Goal: Task Accomplishment & Management: Use online tool/utility

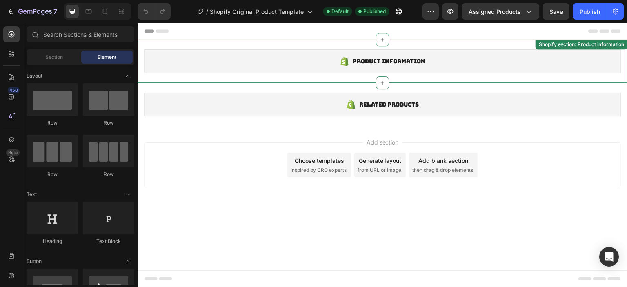
click at [362, 57] on span "Product information" at bounding box center [389, 61] width 73 height 10
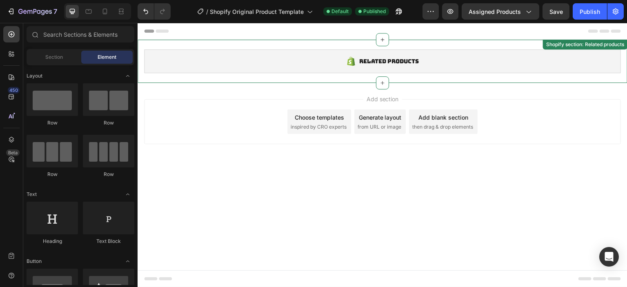
click at [338, 75] on div "Related products Shopify section: Related products" at bounding box center [383, 61] width 490 height 43
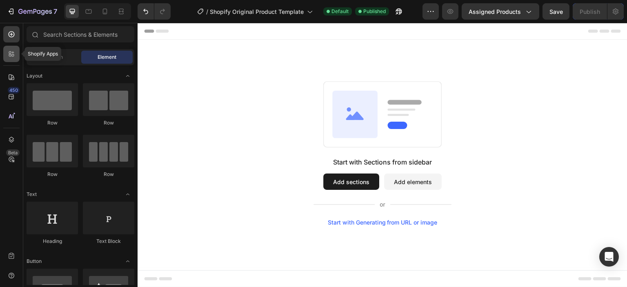
click at [8, 47] on div at bounding box center [11, 54] width 16 height 16
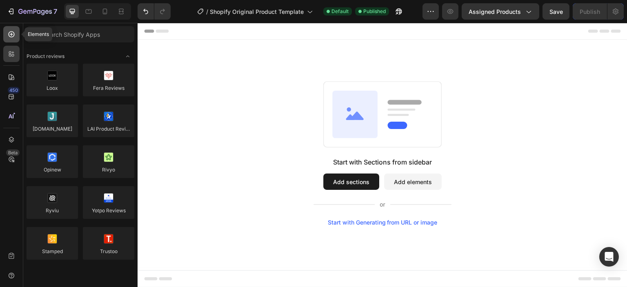
click at [13, 38] on div at bounding box center [11, 34] width 16 height 16
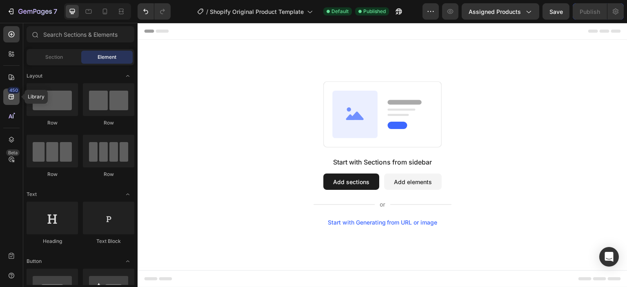
click at [12, 93] on div "450" at bounding box center [14, 90] width 12 height 7
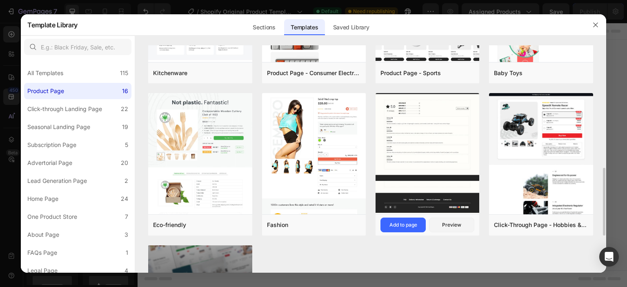
scroll to position [490, 0]
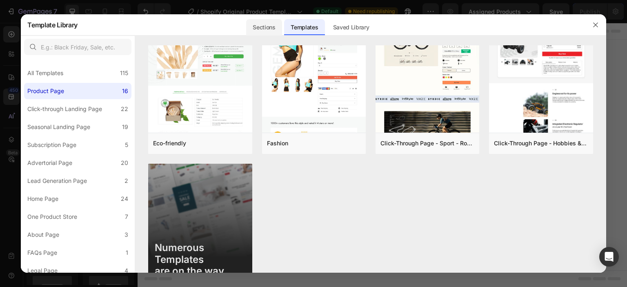
click at [268, 28] on div "Sections" at bounding box center [263, 27] width 35 height 16
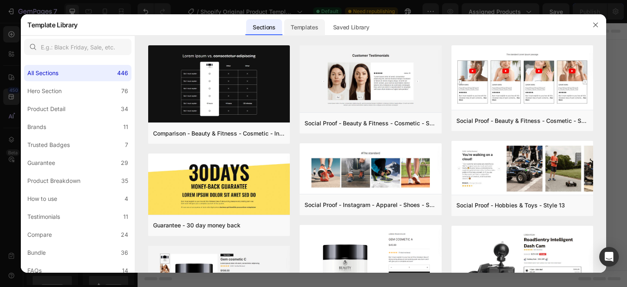
click at [301, 26] on div "Templates" at bounding box center [304, 27] width 40 height 16
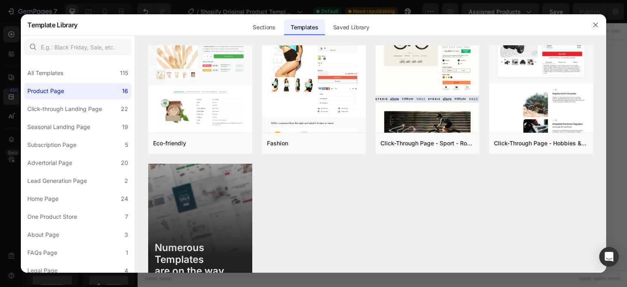
scroll to position [0, 0]
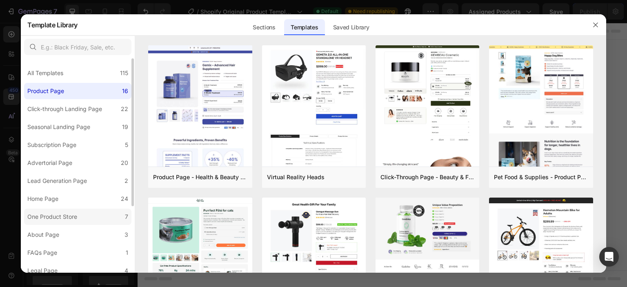
click at [75, 211] on label "One Product Store 7" at bounding box center [77, 216] width 107 height 16
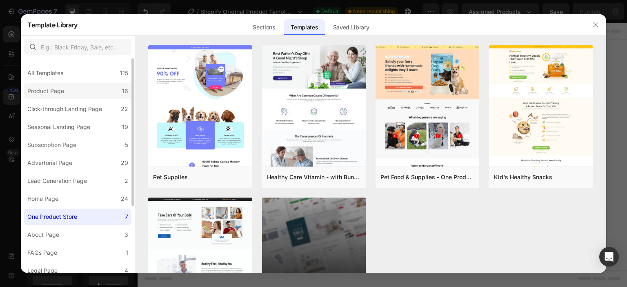
click at [74, 88] on label "Product Page 16" at bounding box center [77, 91] width 107 height 16
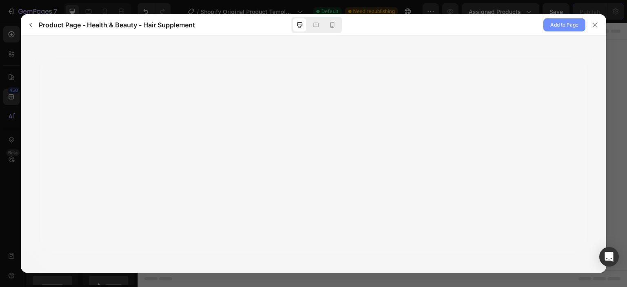
click at [569, 25] on span "Add to Page" at bounding box center [564, 25] width 28 height 10
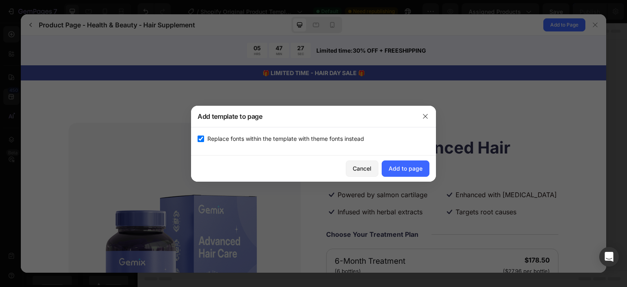
click at [336, 142] on span "Replace fonts within the template with theme fonts instead" at bounding box center [285, 139] width 157 height 10
checkbox input "false"
click at [414, 167] on div "Add to page" at bounding box center [405, 168] width 34 height 9
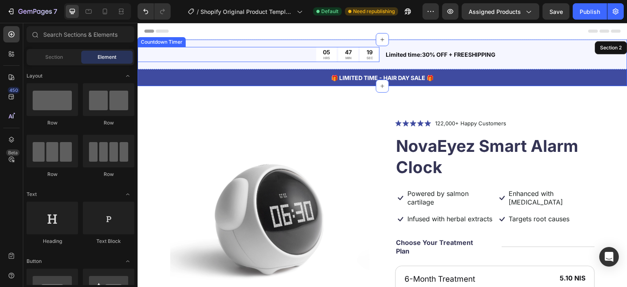
click at [316, 57] on div "05 HRS" at bounding box center [326, 54] width 20 height 15
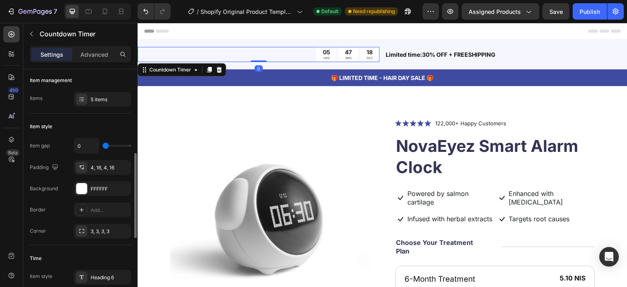
scroll to position [122, 0]
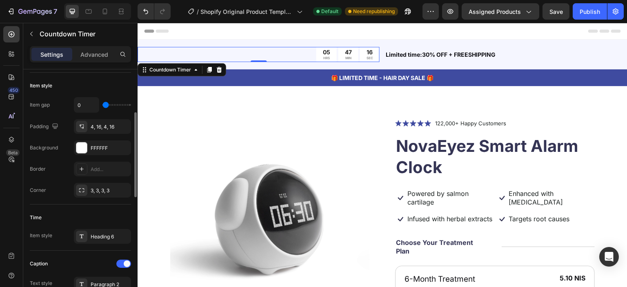
click at [323, 53] on div "05" at bounding box center [326, 52] width 7 height 7
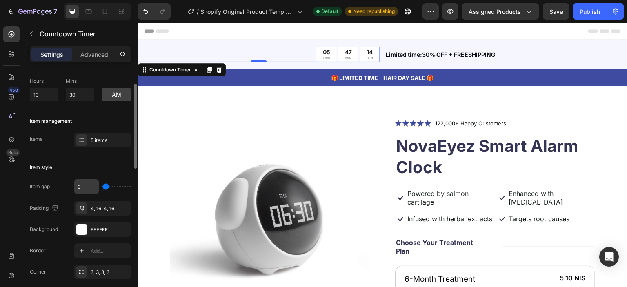
scroll to position [0, 0]
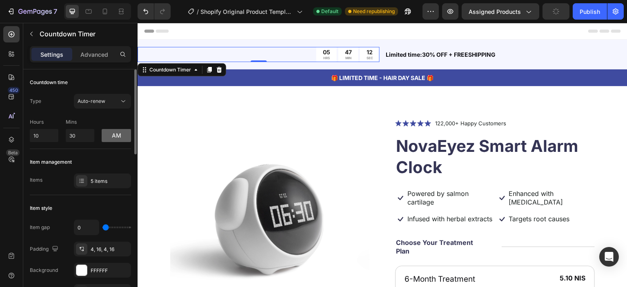
click at [116, 132] on button "am" at bounding box center [116, 135] width 29 height 13
click at [116, 132] on button "pm" at bounding box center [116, 135] width 29 height 13
click at [116, 132] on button "am" at bounding box center [116, 135] width 29 height 13
click at [111, 137] on button "pm" at bounding box center [116, 135] width 29 height 13
click at [111, 137] on button "am" at bounding box center [116, 135] width 29 height 13
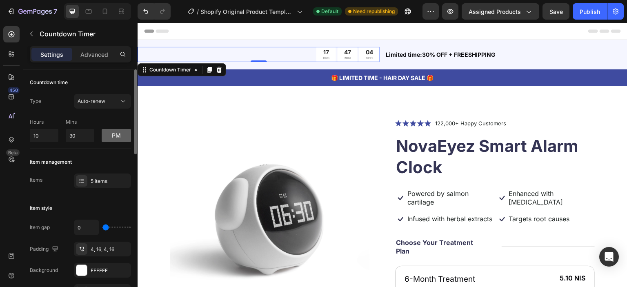
click at [111, 137] on button "pm" at bounding box center [116, 135] width 29 height 13
click at [111, 137] on button "am" at bounding box center [116, 135] width 29 height 13
click at [111, 137] on button "pm" at bounding box center [116, 135] width 29 height 13
click at [100, 107] on button "Auto-renew" at bounding box center [102, 101] width 57 height 15
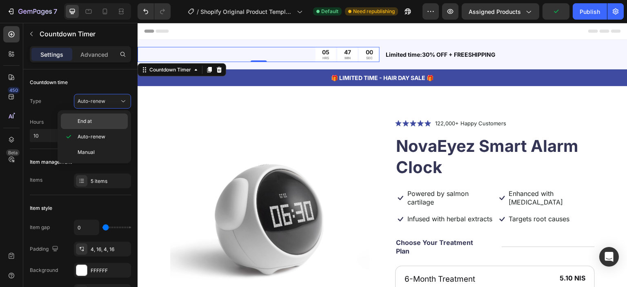
click at [98, 118] on p "End at" at bounding box center [101, 121] width 47 height 7
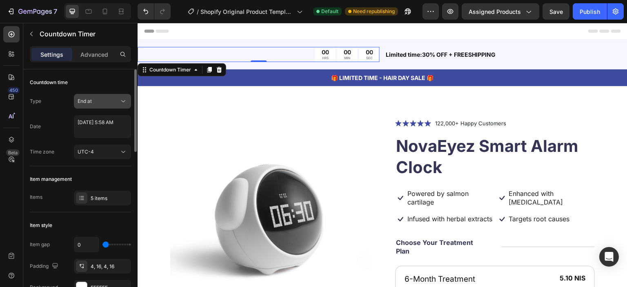
click at [104, 102] on div "End at" at bounding box center [99, 101] width 42 height 7
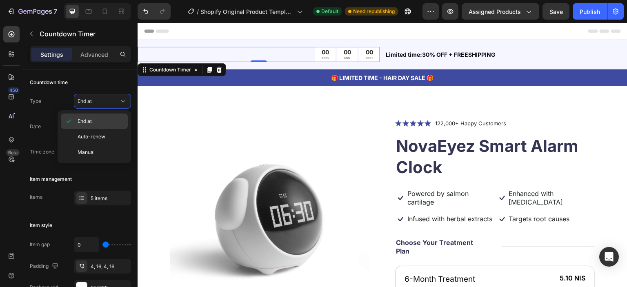
click at [102, 119] on p "End at" at bounding box center [101, 121] width 47 height 7
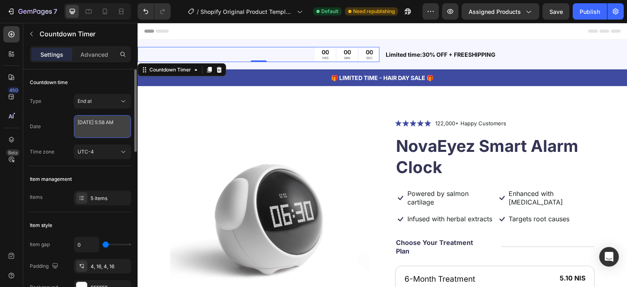
select select "5"
select select "58"
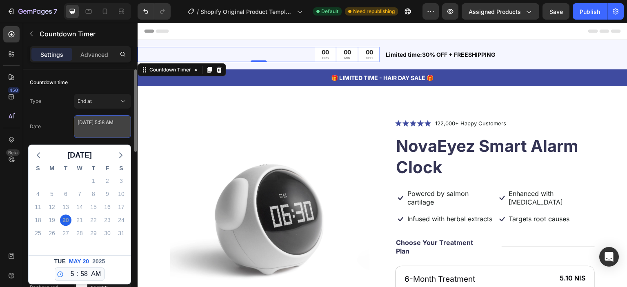
click at [115, 126] on textarea "[DATE] 5:58 AM" at bounding box center [102, 126] width 57 height 23
click at [114, 152] on div "[DATE]" at bounding box center [80, 155] width 102 height 12
click at [121, 233] on div "31" at bounding box center [120, 232] width 11 height 11
click at [120, 233] on div "31" at bounding box center [120, 232] width 11 height 11
click at [64, 118] on div "Date [DATE] 5:58 AM [DATE] S M T W T F S 27 28 29 30 1 2 3 4 5 6 7 8 9 10 11 12…" at bounding box center [80, 126] width 101 height 23
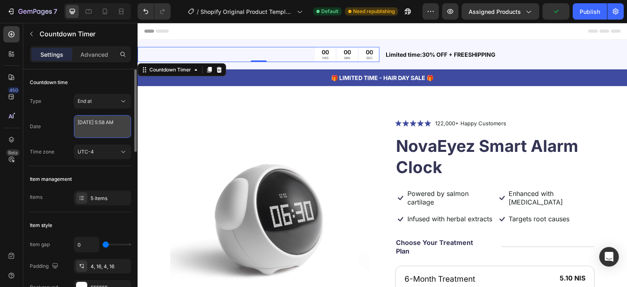
click at [89, 125] on textarea "[DATE] 5:58 AM" at bounding box center [102, 126] width 57 height 23
select select "5"
select select "58"
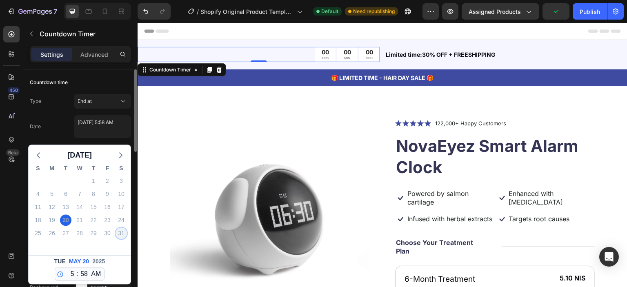
click at [122, 235] on div "31" at bounding box center [120, 232] width 11 height 11
click at [118, 237] on div "31" at bounding box center [120, 232] width 11 height 11
click at [65, 222] on div "20" at bounding box center [65, 219] width 11 height 11
click at [122, 236] on div "31" at bounding box center [120, 232] width 11 height 11
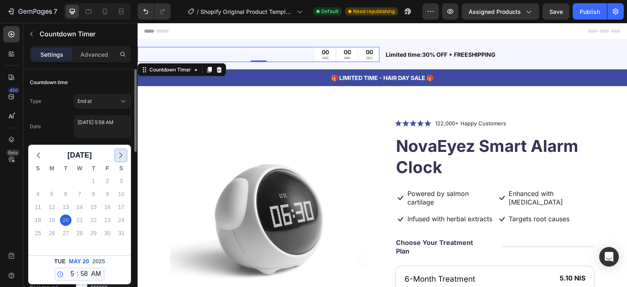
click at [119, 155] on icon "button" at bounding box center [121, 155] width 10 height 10
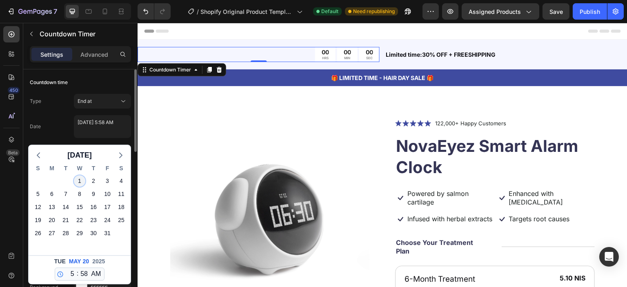
click at [81, 182] on div "1" at bounding box center [79, 180] width 11 height 11
type textarea "[DATE] 5:58 AM"
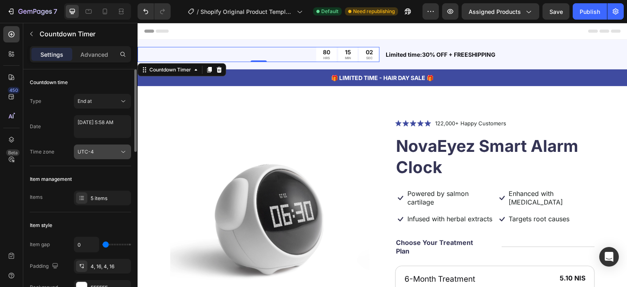
click at [97, 151] on div "UTC-4" at bounding box center [99, 151] width 42 height 7
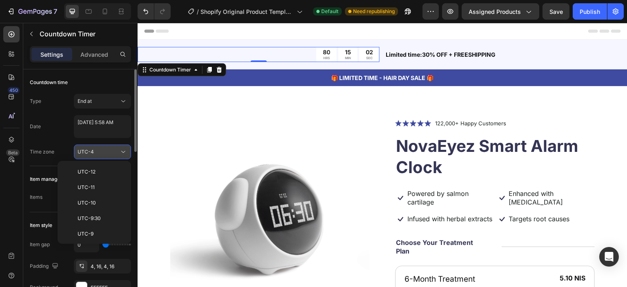
scroll to position [88, 0]
click at [97, 151] on div "UTC-4" at bounding box center [99, 151] width 42 height 7
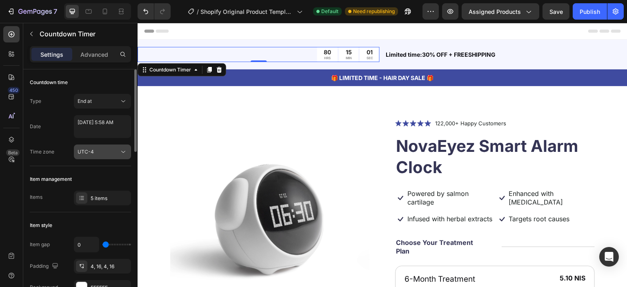
click at [94, 151] on div "UTC-4" at bounding box center [99, 151] width 42 height 7
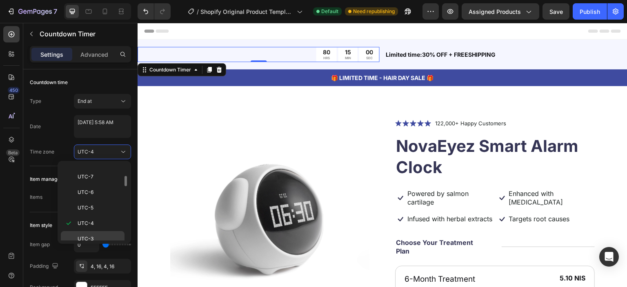
click at [89, 235] on span "UTC-3" at bounding box center [86, 238] width 16 height 7
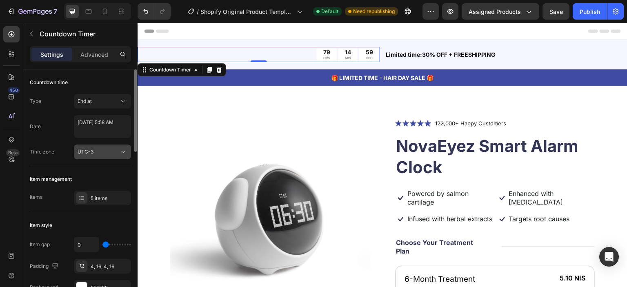
click at [100, 152] on div "UTC-3" at bounding box center [99, 151] width 42 height 7
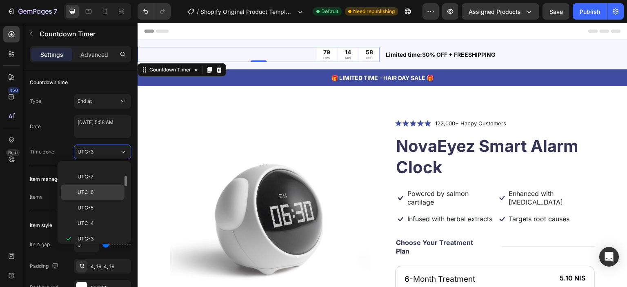
scroll to position [129, 0]
click at [95, 179] on p "UTC-4" at bounding box center [99, 182] width 43 height 7
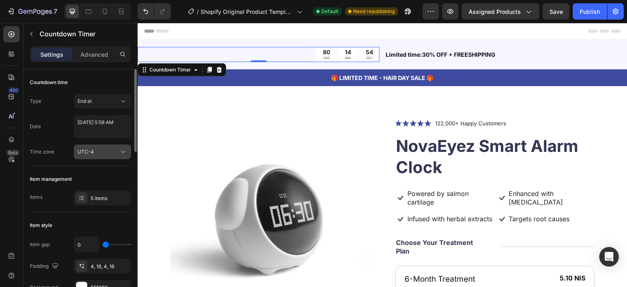
click at [102, 148] on div "UTC-4" at bounding box center [99, 151] width 42 height 7
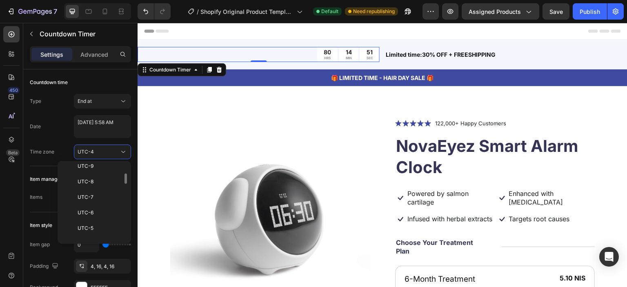
scroll to position [0, 0]
click at [105, 151] on div "UTC-4" at bounding box center [99, 151] width 42 height 7
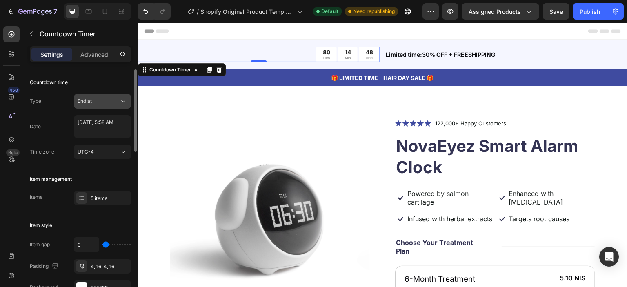
click at [104, 98] on div "End at" at bounding box center [99, 101] width 42 height 7
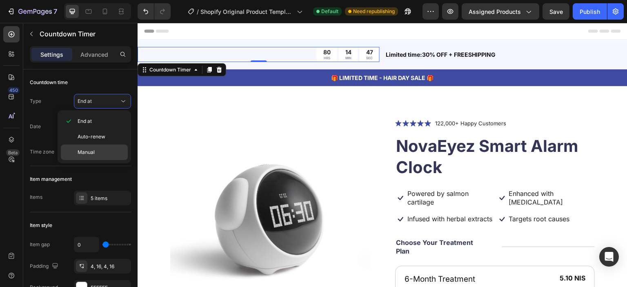
click at [98, 149] on p "Manual" at bounding box center [101, 152] width 47 height 7
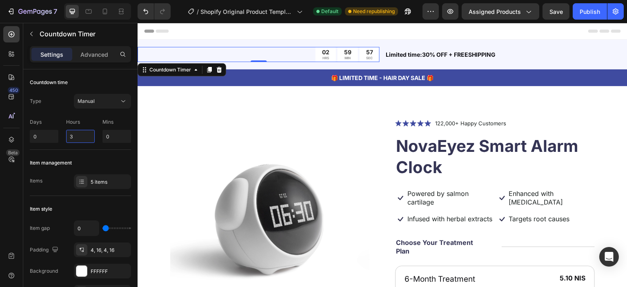
drag, startPoint x: 81, startPoint y: 133, endPoint x: 65, endPoint y: 135, distance: 16.0
click at [65, 135] on div "Days 0 Hours 3 Mins 0" at bounding box center [80, 129] width 101 height 28
click at [91, 107] on button "Manual" at bounding box center [102, 101] width 57 height 15
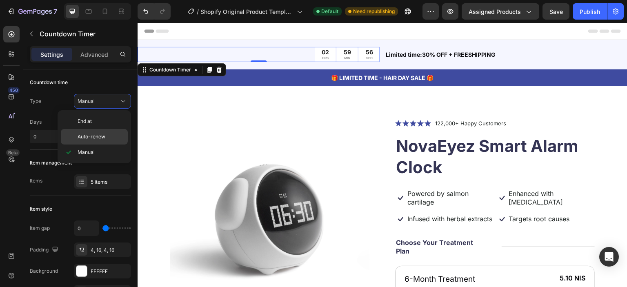
click at [95, 134] on span "Auto-renew" at bounding box center [92, 136] width 28 height 7
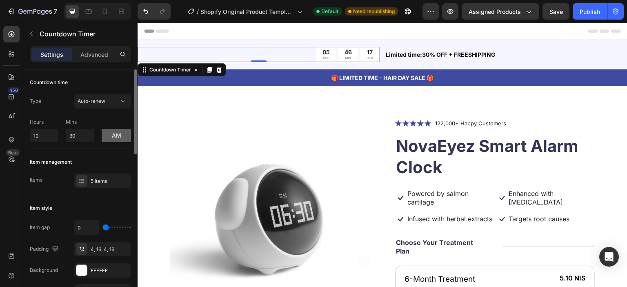
click at [112, 137] on button "am" at bounding box center [116, 135] width 29 height 13
click at [112, 137] on button "pm" at bounding box center [116, 135] width 29 height 13
click at [112, 137] on button "am" at bounding box center [116, 135] width 29 height 13
click at [112, 137] on button "pm" at bounding box center [116, 135] width 29 height 13
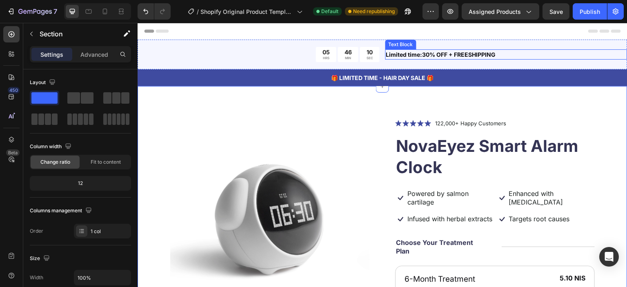
click at [417, 55] on p "Limited time:30% OFF + FREESHIPPING" at bounding box center [506, 54] width 240 height 9
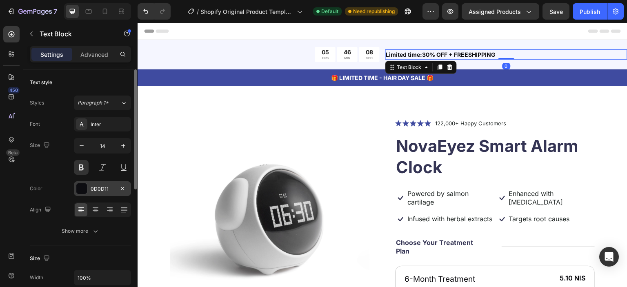
scroll to position [82, 0]
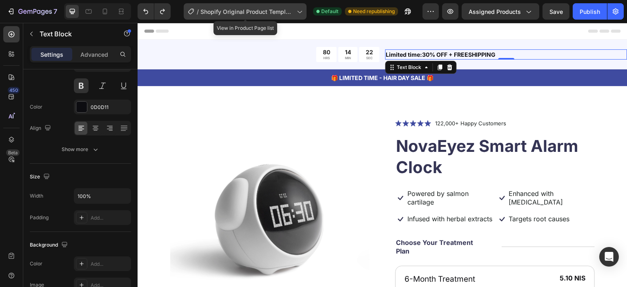
click at [266, 10] on span "Shopify Original Product Template" at bounding box center [246, 11] width 93 height 9
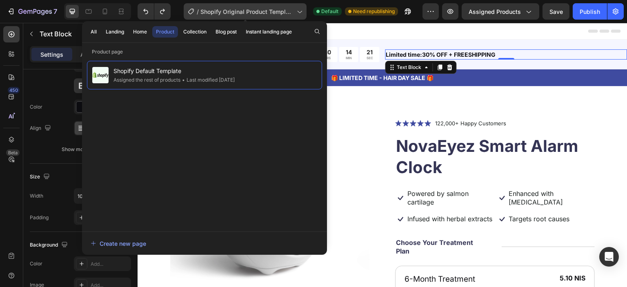
click at [266, 10] on span "Shopify Original Product Template" at bounding box center [246, 11] width 93 height 9
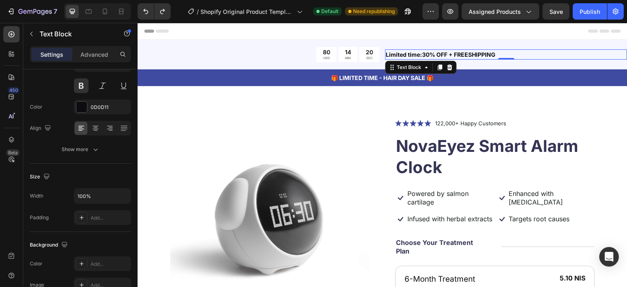
click at [219, 44] on div "80 HRS 14 MIN 20 SEC Countdown Timer Limited time:30% OFF + FREESHIPPING Text B…" at bounding box center [383, 55] width 490 height 30
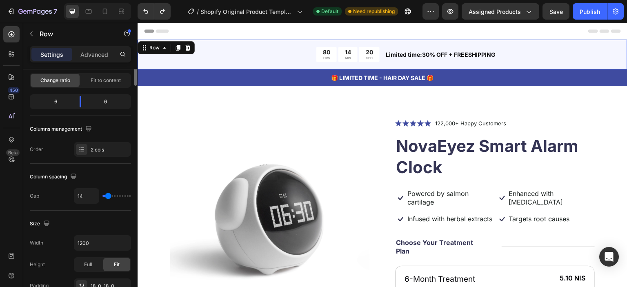
scroll to position [0, 0]
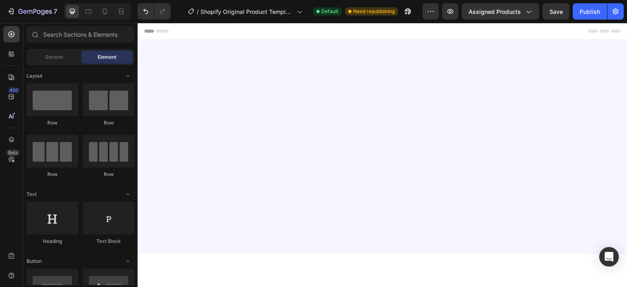
click at [231, 64] on div at bounding box center [383, 147] width 490 height 214
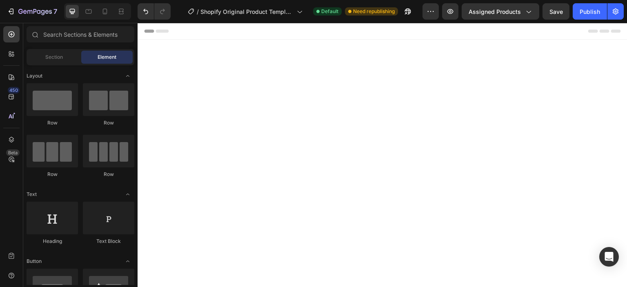
click at [268, 105] on div at bounding box center [383, 172] width 490 height 265
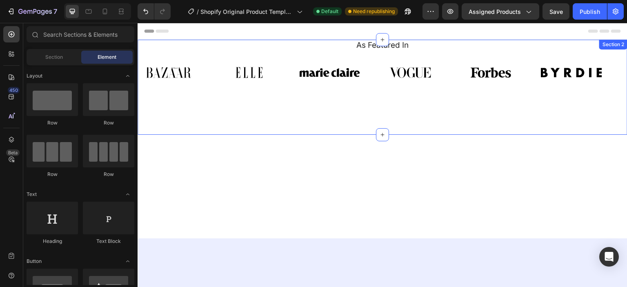
click at [375, 135] on div at bounding box center [383, 187] width 490 height 104
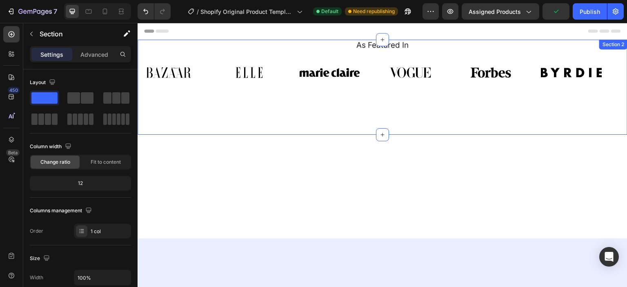
click at [401, 75] on img at bounding box center [409, 72] width 61 height 22
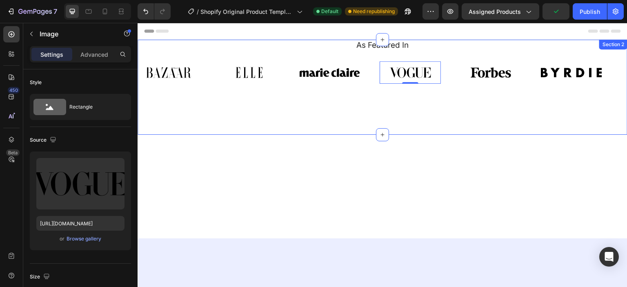
click at [347, 96] on div "As Featured In Heading Image Image Image Image 0 Image Image Image Image Image …" at bounding box center [383, 87] width 490 height 95
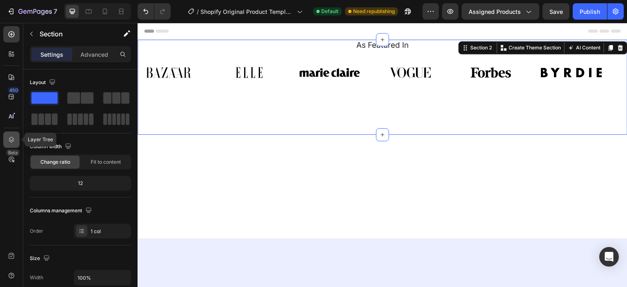
click at [7, 137] on div at bounding box center [11, 139] width 16 height 16
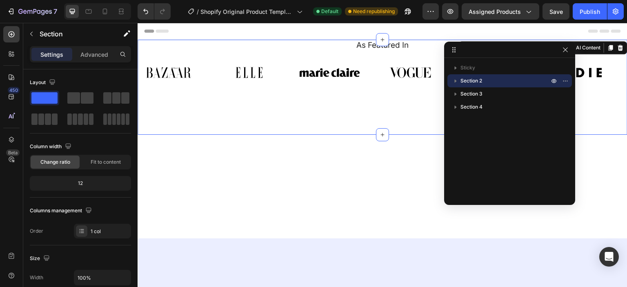
click at [517, 83] on p "Section 2" at bounding box center [505, 81] width 90 height 8
click at [566, 78] on icon "button" at bounding box center [565, 81] width 7 height 7
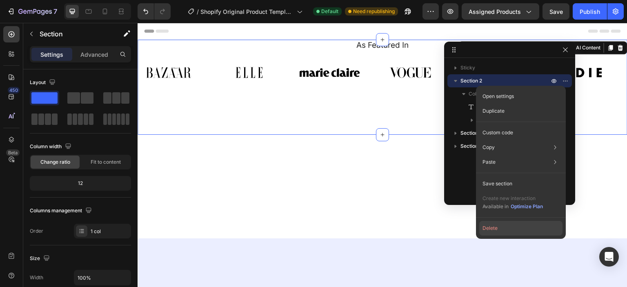
click at [521, 226] on button "Delete" at bounding box center [520, 228] width 83 height 15
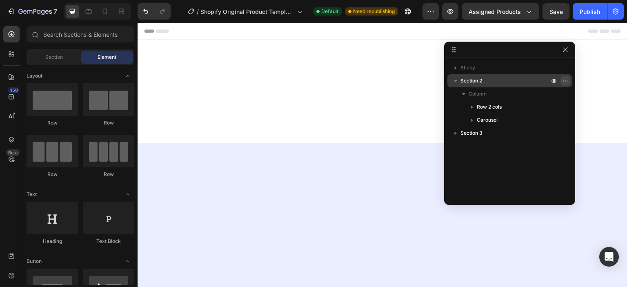
click at [565, 80] on icon "button" at bounding box center [565, 81] width 7 height 7
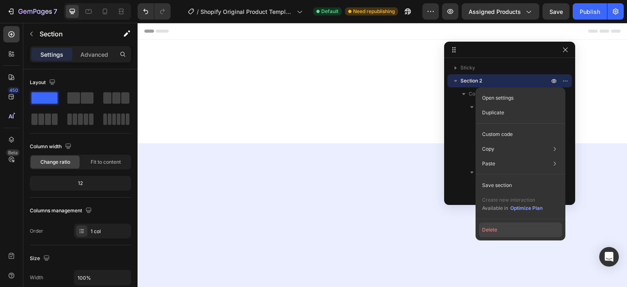
click at [516, 231] on button "Delete" at bounding box center [520, 229] width 83 height 15
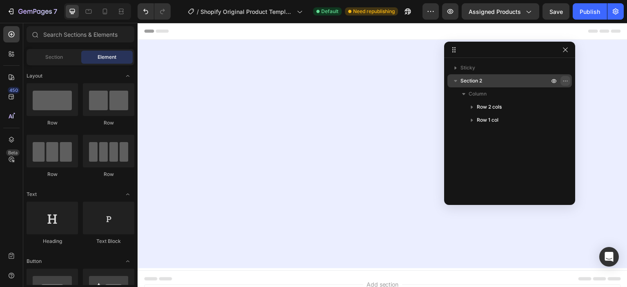
click at [565, 78] on icon "button" at bounding box center [565, 81] width 7 height 7
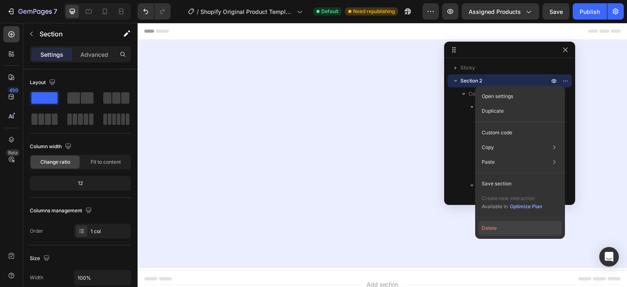
click at [522, 227] on button "Delete" at bounding box center [519, 228] width 83 height 15
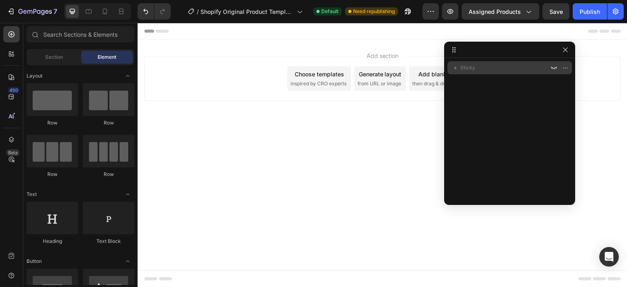
click at [472, 67] on span "Sticky" at bounding box center [467, 68] width 15 height 8
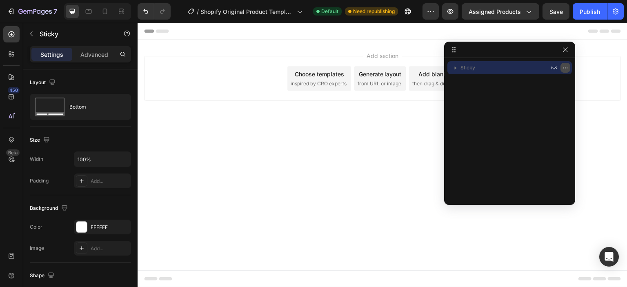
click at [565, 69] on icon "button" at bounding box center [565, 67] width 7 height 7
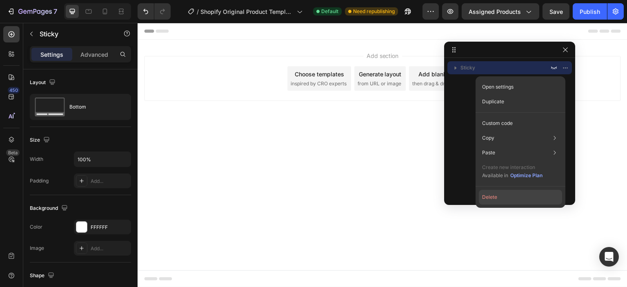
click at [530, 194] on button "Delete" at bounding box center [520, 197] width 83 height 15
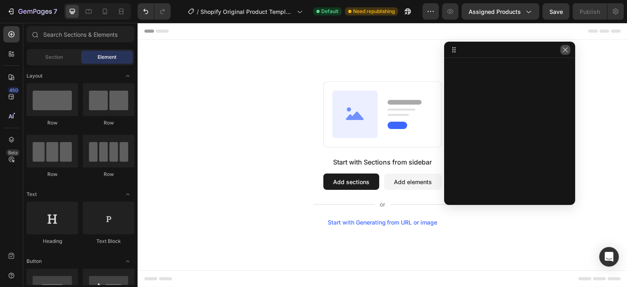
click at [563, 49] on icon "button" at bounding box center [565, 50] width 7 height 7
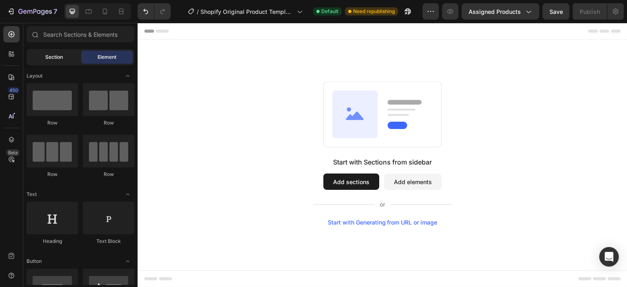
click at [62, 58] on span "Section" at bounding box center [54, 56] width 18 height 7
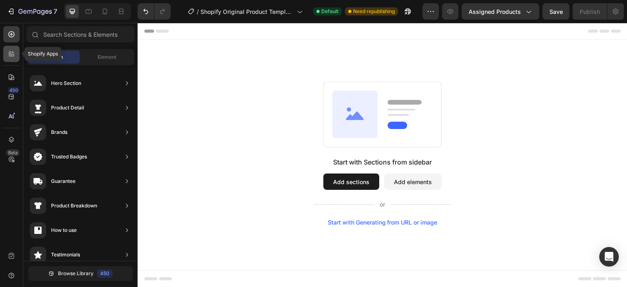
click at [13, 49] on div at bounding box center [11, 54] width 16 height 16
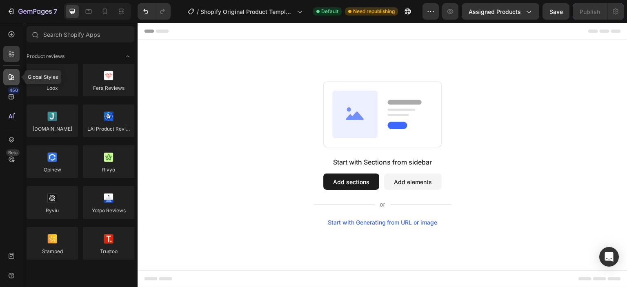
click at [12, 80] on icon at bounding box center [11, 77] width 8 height 8
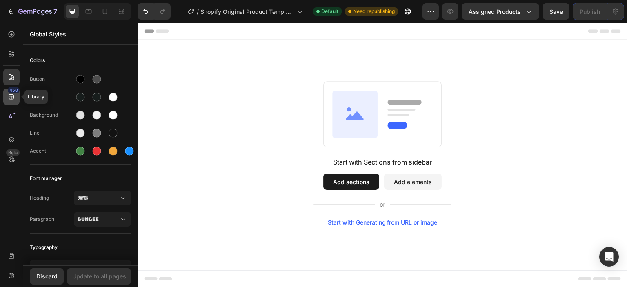
click at [10, 93] on icon at bounding box center [11, 97] width 8 height 8
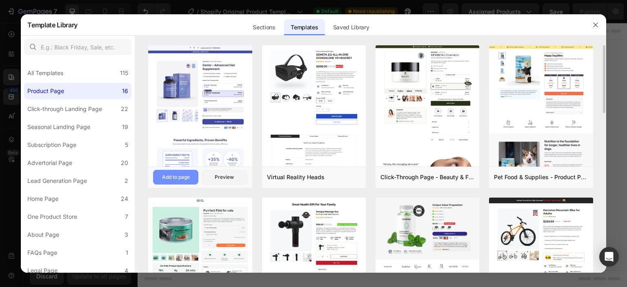
click at [183, 172] on button "Add to page" at bounding box center [175, 177] width 45 height 15
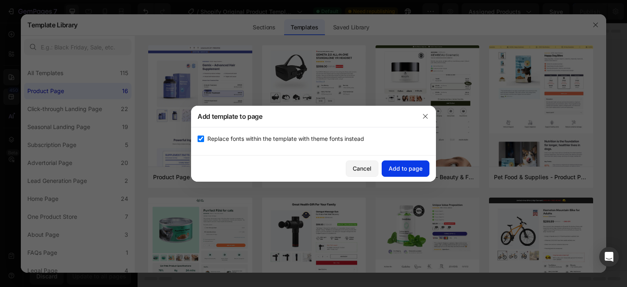
click at [404, 166] on div "Add to page" at bounding box center [405, 168] width 34 height 9
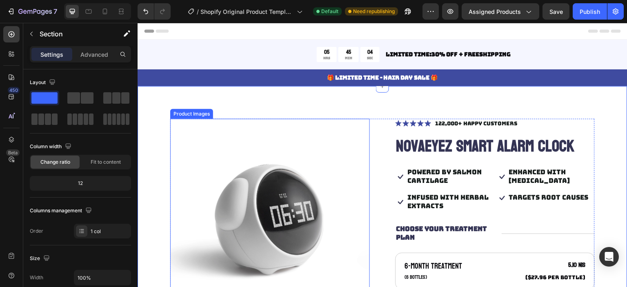
click at [297, 144] on img at bounding box center [270, 221] width 200 height 204
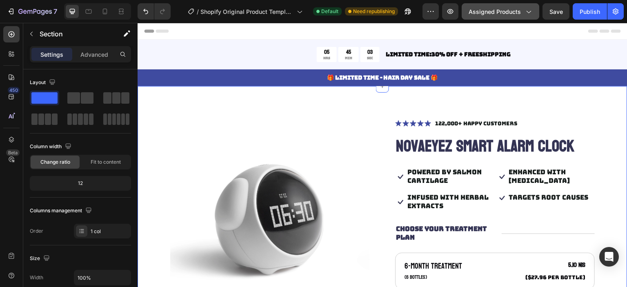
click at [511, 17] on button "Assigned Products" at bounding box center [500, 11] width 78 height 16
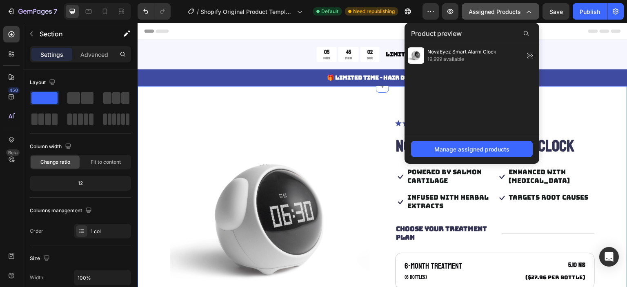
click at [513, 11] on span "Assigned Products" at bounding box center [494, 11] width 52 height 9
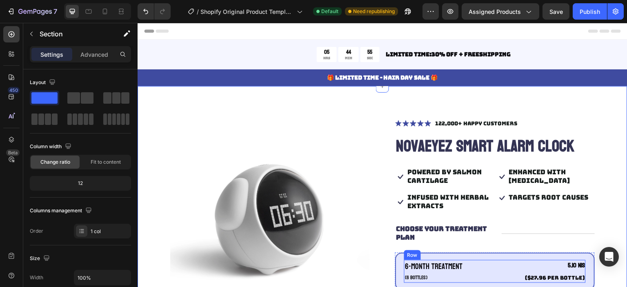
click at [490, 260] on div "6-Month Treatment Text Block (6 bottles) Text Block 5.10 NIS Product Price Prod…" at bounding box center [495, 271] width 182 height 23
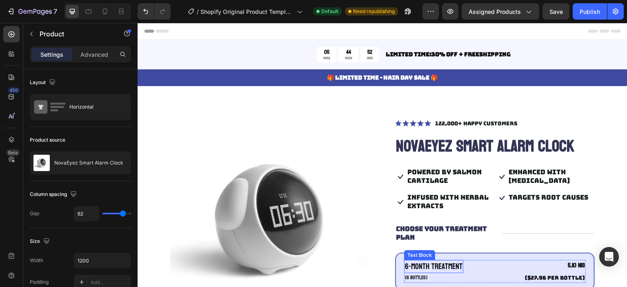
click at [443, 261] on p "6-Month Treatment" at bounding box center [434, 267] width 58 height 12
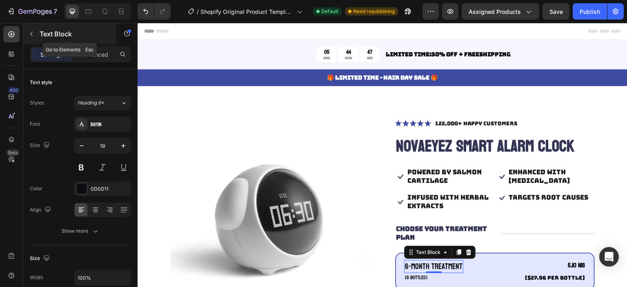
click at [34, 37] on button "button" at bounding box center [31, 33] width 13 height 13
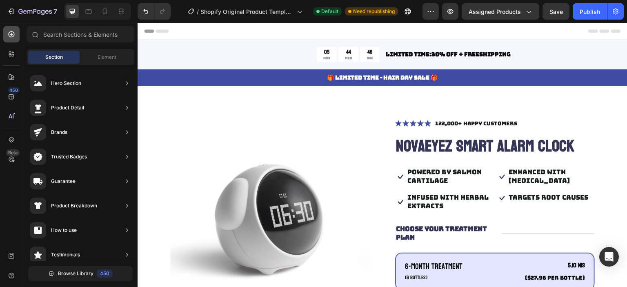
click at [11, 35] on icon at bounding box center [11, 34] width 3 height 3
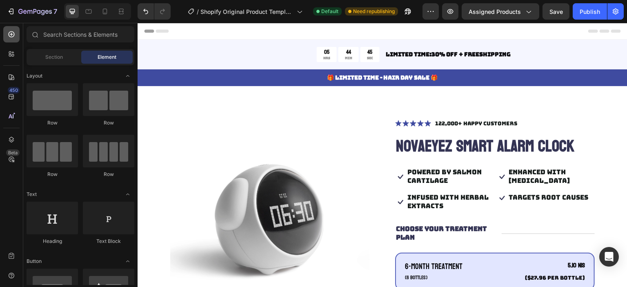
click at [11, 35] on icon at bounding box center [11, 34] width 3 height 3
click at [268, 69] on div "🎁 LIMITED TIME - HAIR DAY SALE 🎁 Text Block Row" at bounding box center [383, 77] width 490 height 17
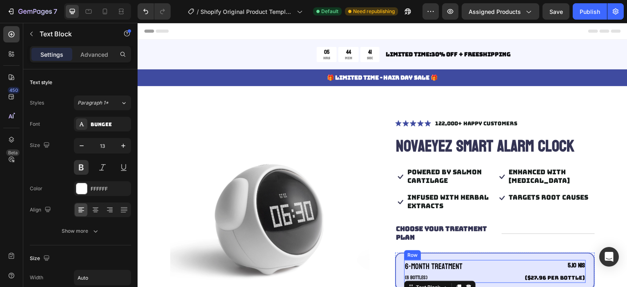
click at [499, 260] on div "6-Month Treatment Text Block (6 bottles) Text Block 5.10 NIS Product Price Prod…" at bounding box center [495, 271] width 182 height 23
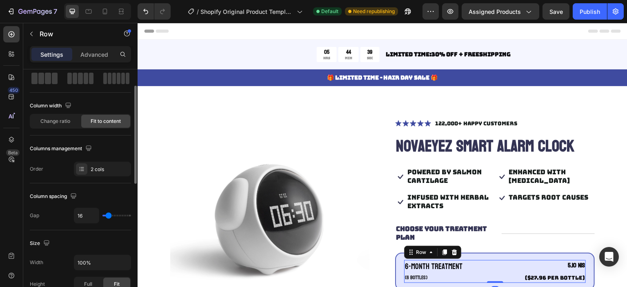
scroll to position [122, 0]
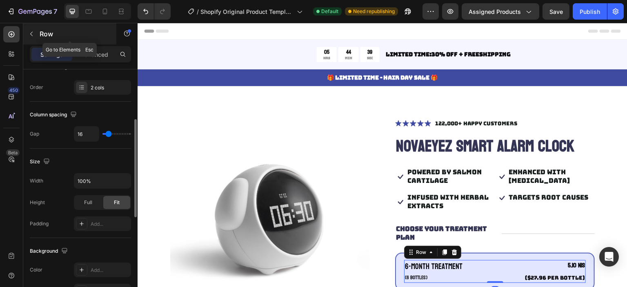
click at [27, 37] on button "button" at bounding box center [31, 33] width 13 height 13
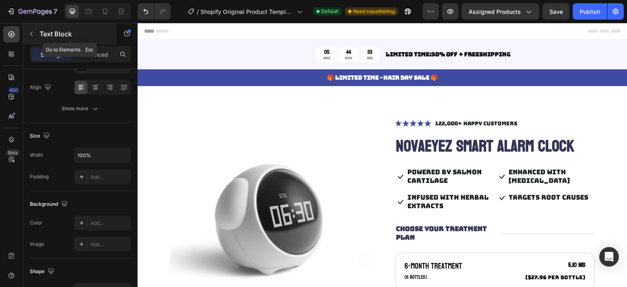
click at [35, 36] on button "button" at bounding box center [31, 33] width 13 height 13
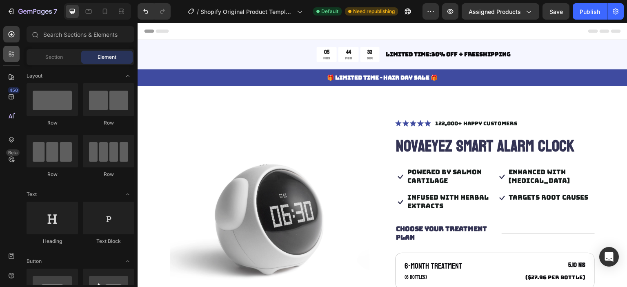
click at [11, 48] on div at bounding box center [11, 54] width 16 height 16
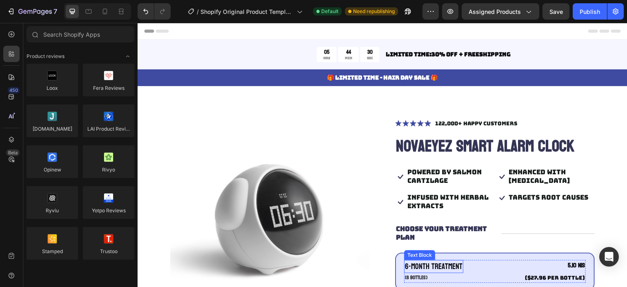
click at [446, 261] on p "6-Month Treatment" at bounding box center [434, 267] width 58 height 12
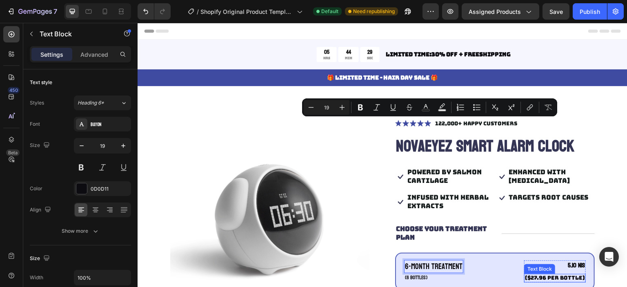
click at [525, 275] on p "($27.96 per bottle)" at bounding box center [555, 278] width 60 height 7
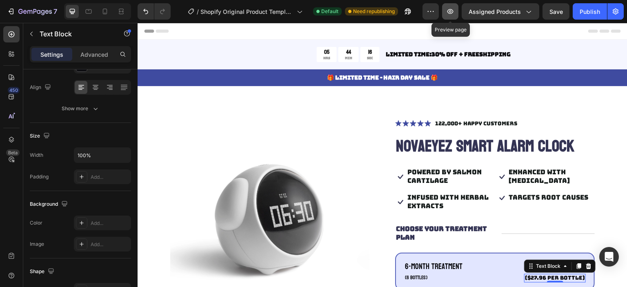
click at [449, 8] on icon "button" at bounding box center [450, 11] width 8 height 8
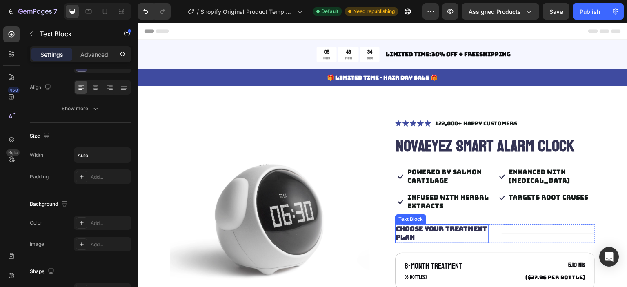
click at [425, 225] on p "Choose Your Treatment Plan" at bounding box center [442, 233] width 92 height 17
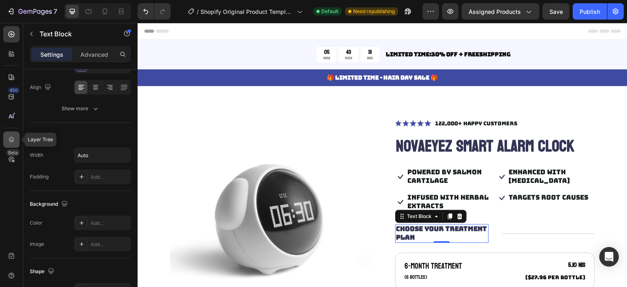
click at [8, 139] on icon at bounding box center [11, 139] width 8 height 8
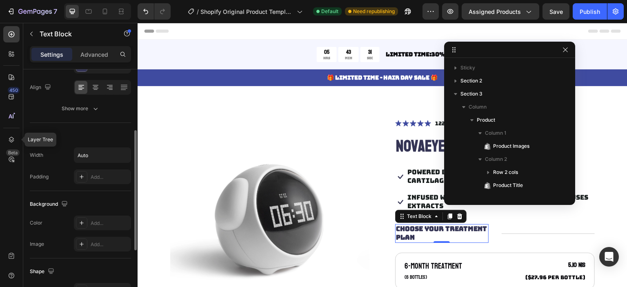
scroll to position [128, 0]
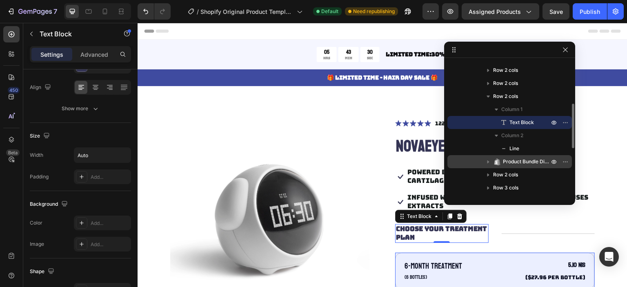
click at [515, 163] on span "Product Bundle Discount" at bounding box center [527, 161] width 48 height 8
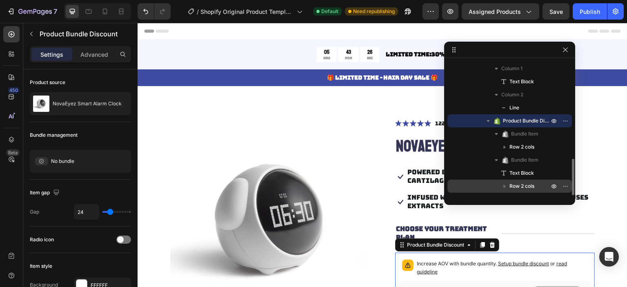
scroll to position [210, 0]
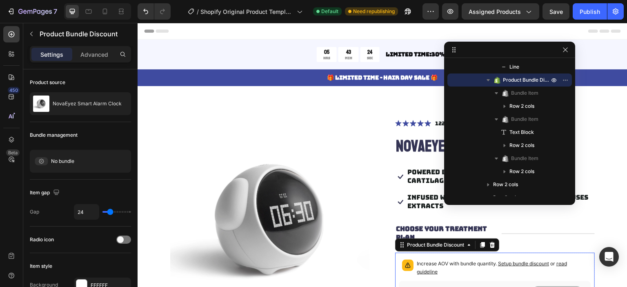
click at [442, 256] on div "Increase AOV with bundle quantity. Setup bundle discount or read guideline" at bounding box center [495, 268] width 192 height 24
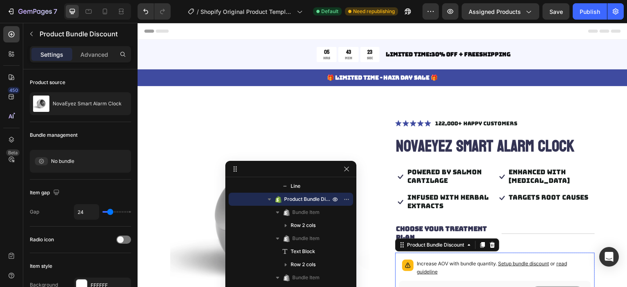
drag, startPoint x: 495, startPoint y: 55, endPoint x: 291, endPoint y: 169, distance: 233.1
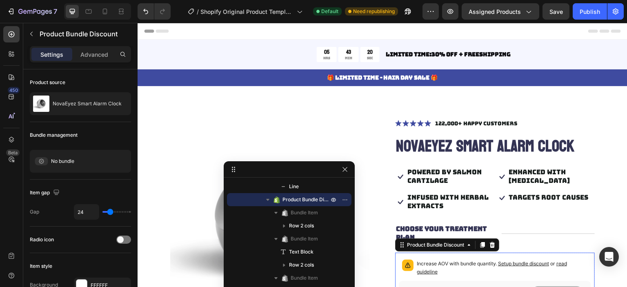
click at [531, 260] on span "Setup bundle discount" at bounding box center [523, 263] width 51 height 6
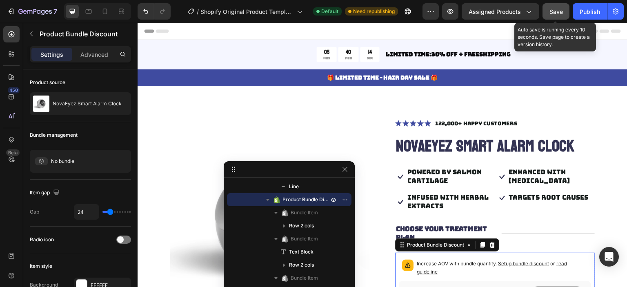
click at [556, 14] on span "Save" at bounding box center [555, 11] width 13 height 7
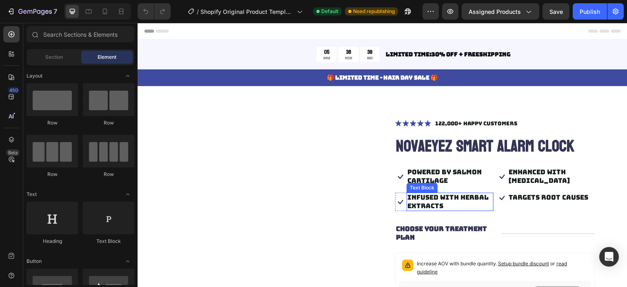
scroll to position [122, 0]
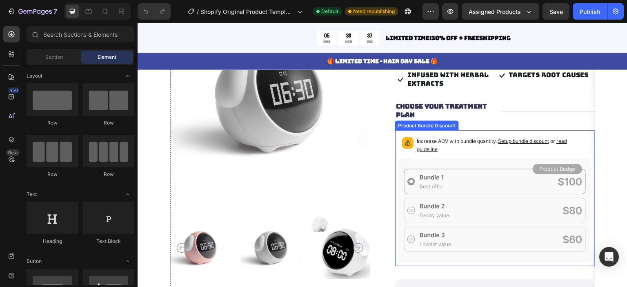
click at [495, 149] on p "Increase AOV with bundle quantity. Setup bundle discount or read guideline" at bounding box center [502, 145] width 171 height 16
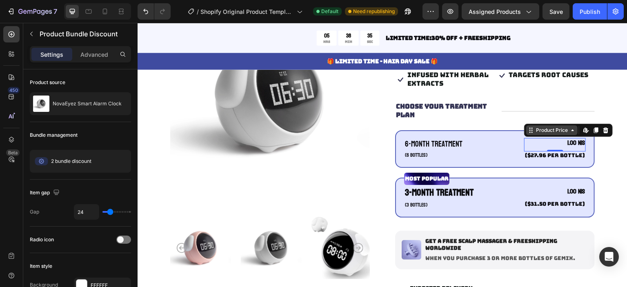
click at [552, 134] on div "Product Price" at bounding box center [551, 130] width 51 height 10
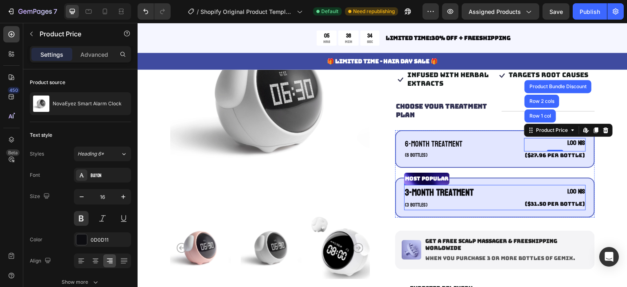
click at [506, 195] on div "3-Month Treatment Text Block (3 bottles) Text Block 1.00 NIS Product Price Prod…" at bounding box center [495, 197] width 182 height 25
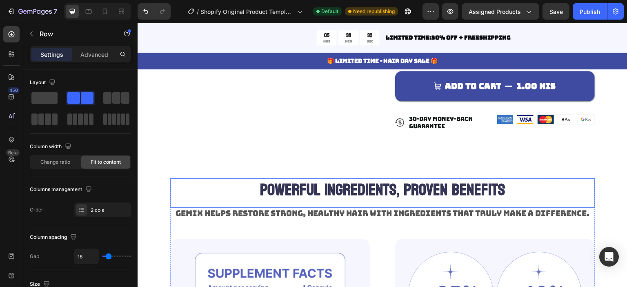
scroll to position [286, 0]
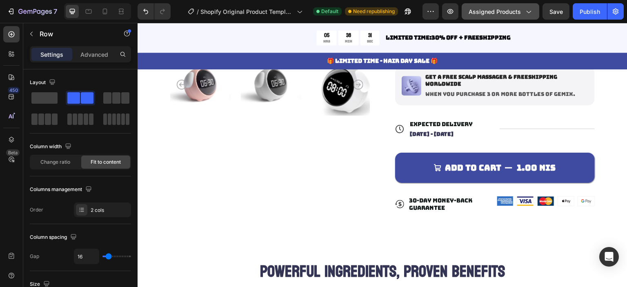
click at [483, 9] on span "Assigned Products" at bounding box center [494, 11] width 52 height 9
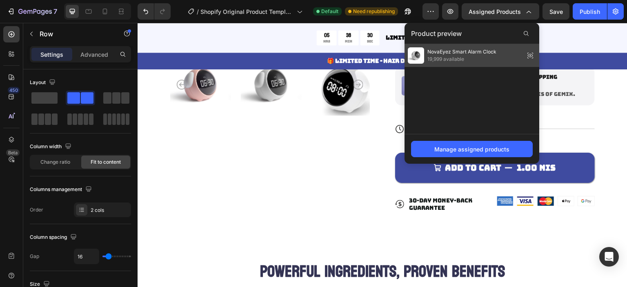
click at [472, 57] on span "19,999 available" at bounding box center [461, 58] width 69 height 7
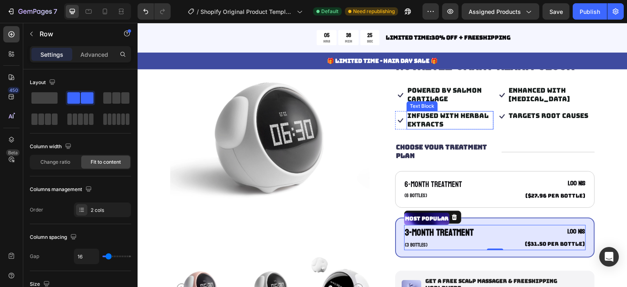
scroll to position [41, 0]
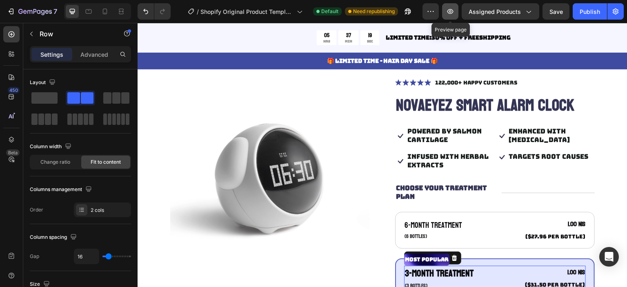
click at [449, 11] on icon "button" at bounding box center [450, 11] width 6 height 5
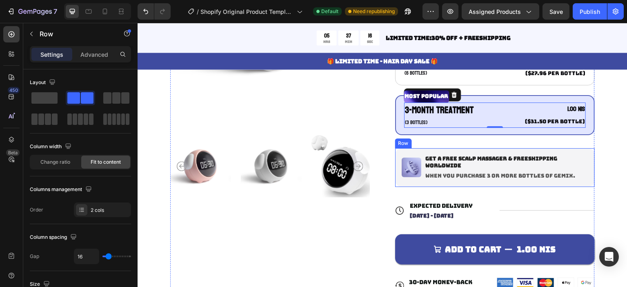
scroll to position [163, 0]
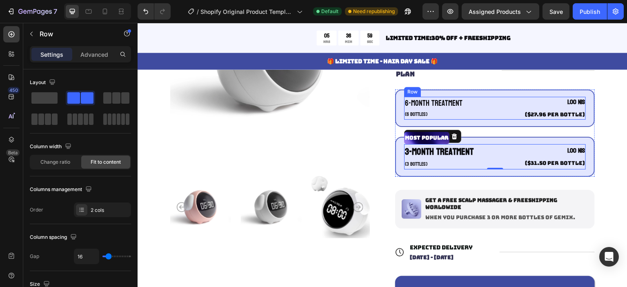
click at [483, 117] on div "6-Month Treatment Text Block (6 bottles) Text Block 1.00 NIS Product Price Prod…" at bounding box center [495, 108] width 182 height 23
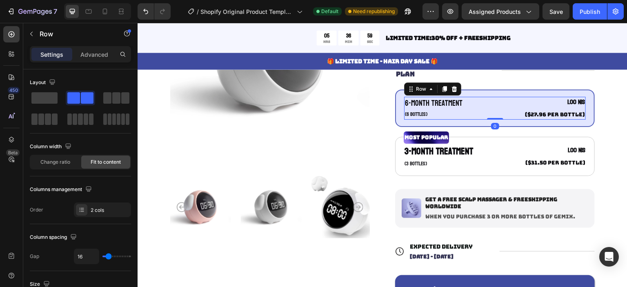
click at [481, 92] on div "6-Month Treatment Text Block (6 bottles) Text Block 1.00 NIS Product Price Prod…" at bounding box center [495, 108] width 200 height 38
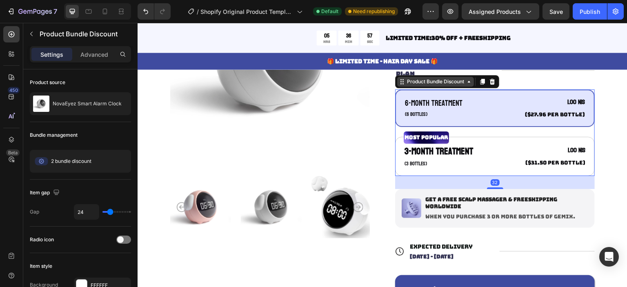
click at [446, 81] on div "Product Bundle Discount" at bounding box center [435, 81] width 60 height 7
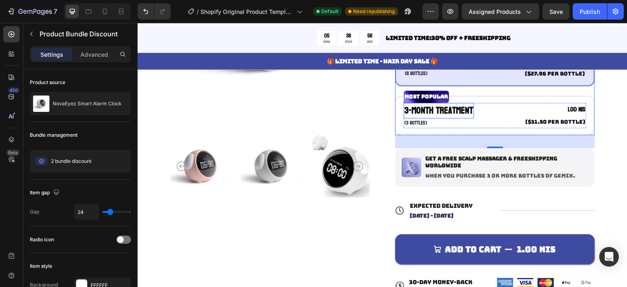
scroll to position [41, 0]
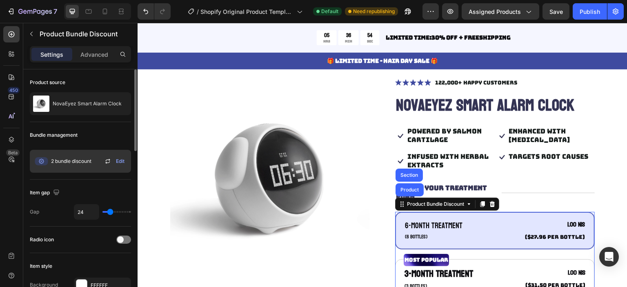
click at [82, 167] on div "2 bundle discount" at bounding box center [62, 161] width 58 height 16
click at [106, 162] on icon at bounding box center [108, 161] width 10 height 10
click at [121, 160] on span "Edit" at bounding box center [120, 160] width 9 height 7
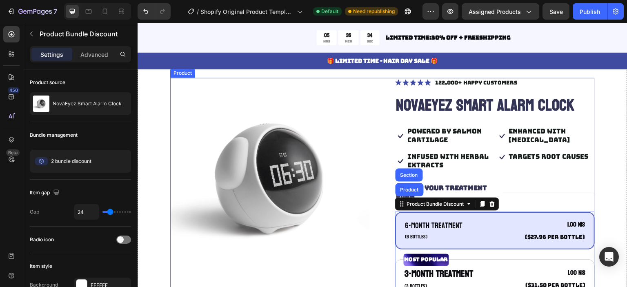
click at [527, 204] on div "Icon Icon Icon Icon Icon Icon List 122,000+ Happy Customers Text Block Row Nova…" at bounding box center [495, 271] width 200 height 386
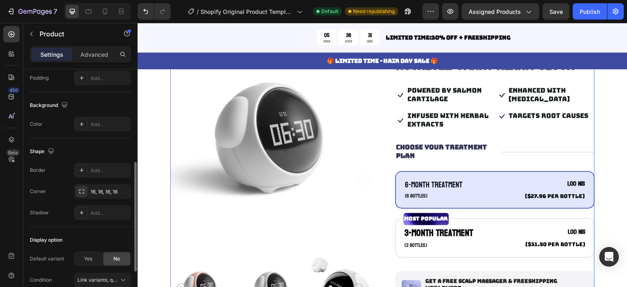
scroll to position [286, 0]
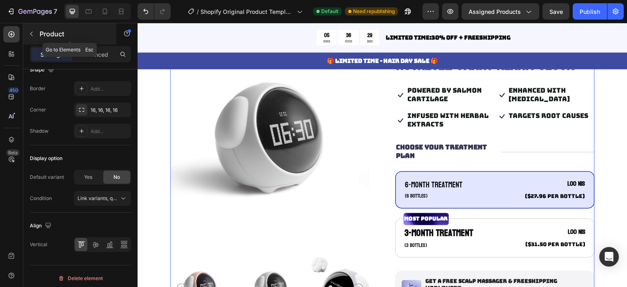
click at [32, 33] on icon "button" at bounding box center [31, 34] width 7 height 7
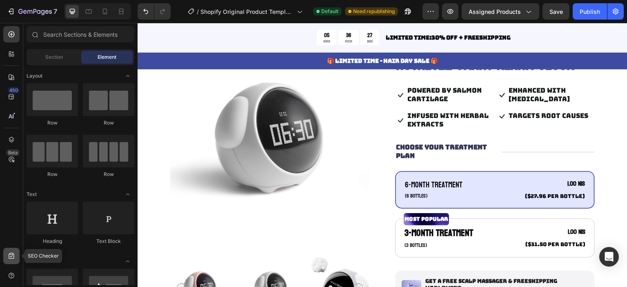
click at [11, 252] on icon at bounding box center [11, 256] width 8 height 8
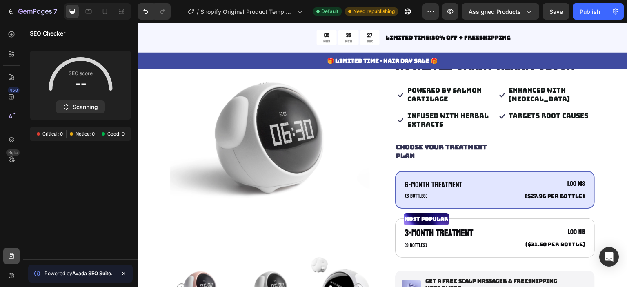
click at [11, 248] on div at bounding box center [11, 256] width 16 height 16
click at [12, 140] on icon at bounding box center [11, 139] width 8 height 8
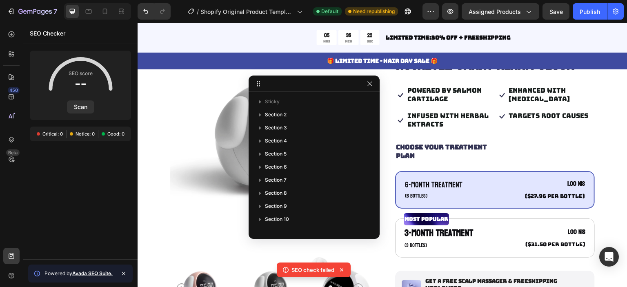
drag, startPoint x: 268, startPoint y: 174, endPoint x: 294, endPoint y: 91, distance: 87.0
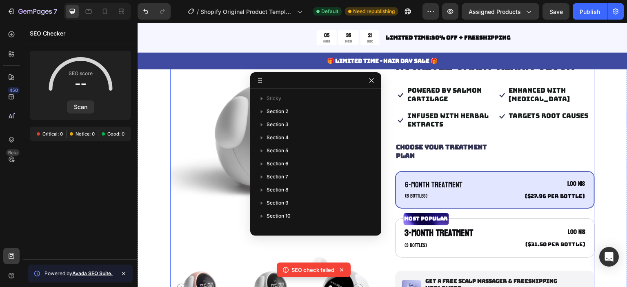
click at [468, 168] on div "Icon Icon Icon Icon Icon Icon List 122,000+ Happy Customers Text Block Row Nova…" at bounding box center [495, 230] width 200 height 386
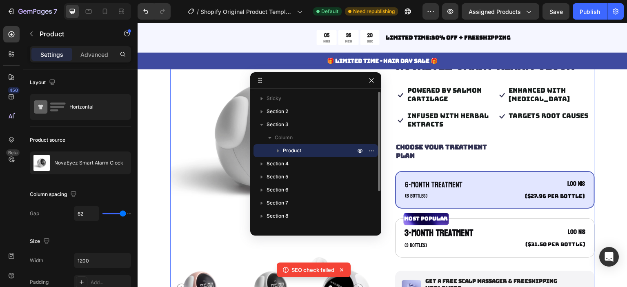
click at [279, 149] on icon "button" at bounding box center [278, 150] width 8 height 8
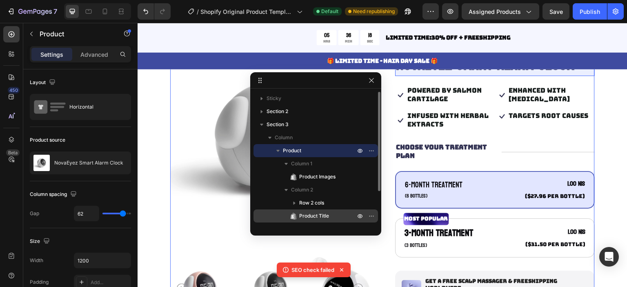
click at [308, 213] on span "Product Title" at bounding box center [314, 216] width 30 height 8
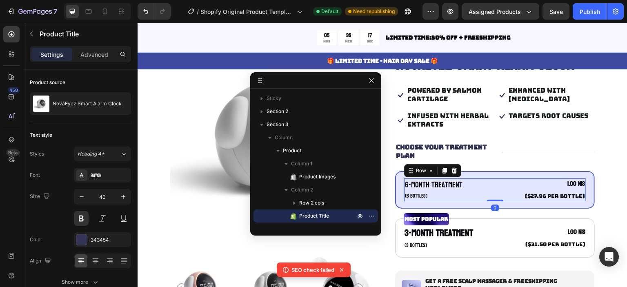
click at [479, 181] on div "6-Month Treatment Text Block (6 bottles) Text Block 1.00 NIS Product Price Prod…" at bounding box center [495, 189] width 182 height 23
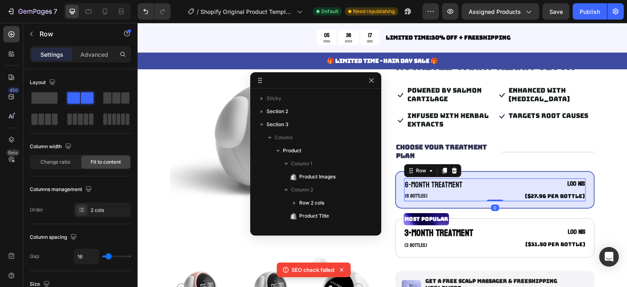
scroll to position [141, 0]
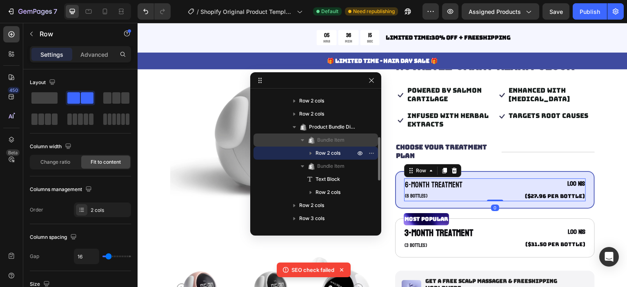
click at [323, 140] on span "Bundle Item" at bounding box center [330, 140] width 27 height 8
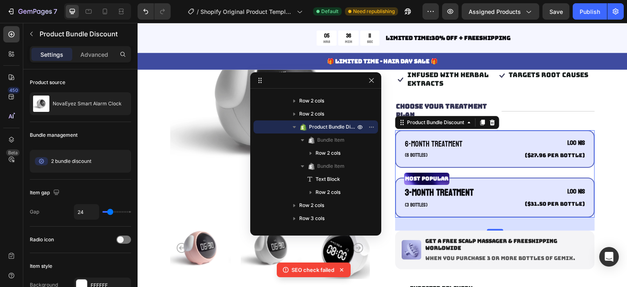
scroll to position [163, 0]
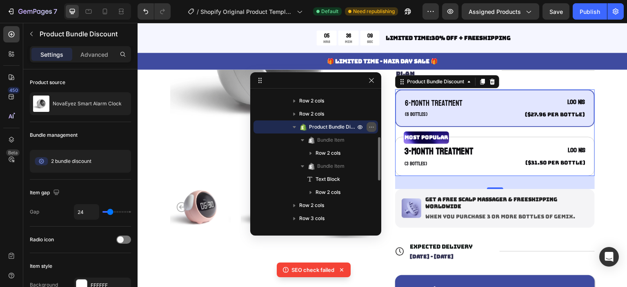
click at [367, 126] on button "button" at bounding box center [371, 127] width 10 height 10
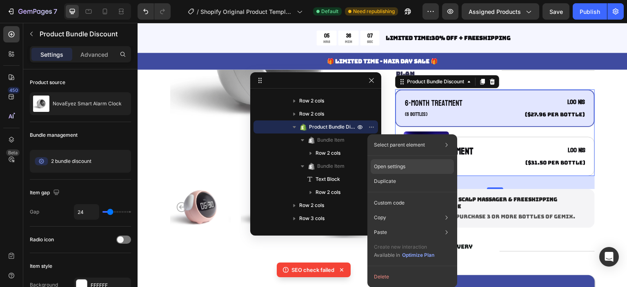
click at [401, 166] on p "Open settings" at bounding box center [389, 166] width 31 height 7
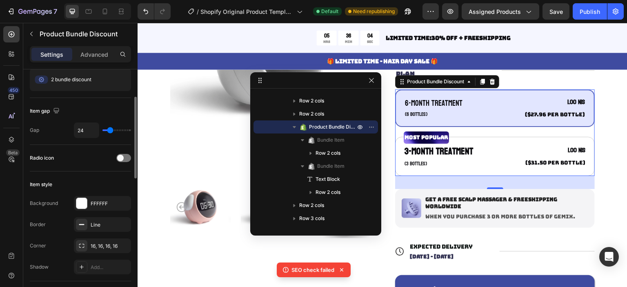
scroll to position [41, 0]
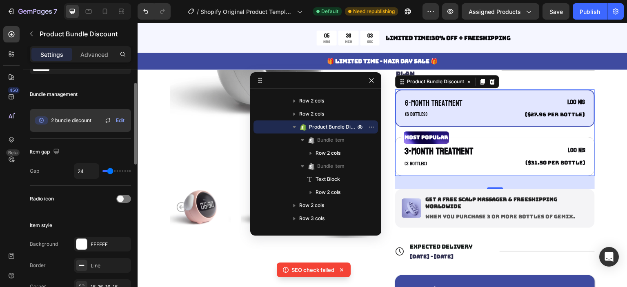
click at [106, 119] on icon at bounding box center [108, 120] width 10 height 10
click at [67, 118] on span "2 bundle discount" at bounding box center [71, 120] width 40 height 7
click at [60, 124] on div "2 bundle discount" at bounding box center [62, 120] width 58 height 16
click at [0, 0] on span "Edit" at bounding box center [0, 0] width 0 height 0
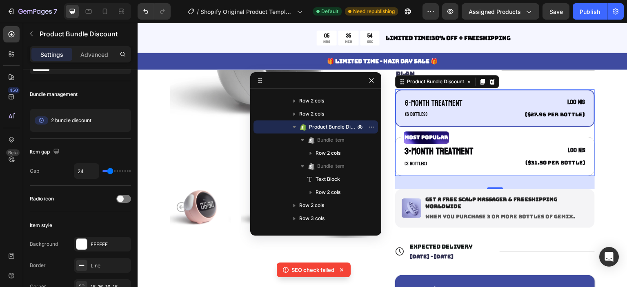
click at [0, 0] on icon at bounding box center [0, 0] width 0 height 0
click at [457, 116] on p "(6 bottles)" at bounding box center [434, 115] width 58 height 8
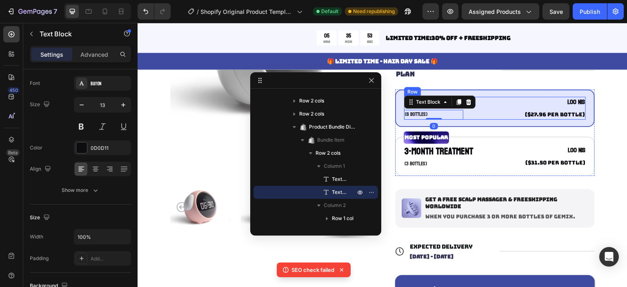
scroll to position [0, 0]
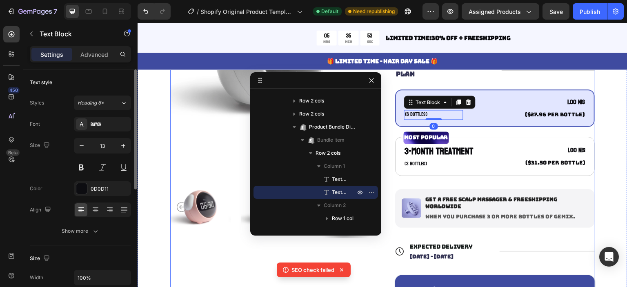
click at [492, 83] on div "Icon Icon Icon Icon Icon Icon List 122,000+ Happy Customers Text Block Row Nova…" at bounding box center [495, 149] width 200 height 386
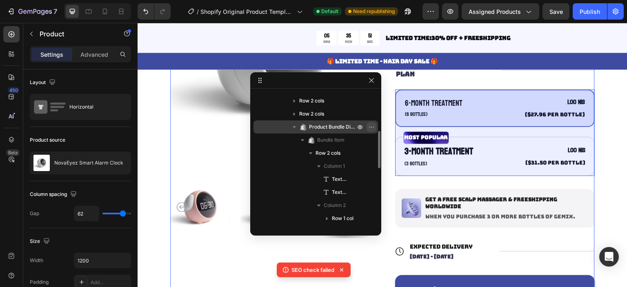
click at [367, 126] on button "button" at bounding box center [371, 127] width 10 height 10
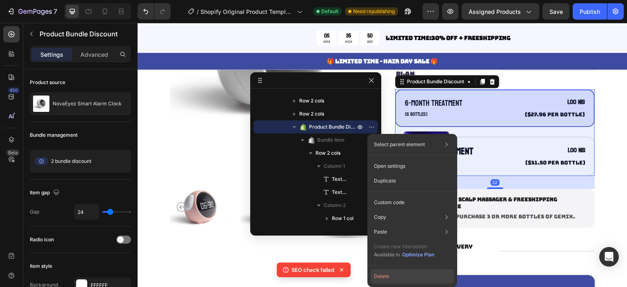
drag, startPoint x: 388, startPoint y: 279, endPoint x: 251, endPoint y: 256, distance: 139.4
click at [388, 279] on button "Delete" at bounding box center [411, 276] width 83 height 15
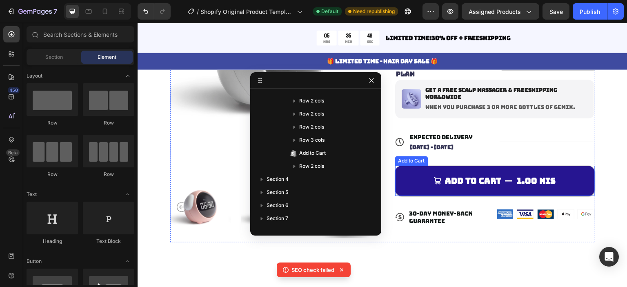
scroll to position [82, 0]
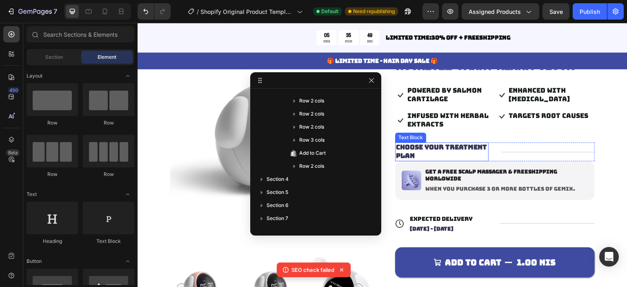
click at [462, 156] on p "Choose Your Treatment Plan" at bounding box center [442, 151] width 92 height 17
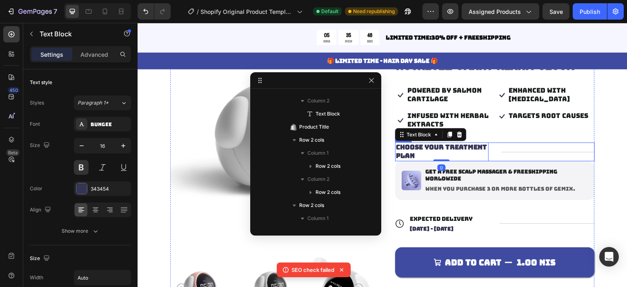
click at [517, 149] on div "Title Line" at bounding box center [547, 151] width 93 height 19
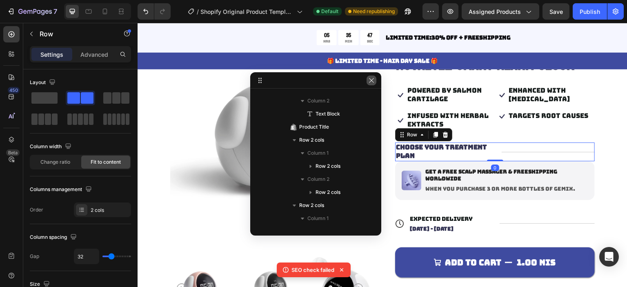
click at [373, 81] on icon "button" at bounding box center [371, 80] width 7 height 7
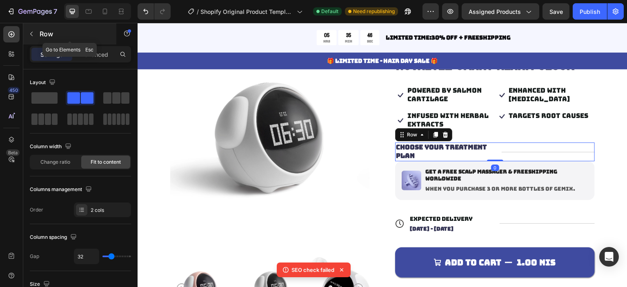
click at [32, 35] on icon "button" at bounding box center [31, 34] width 7 height 7
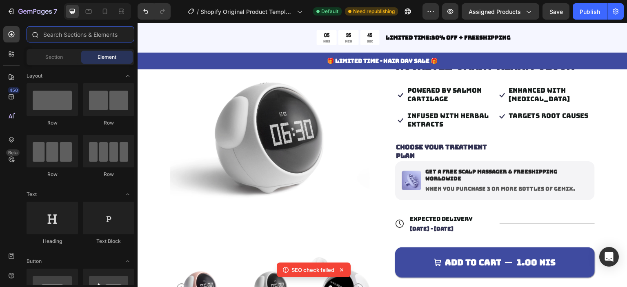
click at [95, 40] on input "text" at bounding box center [81, 34] width 108 height 16
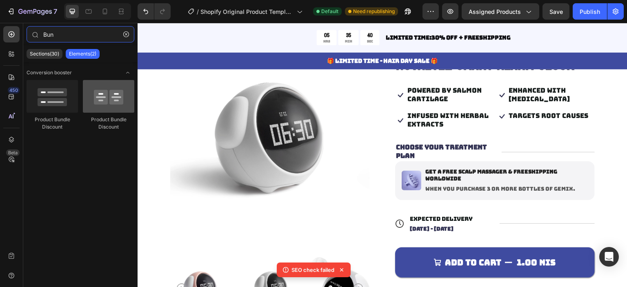
type input "Bun"
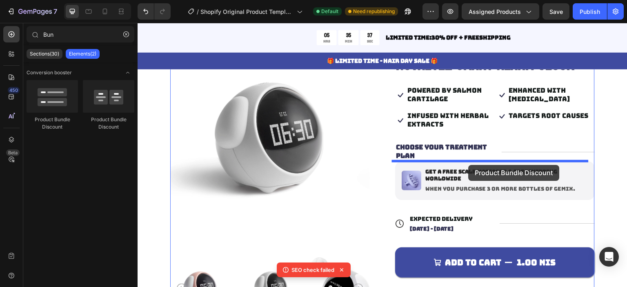
drag, startPoint x: 235, startPoint y: 123, endPoint x: 468, endPoint y: 165, distance: 237.1
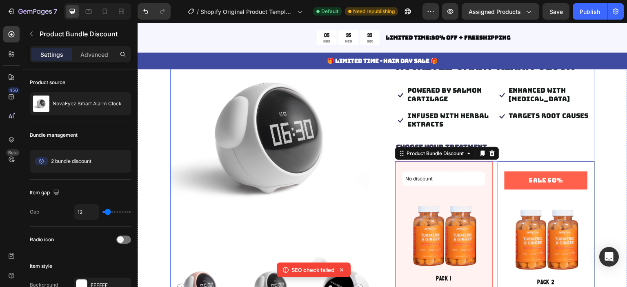
click at [494, 134] on div "Icon Icon Icon Icon Icon Icon List 122,000+ Happy Customers Text Block Row Nova…" at bounding box center [495, 256] width 200 height 438
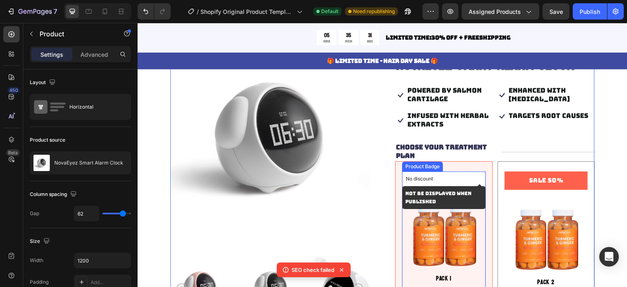
click at [462, 182] on div "No discount" at bounding box center [443, 179] width 83 height 14
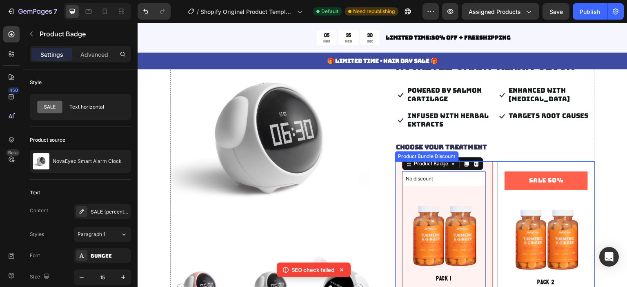
click at [502, 164] on div "SALE 50% Product Badge Image Pack 2 Text Block Great value Text Block 2.00 NIS …" at bounding box center [546, 241] width 98 height 161
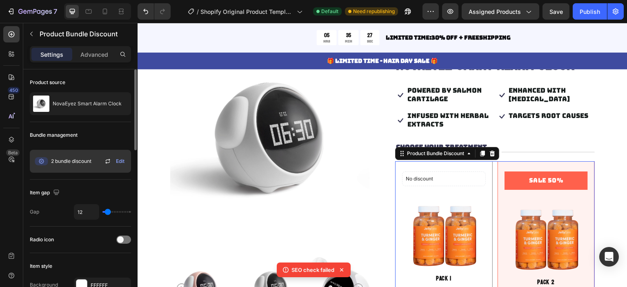
click at [106, 162] on icon at bounding box center [107, 162] width 4 height 2
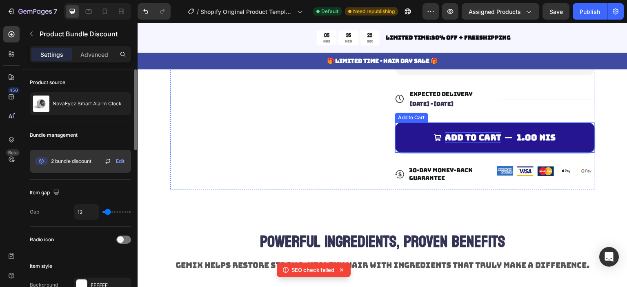
scroll to position [449, 0]
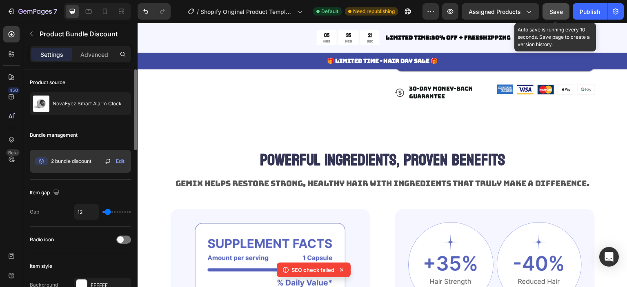
click at [559, 11] on span "Save" at bounding box center [555, 11] width 13 height 7
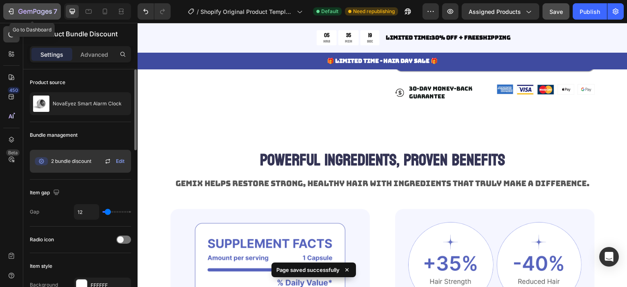
click at [29, 12] on icon "button" at bounding box center [34, 12] width 33 height 7
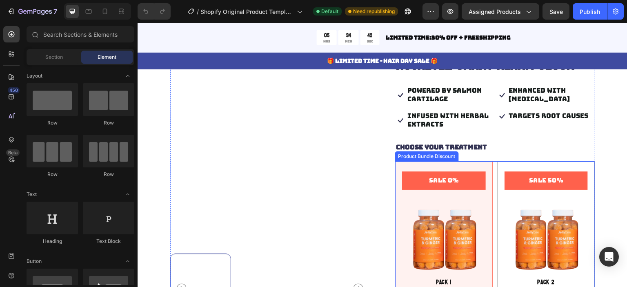
scroll to position [163, 0]
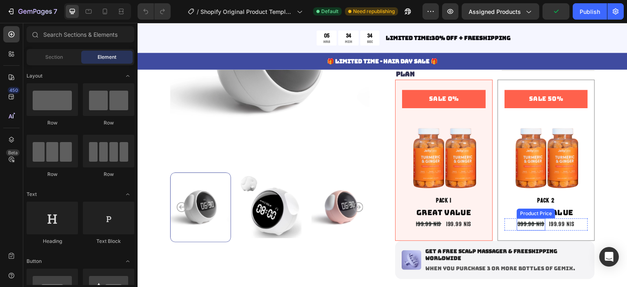
click at [528, 221] on div "399.98 NIS" at bounding box center [531, 224] width 29 height 12
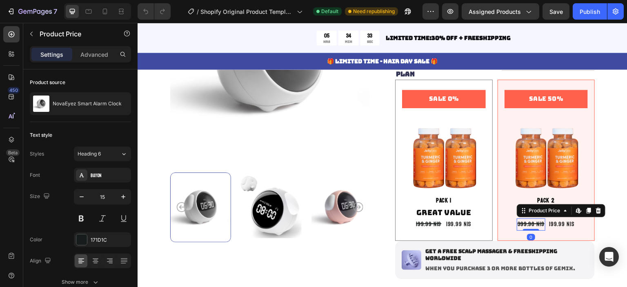
click at [527, 221] on div "399.98 NIS" at bounding box center [531, 224] width 29 height 12
click at [531, 211] on div "Product Price" at bounding box center [544, 210] width 35 height 7
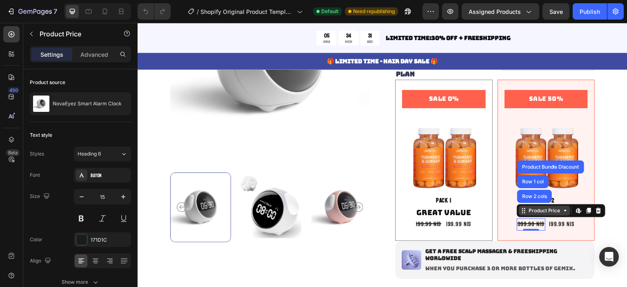
click at [531, 211] on div "Product Price" at bounding box center [544, 210] width 35 height 7
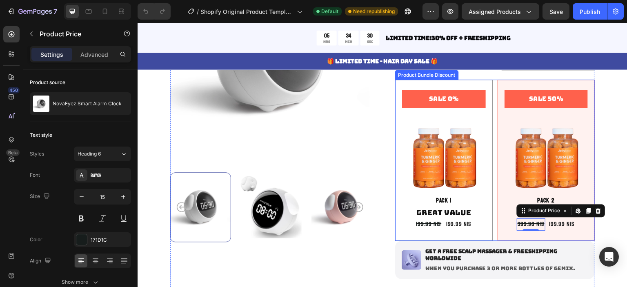
click at [490, 168] on div "SALE 0% Product Badge Image Pack 1 Text Block Great value Text Block 199.99 NIS…" at bounding box center [495, 160] width 200 height 161
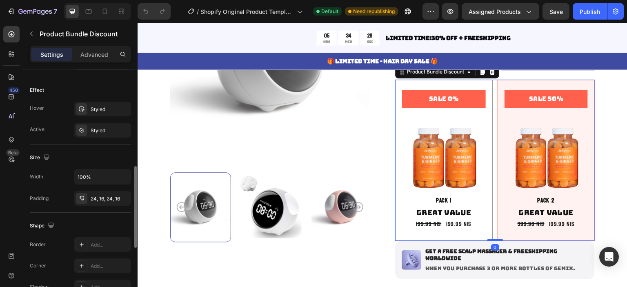
scroll to position [408, 0]
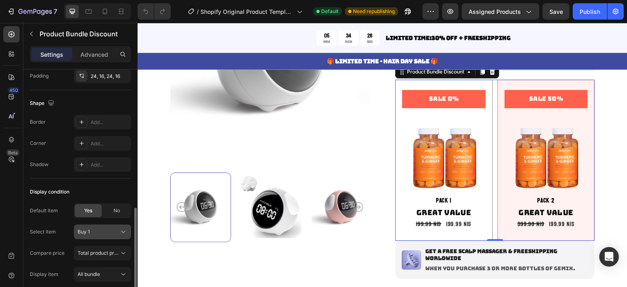
click at [104, 228] on div "Buy 1" at bounding box center [98, 231] width 40 height 7
click at [104, 230] on div "Buy 1" at bounding box center [98, 231] width 40 height 7
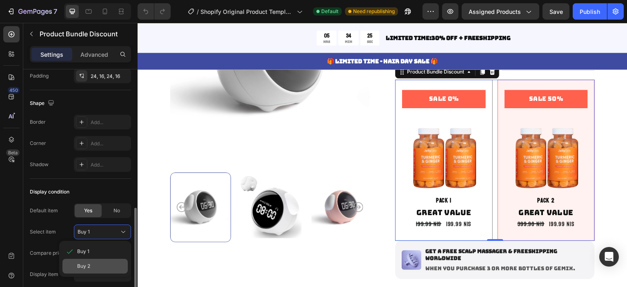
click at [98, 262] on div "Buy 2" at bounding box center [100, 265] width 47 height 7
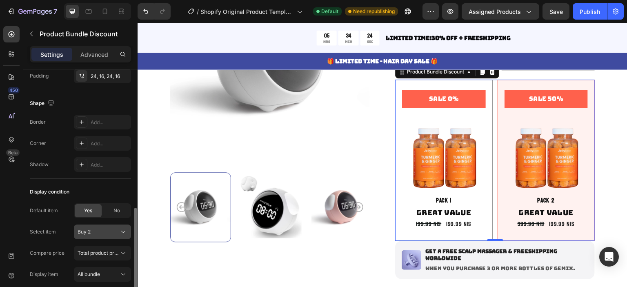
click at [98, 233] on div "Buy 2" at bounding box center [98, 231] width 40 height 7
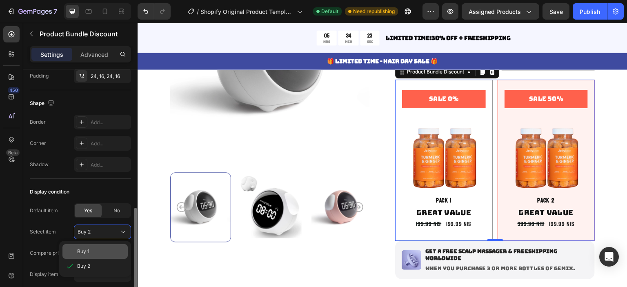
click at [95, 248] on div "Buy 1" at bounding box center [100, 251] width 47 height 7
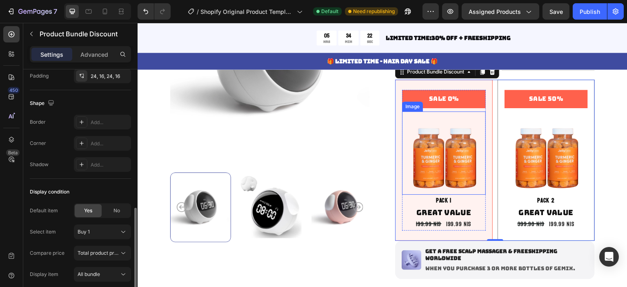
scroll to position [122, 0]
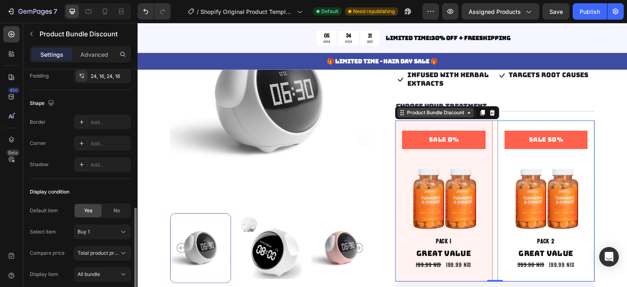
click at [445, 109] on div "Product Bundle Discount" at bounding box center [435, 112] width 60 height 7
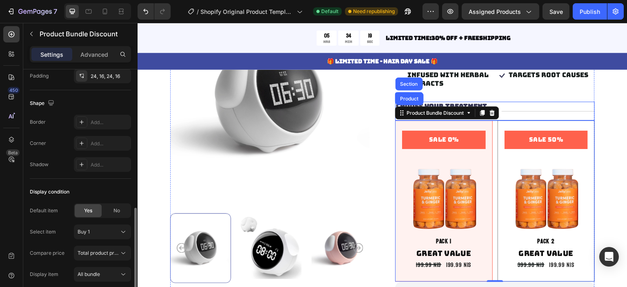
click at [531, 119] on div "Title Line" at bounding box center [547, 111] width 93 height 19
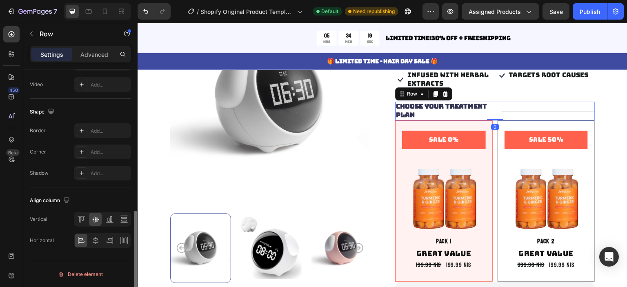
scroll to position [0, 0]
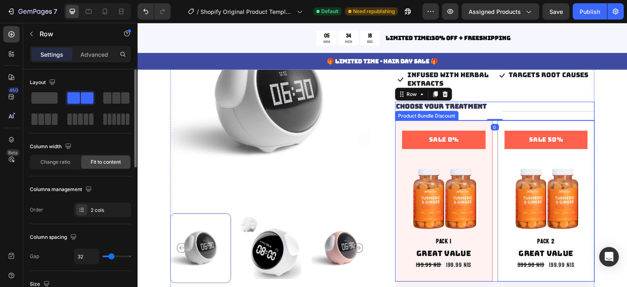
click at [497, 138] on div "SALE 50% Product Badge Image Pack 2 Text Block Great value Text Block 399.98 NI…" at bounding box center [546, 200] width 98 height 161
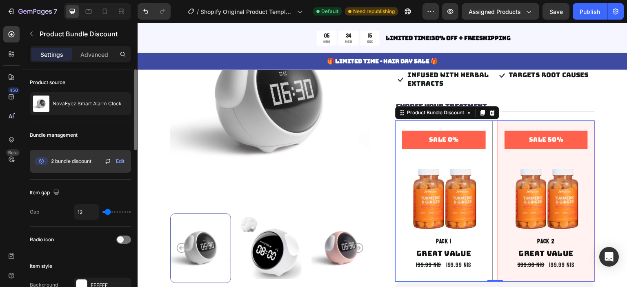
click at [106, 165] on icon at bounding box center [108, 161] width 10 height 10
click at [119, 160] on span "Edit" at bounding box center [120, 160] width 9 height 7
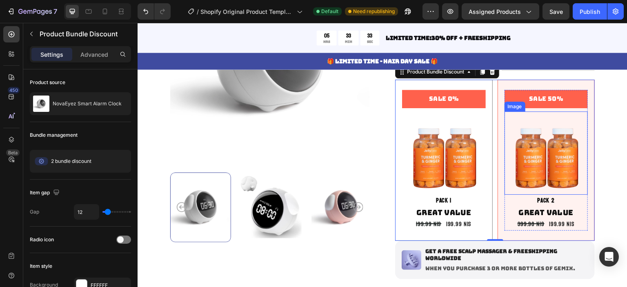
scroll to position [41, 0]
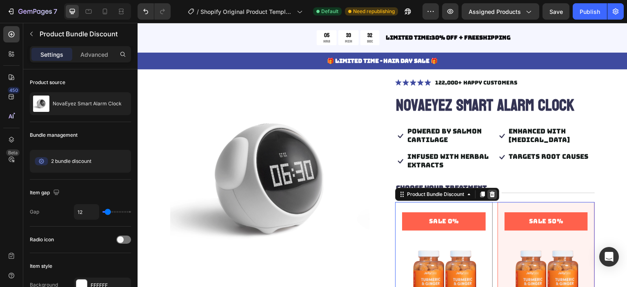
click at [490, 195] on icon at bounding box center [492, 194] width 7 height 7
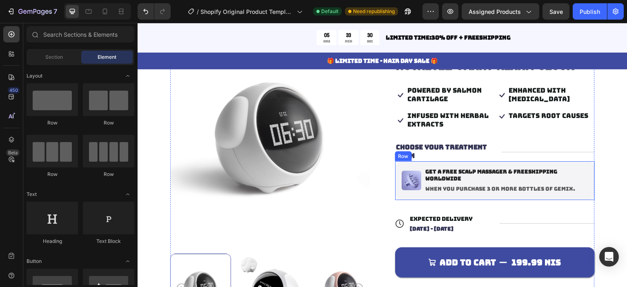
scroll to position [0, 0]
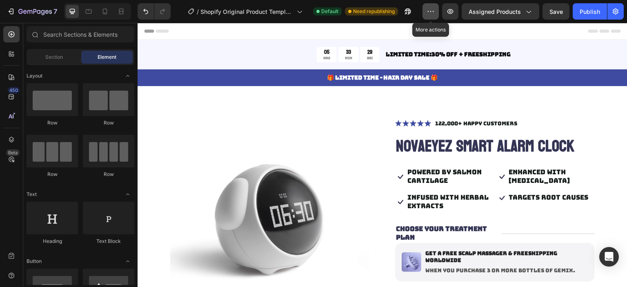
click at [432, 12] on icon "button" at bounding box center [430, 11] width 8 height 8
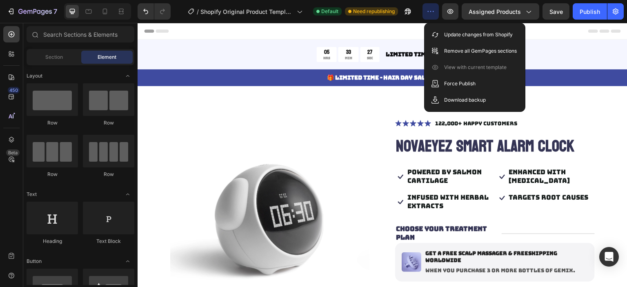
click at [432, 12] on icon "button" at bounding box center [430, 11] width 8 height 8
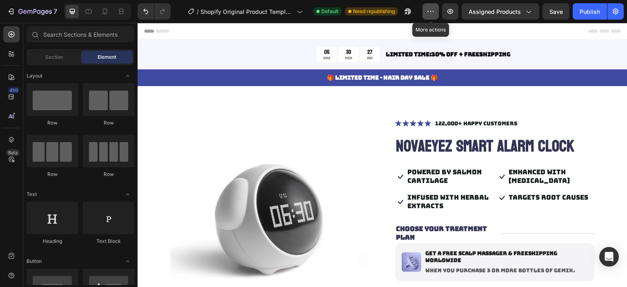
click at [432, 12] on icon "button" at bounding box center [430, 11] width 8 height 8
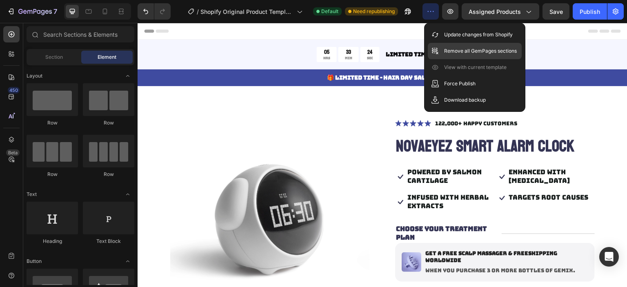
click at [466, 53] on p "Remove all GemPages sections" at bounding box center [480, 51] width 73 height 8
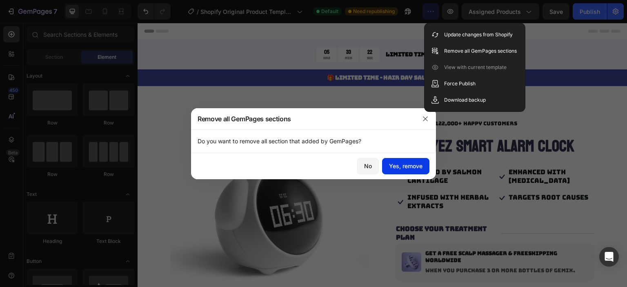
click at [405, 166] on div "Yes, remove" at bounding box center [405, 166] width 33 height 9
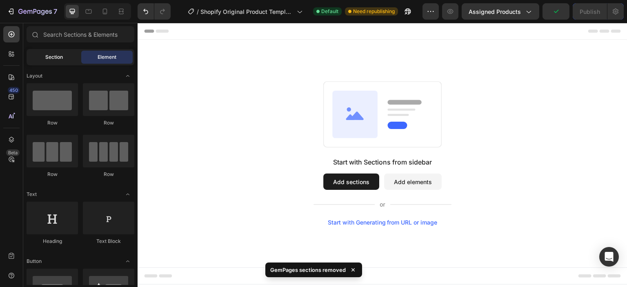
click at [66, 62] on div "Section" at bounding box center [53, 57] width 51 height 13
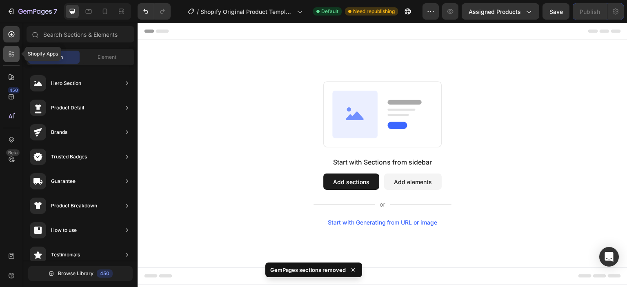
click at [14, 57] on icon at bounding box center [11, 54] width 8 height 8
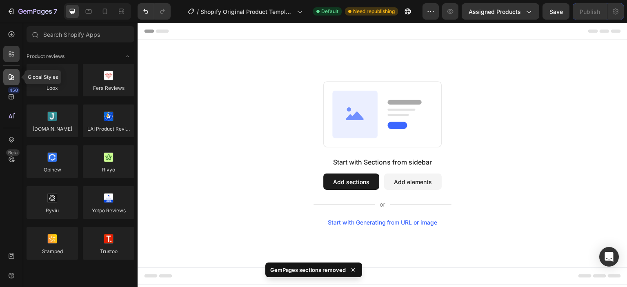
click at [10, 79] on icon at bounding box center [11, 77] width 8 height 8
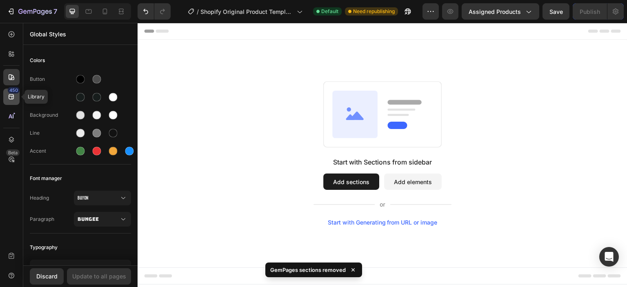
click at [10, 100] on icon at bounding box center [11, 97] width 8 height 8
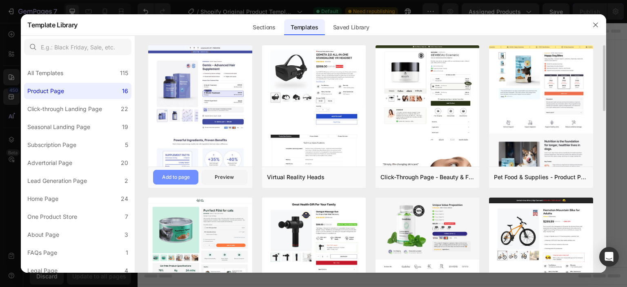
click at [174, 176] on div "Add to page" at bounding box center [176, 176] width 28 height 7
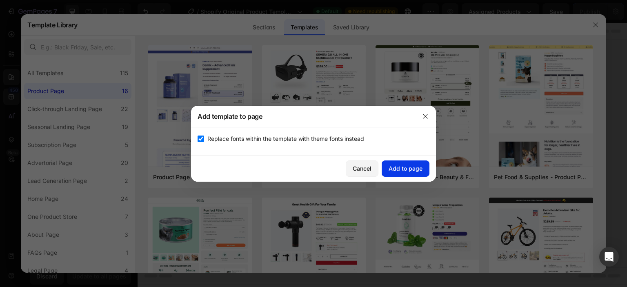
click at [395, 167] on div "Add to page" at bounding box center [405, 168] width 34 height 9
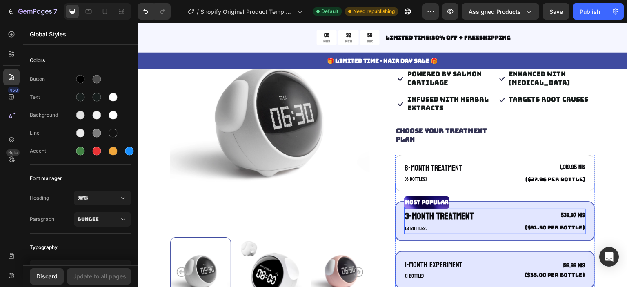
scroll to position [139, 0]
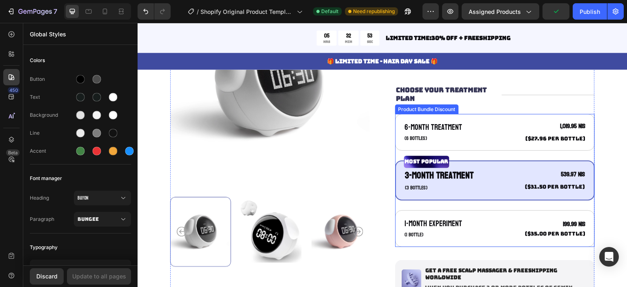
click at [480, 153] on div "6-Month Treatment Text Block (6 bottles) Text Block 1,019.95 NIS Product Price …" at bounding box center [495, 180] width 200 height 133
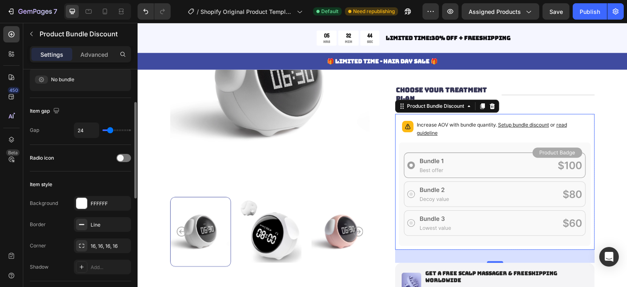
scroll to position [0, 0]
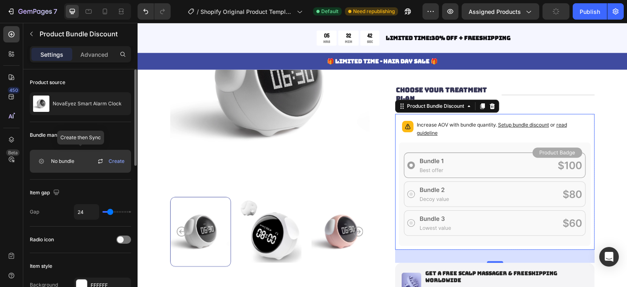
click at [81, 160] on div "No bundle Create" at bounding box center [80, 161] width 101 height 23
click at [104, 160] on icon at bounding box center [100, 161] width 10 height 10
click at [121, 160] on span "Create" at bounding box center [117, 160] width 16 height 7
click at [96, 161] on icon at bounding box center [100, 161] width 10 height 10
click at [103, 162] on icon at bounding box center [100, 161] width 10 height 10
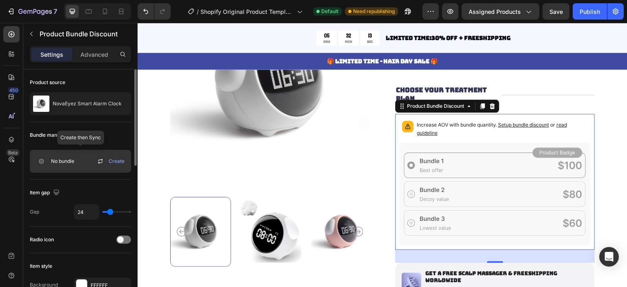
click at [100, 162] on icon at bounding box center [100, 162] width 4 height 2
click at [106, 133] on div "Bundle management" at bounding box center [80, 135] width 101 height 13
click at [475, 157] on icon at bounding box center [495, 194] width 192 height 104
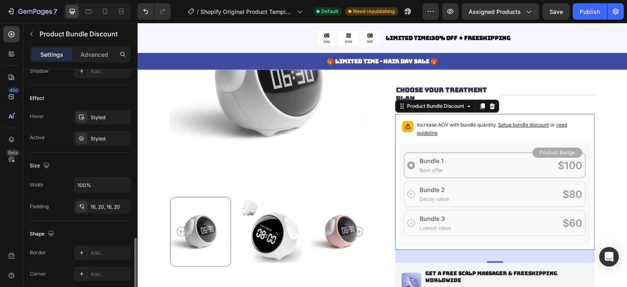
scroll to position [318, 0]
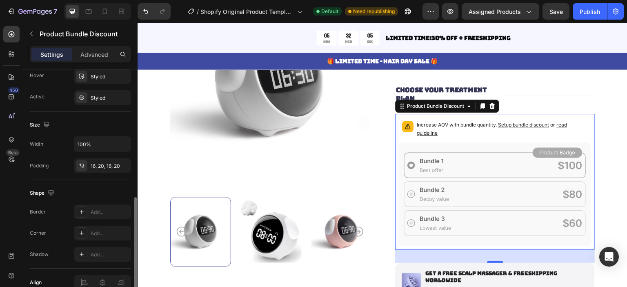
click at [490, 157] on icon at bounding box center [495, 194] width 192 height 104
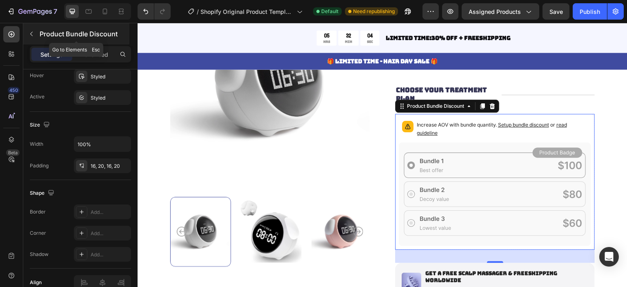
click at [34, 29] on button "button" at bounding box center [31, 33] width 13 height 13
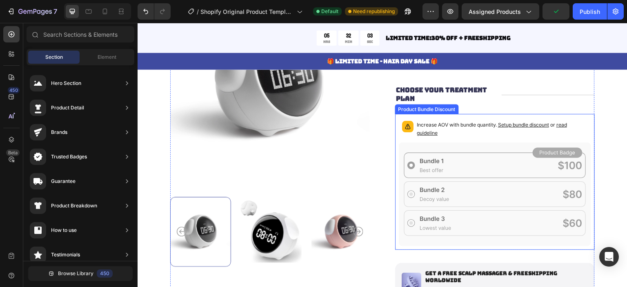
click at [472, 134] on p "Increase AOV with bundle quantity. Setup bundle discount or read guideline" at bounding box center [502, 129] width 171 height 16
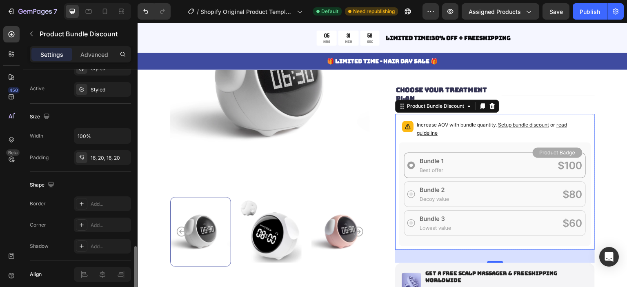
scroll to position [359, 0]
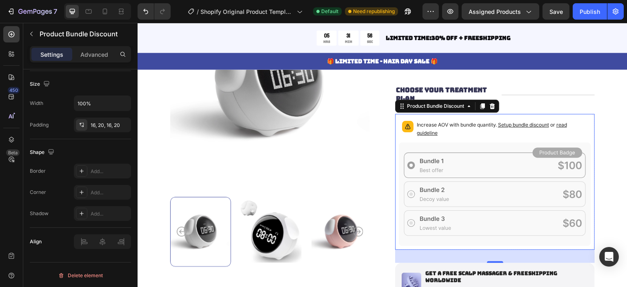
click at [461, 190] on icon at bounding box center [495, 194] width 192 height 104
click at [9, 137] on icon at bounding box center [11, 139] width 8 height 8
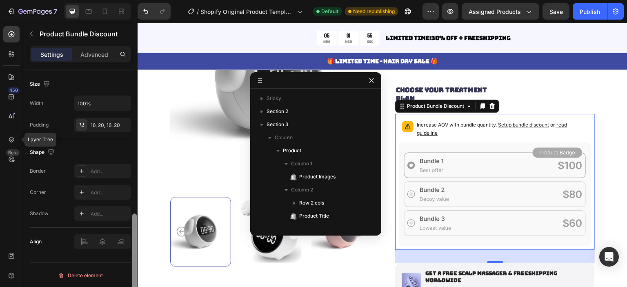
scroll to position [115, 0]
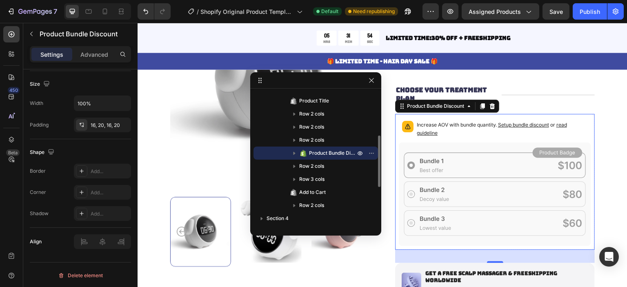
click at [294, 153] on icon "button" at bounding box center [294, 153] width 2 height 3
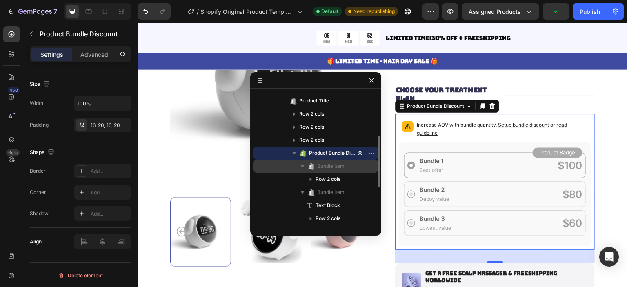
click at [335, 170] on div "Bundle Item" at bounding box center [316, 166] width 118 height 13
click at [335, 169] on span "Bundle Item" at bounding box center [330, 166] width 27 height 8
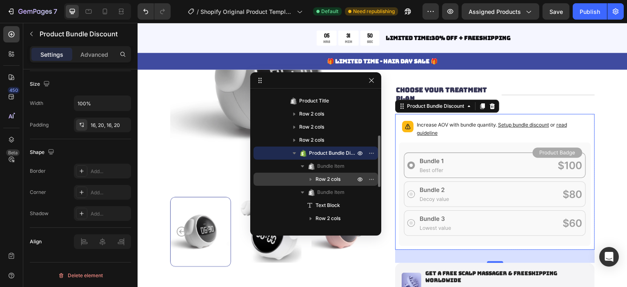
click at [323, 175] on span "Row 2 cols" at bounding box center [327, 179] width 25 height 8
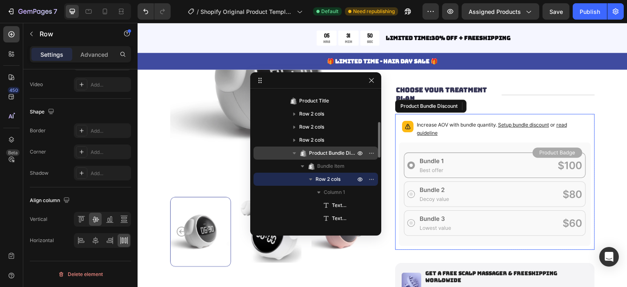
scroll to position [0, 0]
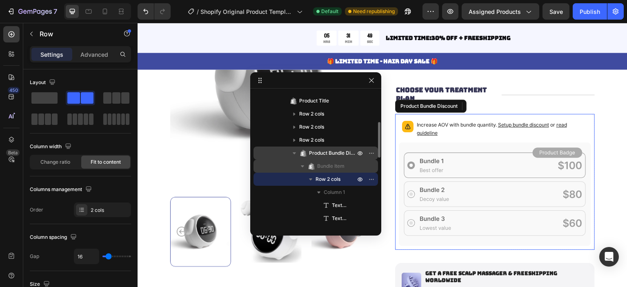
click at [303, 165] on icon "button" at bounding box center [302, 166] width 3 height 2
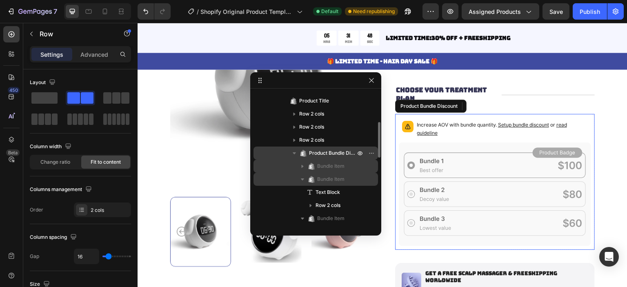
click at [303, 175] on icon "button" at bounding box center [302, 179] width 8 height 8
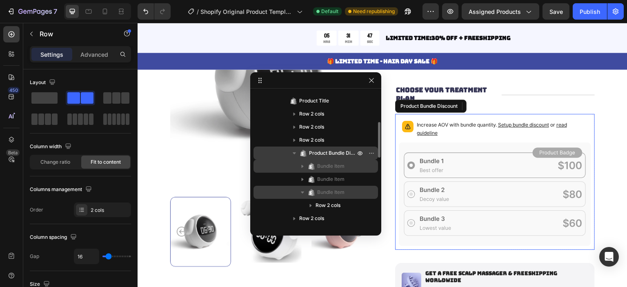
click at [301, 191] on icon "button" at bounding box center [302, 192] width 3 height 2
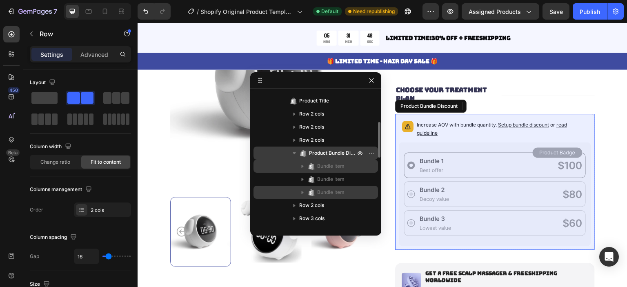
click at [330, 154] on span "Product Bundle Discount" at bounding box center [333, 153] width 48 height 8
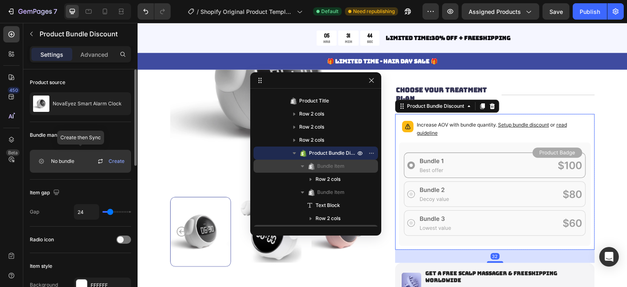
click at [114, 160] on span "Create" at bounding box center [117, 160] width 16 height 7
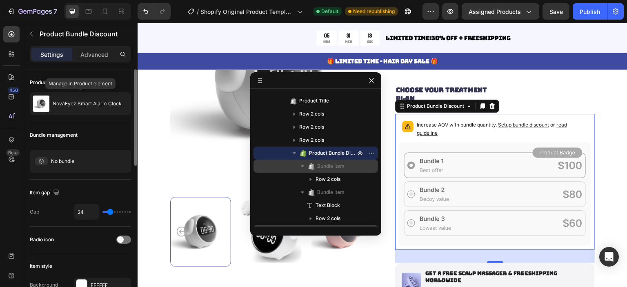
click at [101, 80] on div "Product source" at bounding box center [80, 82] width 101 height 13
click at [98, 97] on div "NovaEyez Smart Alarm Clock" at bounding box center [80, 103] width 101 height 23
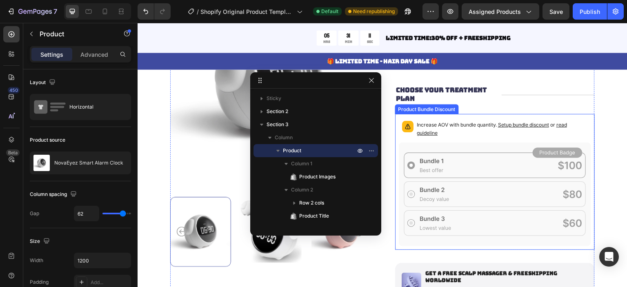
click at [489, 139] on div "Increase AOV with bundle quantity. Setup bundle discount or read guideline" at bounding box center [495, 130] width 192 height 24
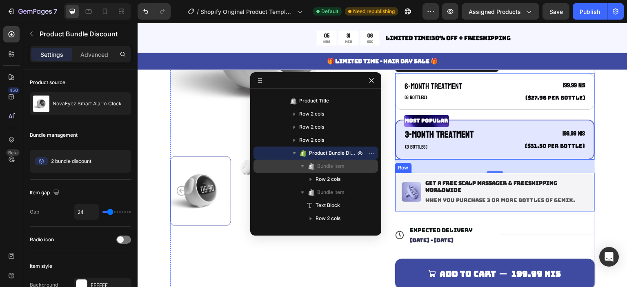
scroll to position [139, 0]
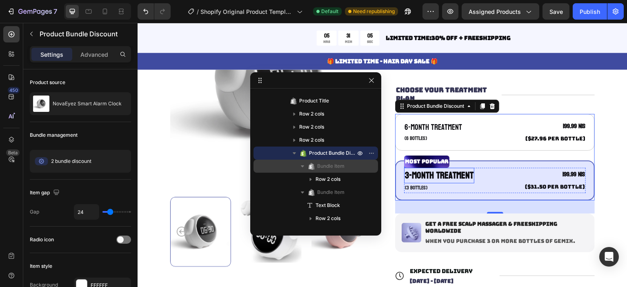
click at [459, 178] on p "3-Month Treatment" at bounding box center [439, 176] width 69 height 14
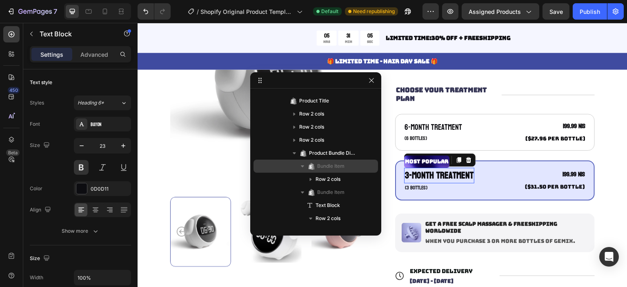
scroll to position [206, 0]
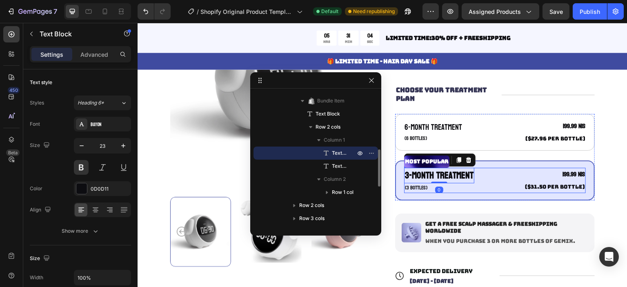
click at [506, 174] on div "3-Month Treatment Text Block 0 (3 bottles) Text Block 199.99 NIS Product Price …" at bounding box center [495, 180] width 182 height 25
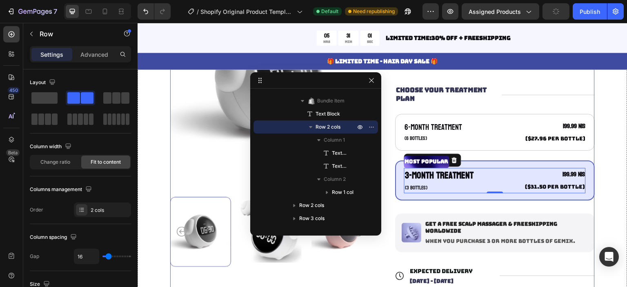
click at [524, 112] on div "Icon Icon Icon Icon Icon Icon List 122,000+ Happy Customers Text Block Row Nova…" at bounding box center [495, 169] width 200 height 379
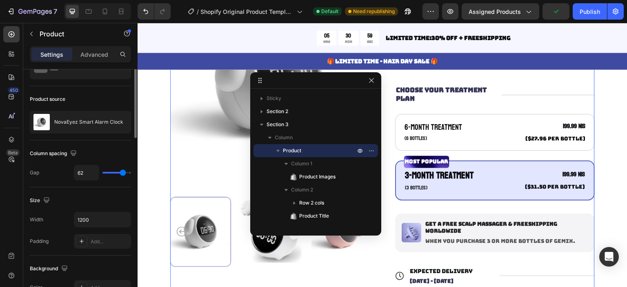
scroll to position [0, 0]
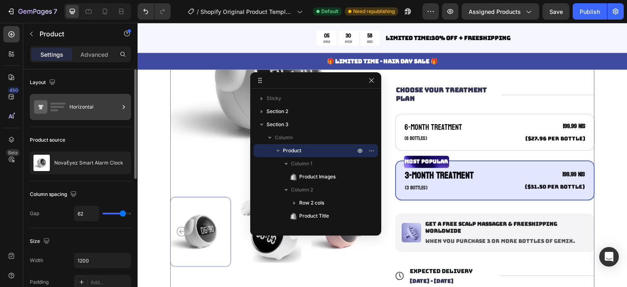
click at [80, 99] on div "Horizontal" at bounding box center [94, 107] width 50 height 19
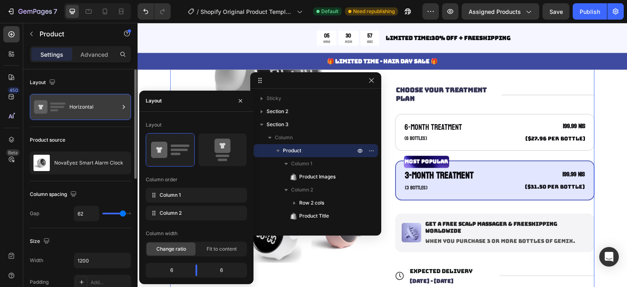
click at [80, 99] on div "Horizontal" at bounding box center [94, 107] width 50 height 19
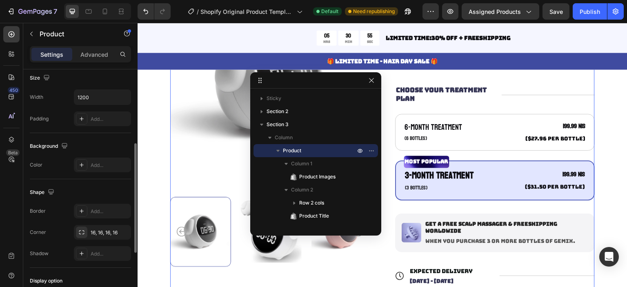
scroll to position [245, 0]
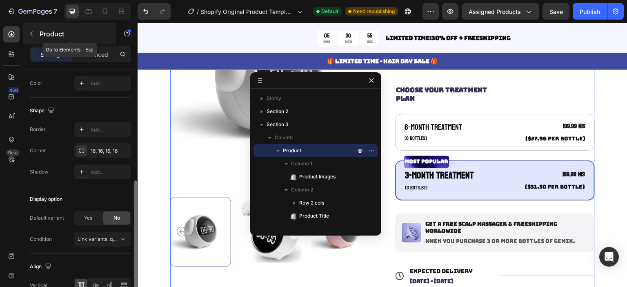
click at [32, 35] on icon "button" at bounding box center [31, 34] width 7 height 7
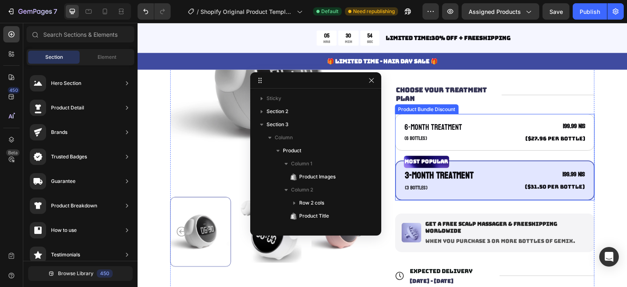
click at [510, 152] on div "6-Month Treatment Text Block (6 bottles) Text Block 199.99 NIS Product Price Pr…" at bounding box center [495, 157] width 200 height 86
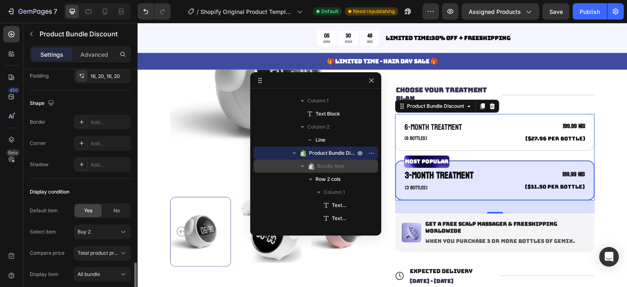
scroll to position [449, 0]
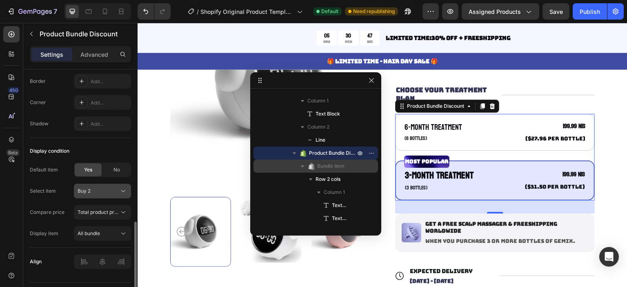
click at [100, 191] on div "Buy 2" at bounding box center [98, 190] width 40 height 7
click at [113, 209] on span "Total product price" at bounding box center [100, 212] width 44 height 6
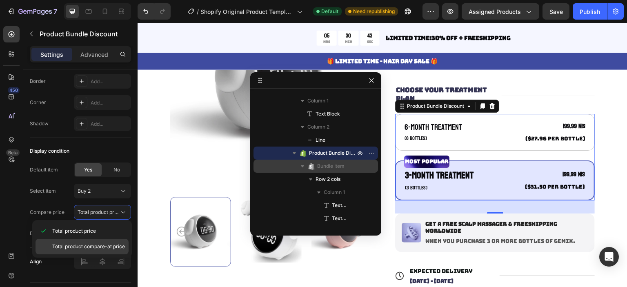
click at [115, 246] on span "Total product compare-at price" at bounding box center [88, 246] width 73 height 7
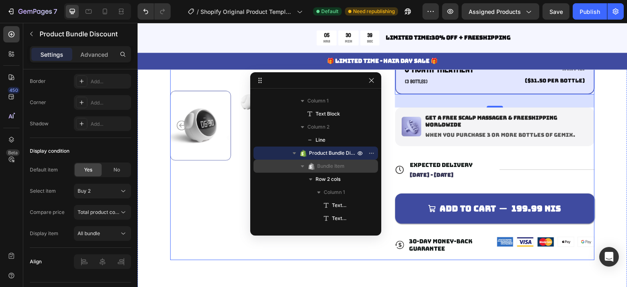
scroll to position [204, 0]
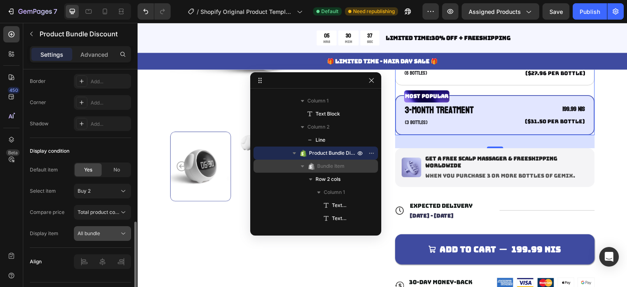
click at [95, 229] on div "All bundle" at bounding box center [103, 233] width 50 height 8
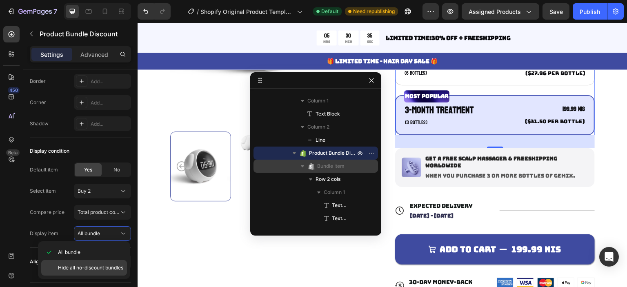
click at [99, 264] on span "Hide all no-discount bundles" at bounding box center [90, 267] width 65 height 7
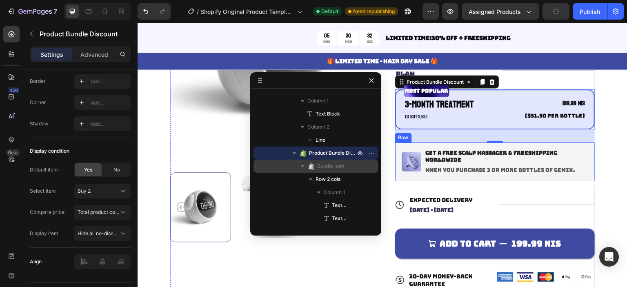
scroll to position [122, 0]
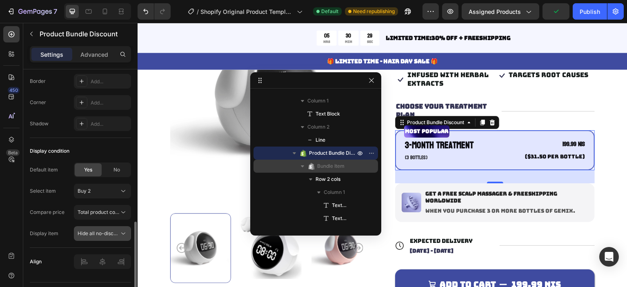
click at [100, 230] on span "Hide all no-discount bundles" at bounding box center [110, 233] width 65 height 6
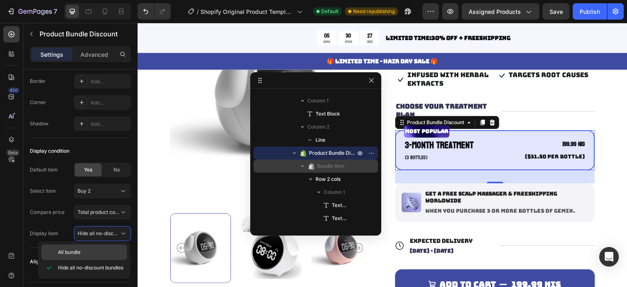
click at [91, 253] on p "All bundle" at bounding box center [90, 251] width 65 height 7
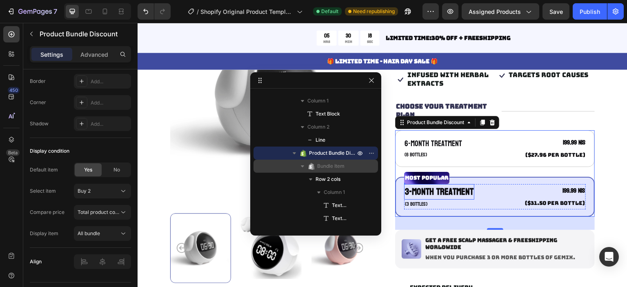
click at [432, 191] on p "3-Month Treatment" at bounding box center [439, 192] width 69 height 14
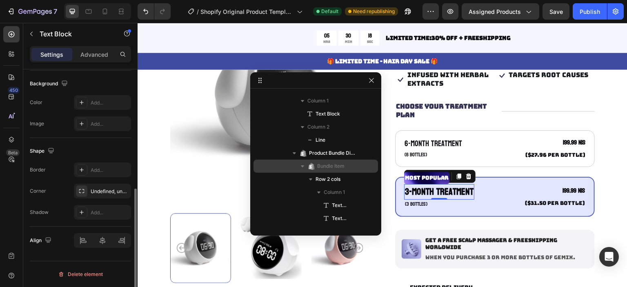
click at [432, 191] on p "3-Month Treatment" at bounding box center [439, 192] width 69 height 14
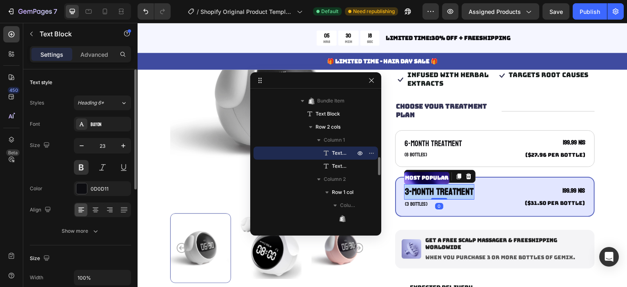
click at [432, 191] on p "3-Month Treatment" at bounding box center [439, 192] width 69 height 14
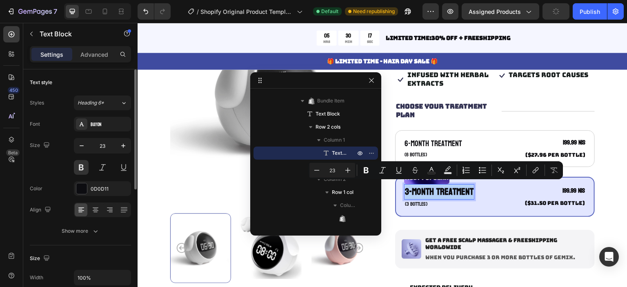
click at [432, 191] on p "3-Month Treatment" at bounding box center [439, 192] width 69 height 14
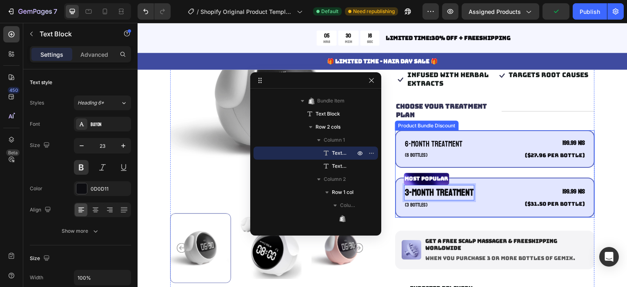
scroll to position [123, 0]
click at [490, 163] on div "6-Month Treatment Text Block (6 bottles) Text Block 199.99 NIS Product Price Pr…" at bounding box center [495, 149] width 200 height 38
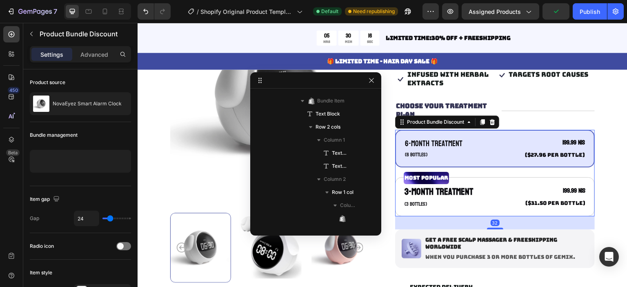
scroll to position [324, 0]
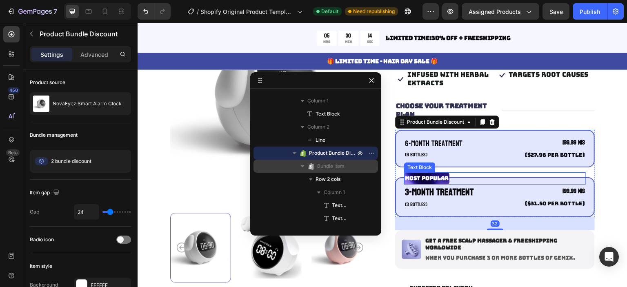
click at [519, 172] on div "Most Popular" at bounding box center [495, 178] width 182 height 12
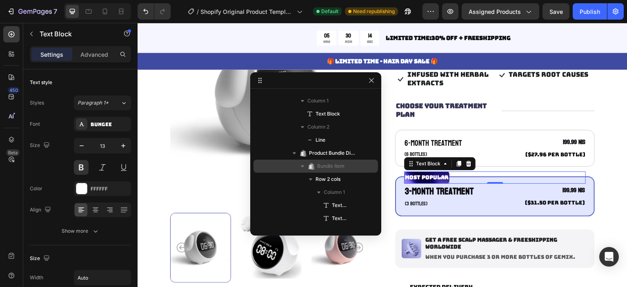
scroll to position [441, 0]
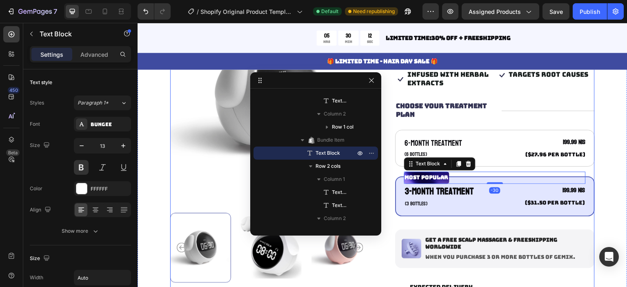
click at [506, 124] on div "Icon Icon Icon Icon Icon Icon List 122,000+ Happy Customers Text Block Row Nova…" at bounding box center [495, 189] width 200 height 386
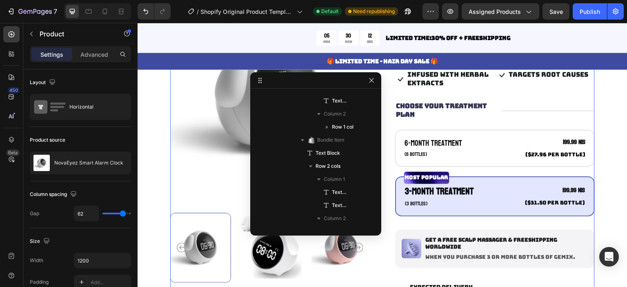
scroll to position [0, 0]
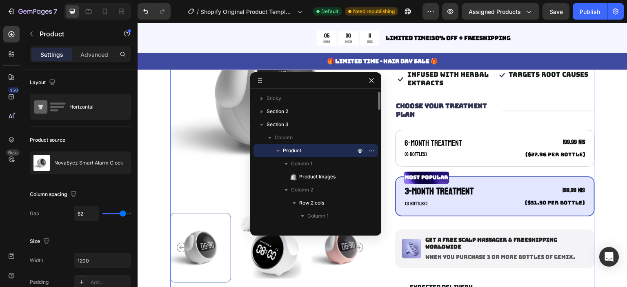
click at [495, 128] on div "Icon Icon Icon Icon Icon Icon List 122,000+ Happy Customers Text Block Row Nova…" at bounding box center [495, 189] width 200 height 386
click at [275, 152] on icon "button" at bounding box center [278, 150] width 8 height 8
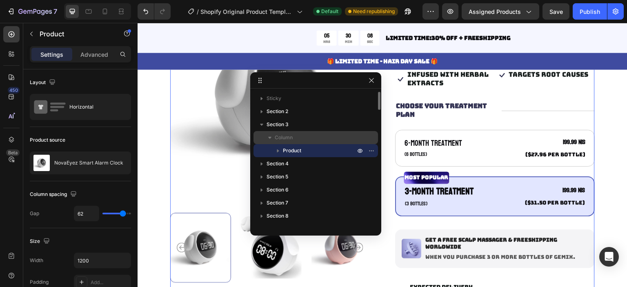
click at [275, 137] on span "Column" at bounding box center [284, 137] width 18 height 8
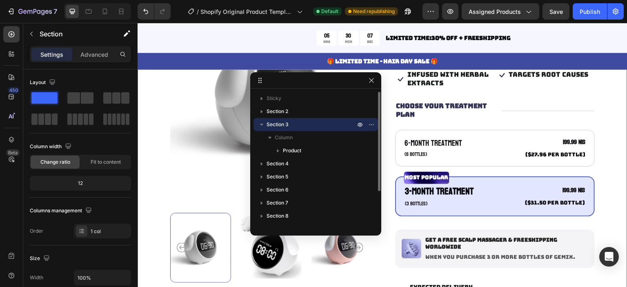
click at [264, 130] on div "Section 3" at bounding box center [316, 124] width 118 height 13
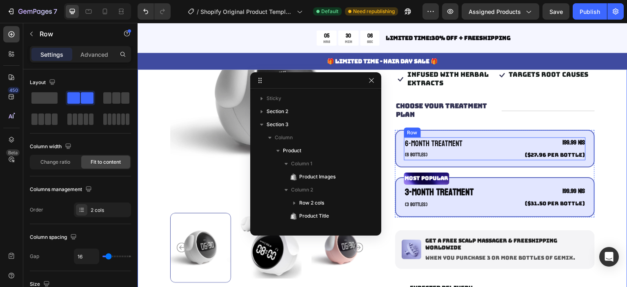
click at [490, 138] on div "6-Month Treatment Text Block (6 bottles) Text Block 199.99 NIS Product Price Pr…" at bounding box center [495, 148] width 182 height 23
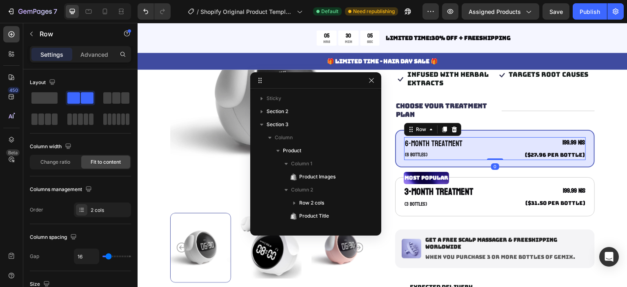
scroll to position [141, 0]
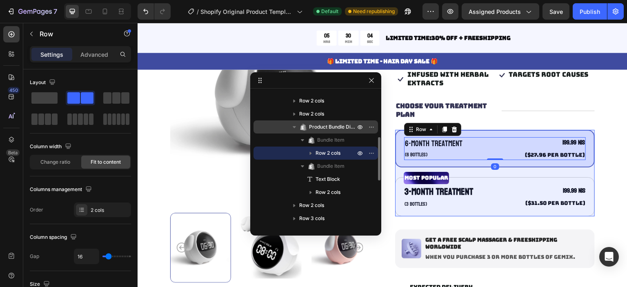
click at [335, 122] on div "Product Bundle Discount" at bounding box center [316, 126] width 118 height 13
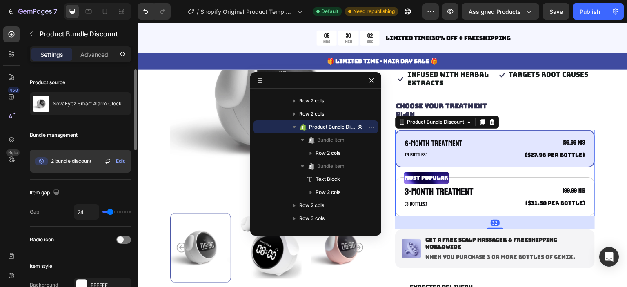
click at [103, 155] on div "2 bundle discount Edit" at bounding box center [80, 161] width 101 height 23
click at [104, 159] on icon at bounding box center [108, 161] width 10 height 10
click at [118, 160] on span "Edit" at bounding box center [120, 160] width 9 height 7
click at [106, 161] on icon at bounding box center [108, 161] width 10 height 10
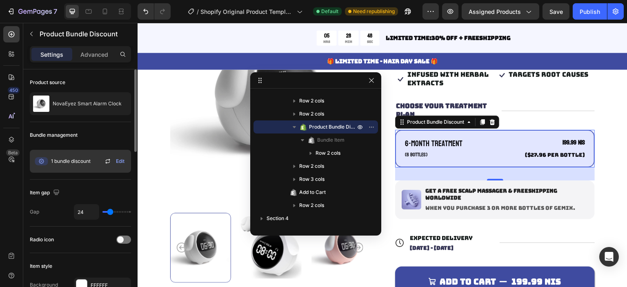
click at [106, 160] on icon at bounding box center [108, 161] width 10 height 10
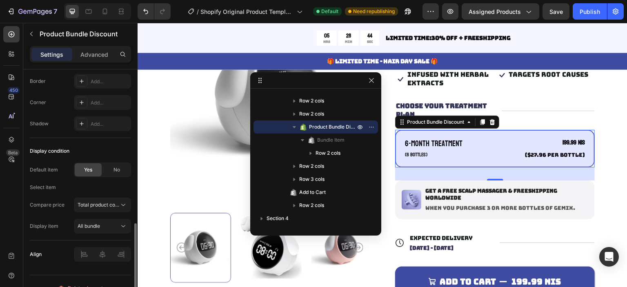
scroll to position [461, 0]
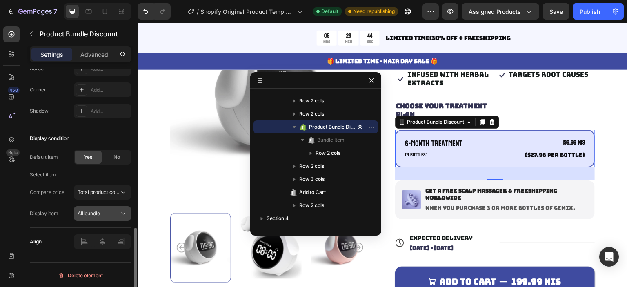
click at [105, 211] on div "All bundle" at bounding box center [99, 213] width 42 height 7
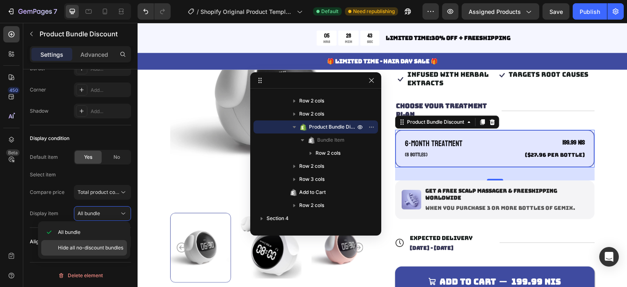
click at [94, 245] on span "Hide all no-discount bundles" at bounding box center [90, 247] width 65 height 7
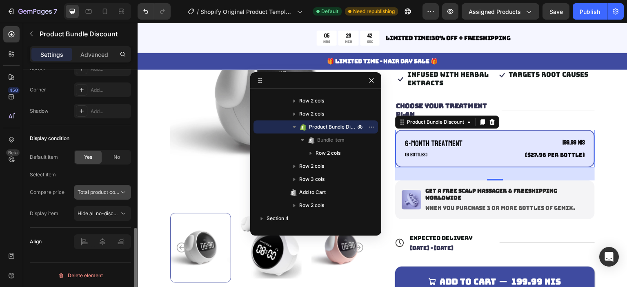
click at [106, 192] on span "Total product compare-at price" at bounding box center [114, 192] width 73 height 6
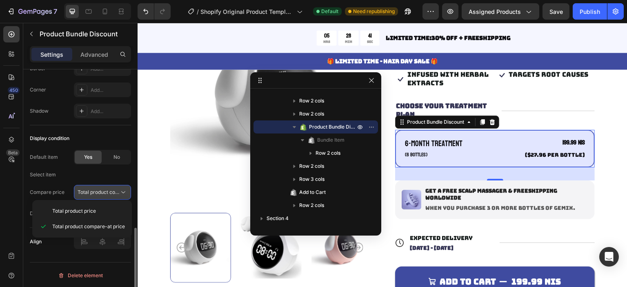
click at [106, 188] on div "Total product compare-at price" at bounding box center [103, 192] width 50 height 8
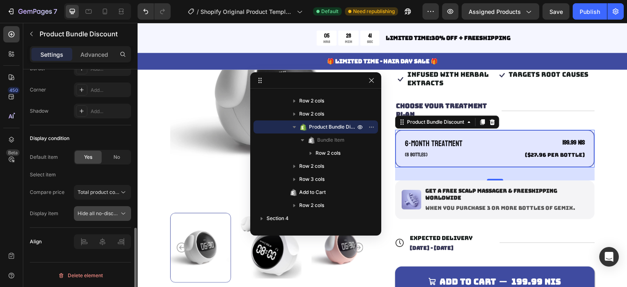
click at [103, 212] on span "Hide all no-discount bundles" at bounding box center [110, 213] width 65 height 6
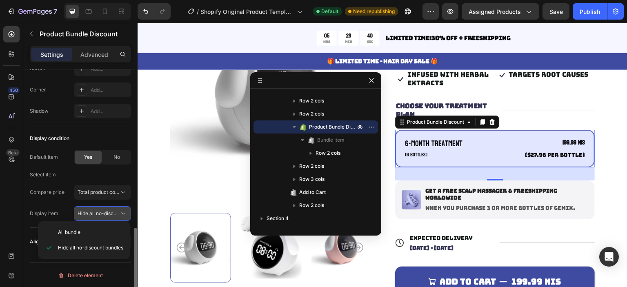
click at [99, 226] on div "All bundle" at bounding box center [84, 232] width 86 height 16
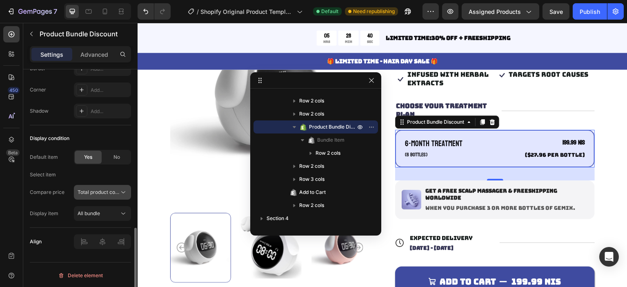
click at [107, 191] on span "Total product compare-at price" at bounding box center [114, 192] width 73 height 6
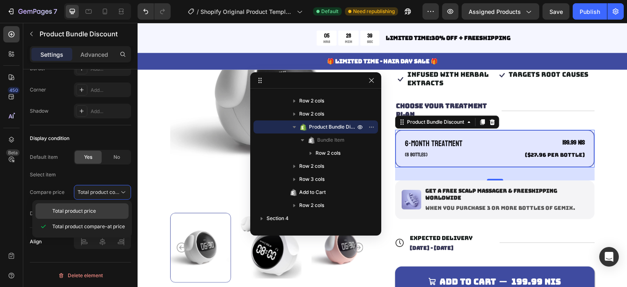
click at [101, 208] on p "Total product price" at bounding box center [88, 210] width 73 height 7
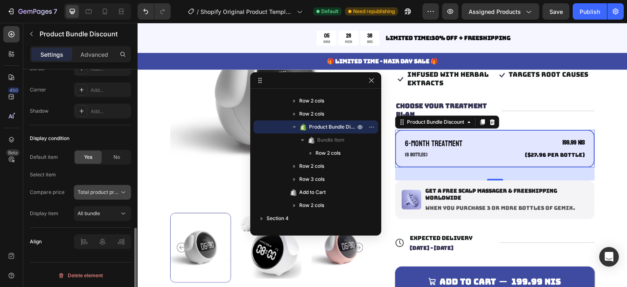
click at [108, 190] on span "Total product price" at bounding box center [100, 192] width 44 height 6
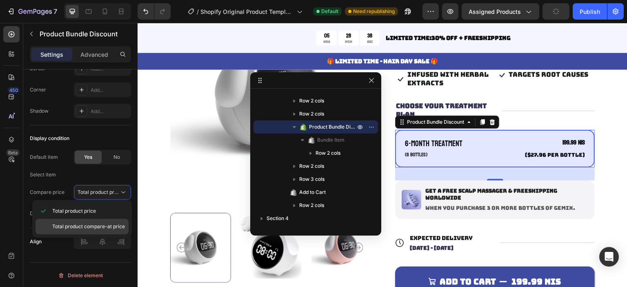
click at [98, 226] on span "Total product compare-at price" at bounding box center [88, 226] width 73 height 7
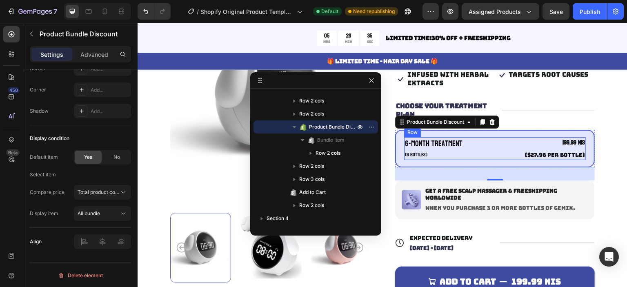
click at [501, 127] on div "Icon Icon Icon Icon Icon Icon List 122,000+ Happy Customers Text Block Row Nova…" at bounding box center [495, 164] width 200 height 337
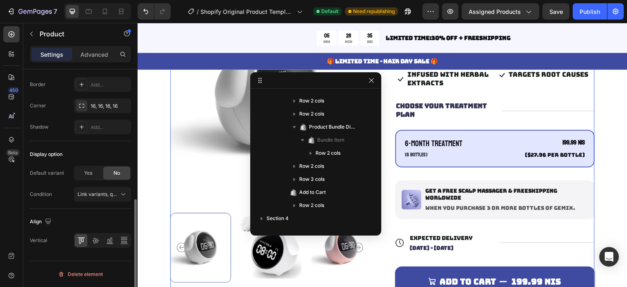
scroll to position [0, 0]
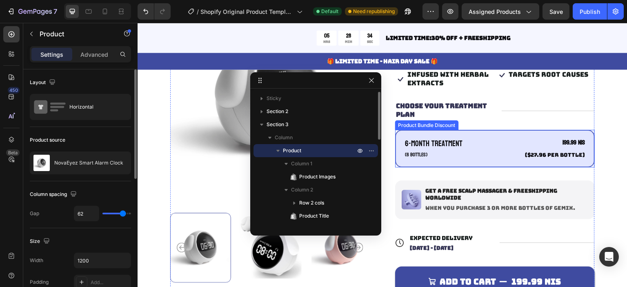
click at [495, 135] on div "6-Month Treatment Text Block (6 bottles) Text Block 199.99 NIS Product Price Pr…" at bounding box center [495, 149] width 200 height 38
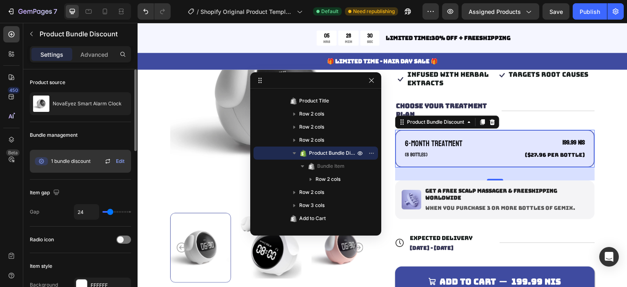
click at [103, 160] on icon at bounding box center [108, 161] width 10 height 10
click at [118, 159] on span "Edit" at bounding box center [120, 160] width 9 height 7
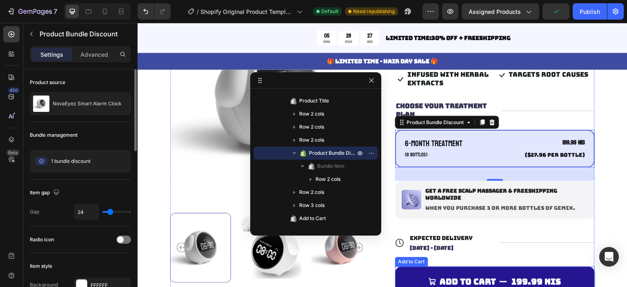
click at [486, 273] on button "Add to cart 199.99 NIS" at bounding box center [495, 281] width 200 height 30
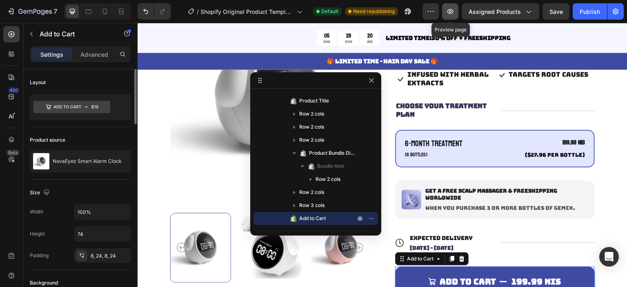
click at [449, 9] on icon "button" at bounding box center [450, 11] width 8 height 8
click at [373, 80] on icon "button" at bounding box center [371, 80] width 7 height 7
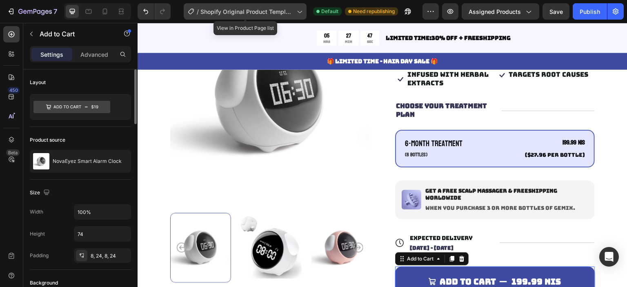
click at [241, 15] on span "Shopify Original Product Template" at bounding box center [246, 11] width 93 height 9
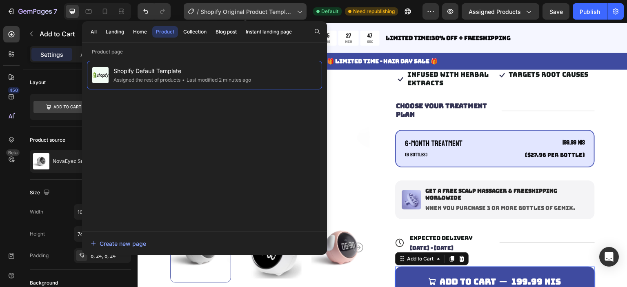
click at [243, 14] on span "Shopify Original Product Template" at bounding box center [246, 11] width 93 height 9
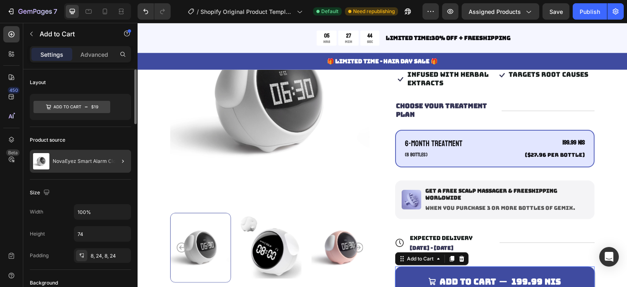
click at [113, 158] on div at bounding box center [119, 161] width 23 height 23
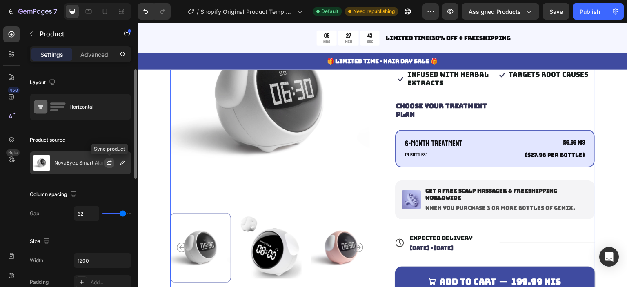
click at [108, 161] on icon "button" at bounding box center [109, 163] width 7 height 7
click at [120, 165] on icon "button" at bounding box center [122, 163] width 7 height 7
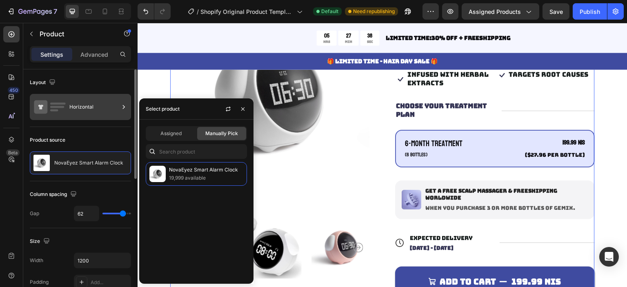
click at [89, 118] on div "Horizontal" at bounding box center [80, 107] width 101 height 26
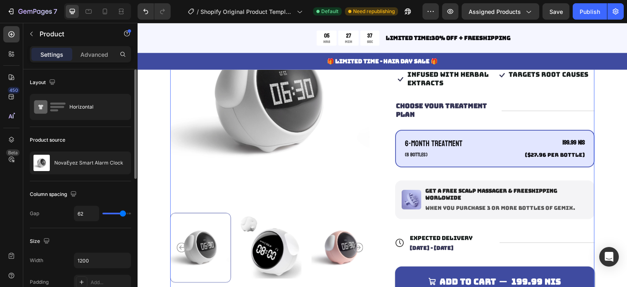
click at [107, 146] on div "Product source NovaEyez Smart Alarm Clock" at bounding box center [80, 154] width 101 height 54
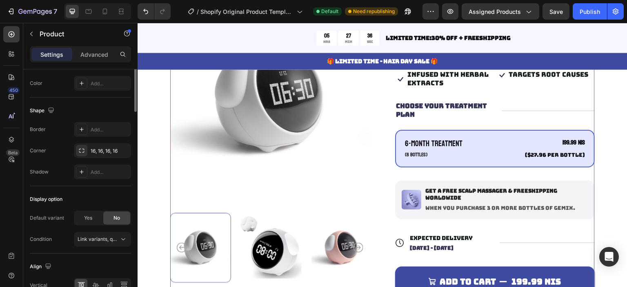
scroll to position [288, 0]
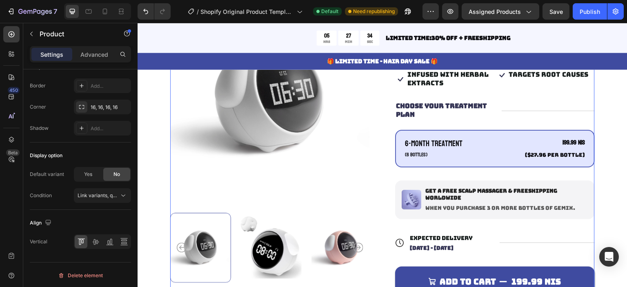
click at [461, 171] on div "Icon Icon Icon Icon Icon Icon List 122,000+ Happy Customers Text Block Row Nova…" at bounding box center [495, 164] width 200 height 337
click at [457, 191] on p "Get a free scalp massager & freeshipping worldwide" at bounding box center [506, 195] width 162 height 14
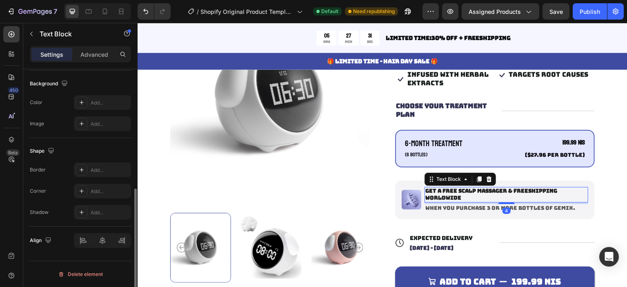
scroll to position [0, 0]
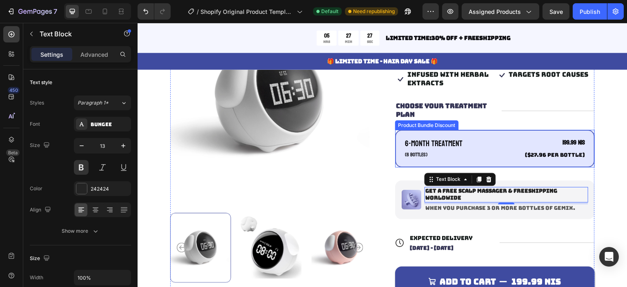
click at [396, 159] on div "6-Month Treatment Text Block (6 bottles) Text Block 199.99 NIS Product Price Pr…" at bounding box center [495, 149] width 200 height 38
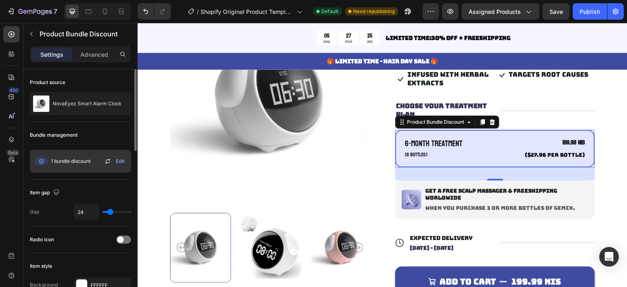
click at [109, 160] on icon at bounding box center [108, 161] width 10 height 10
click at [122, 159] on span "Edit" at bounding box center [120, 160] width 9 height 7
click at [108, 160] on icon at bounding box center [108, 161] width 10 height 10
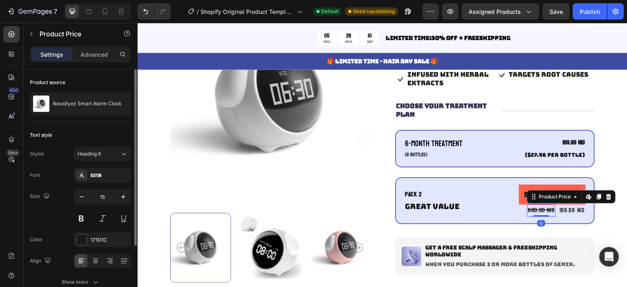
click at [537, 208] on div "800.00 NIS" at bounding box center [541, 210] width 29 height 12
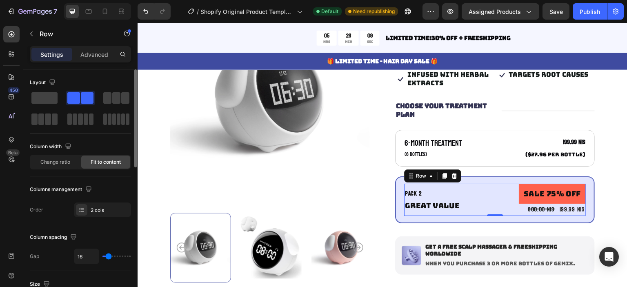
click at [501, 202] on div "Pack 2 Text Block Great value Text Block Sale 75% off Product Badge 800.00 NIS …" at bounding box center [495, 200] width 182 height 32
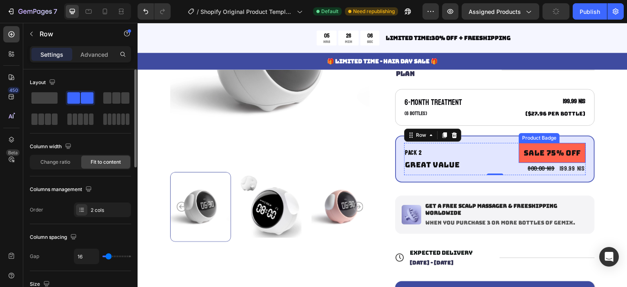
click at [543, 156] on pre "Sale 75% off" at bounding box center [552, 153] width 67 height 20
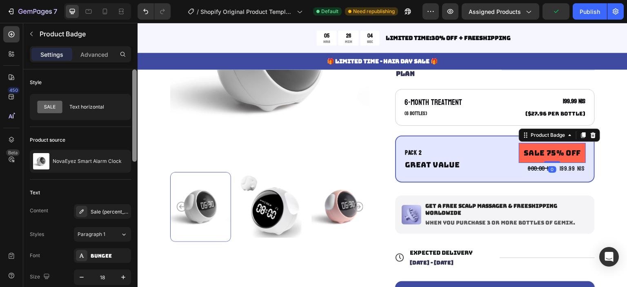
scroll to position [41, 0]
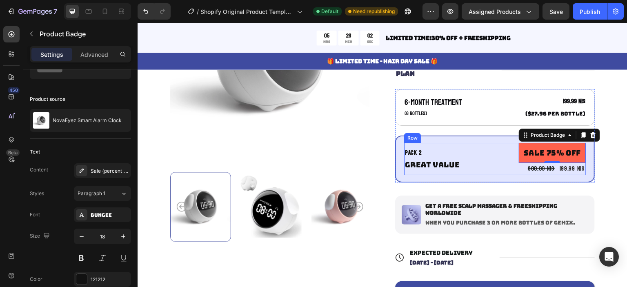
click at [464, 155] on div "Pack 2 Text Block Great value Text Block Sale 75% off Product Badge 0 800.00 NI…" at bounding box center [495, 159] width 182 height 32
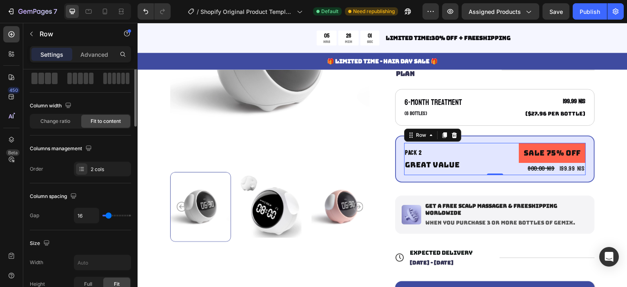
scroll to position [0, 0]
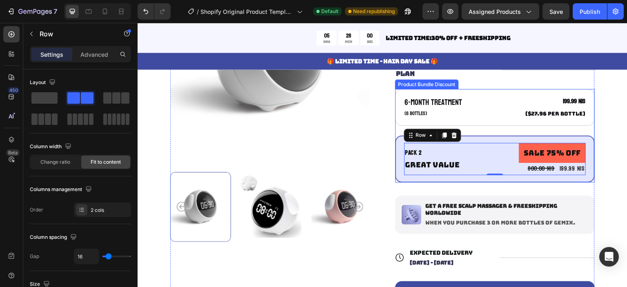
click at [474, 134] on div "6-Month Treatment Text Block (6 bottles) Text Block 199.99 NIS Product Price Pr…" at bounding box center [495, 135] width 200 height 93
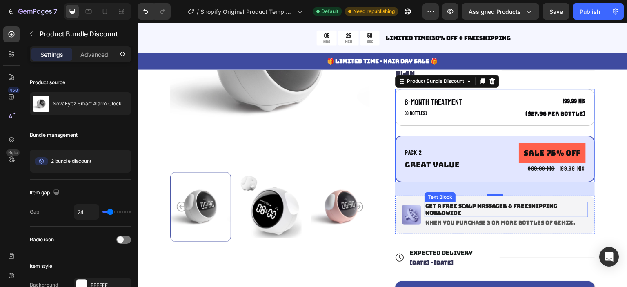
scroll to position [123, 0]
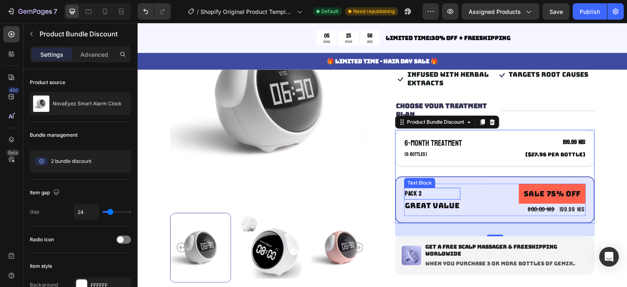
click at [426, 190] on div "Pack 2" at bounding box center [432, 194] width 56 height 12
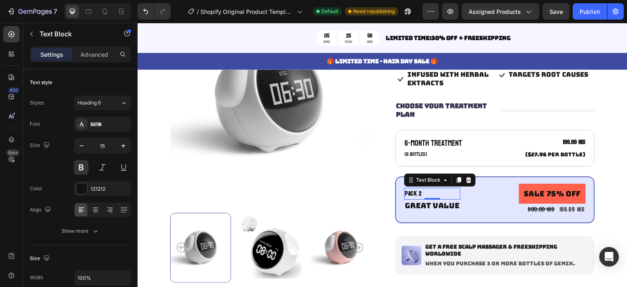
click at [426, 190] on div "Pack 2" at bounding box center [432, 194] width 56 height 12
click at [426, 190] on p "Pack 2" at bounding box center [432, 194] width 55 height 11
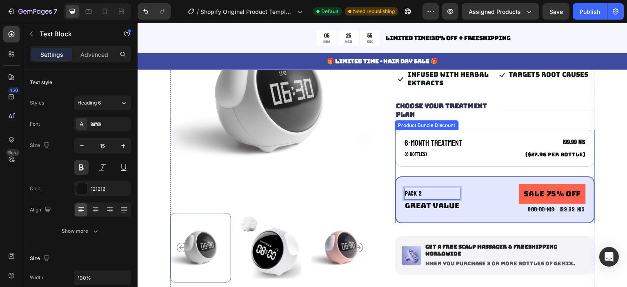
click at [465, 174] on div "6-Month Treatment Text Block (6 bottles) Text Block 199.99 NIS Product Price Pr…" at bounding box center [495, 176] width 200 height 93
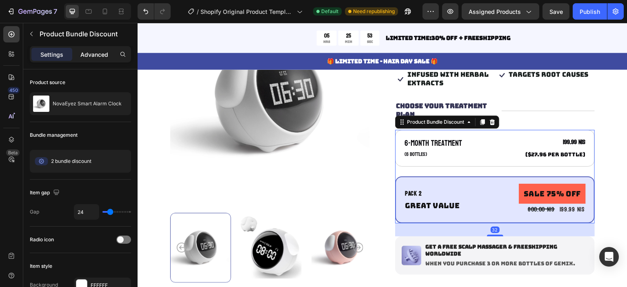
click at [96, 55] on p "Advanced" at bounding box center [94, 54] width 28 height 9
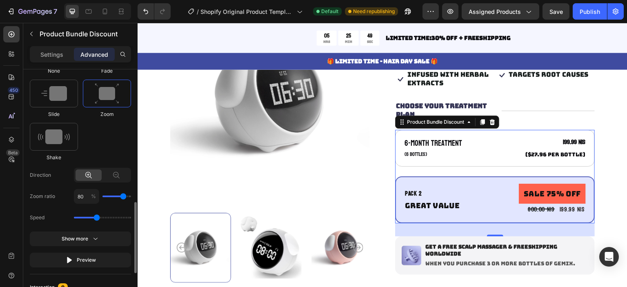
scroll to position [573, 0]
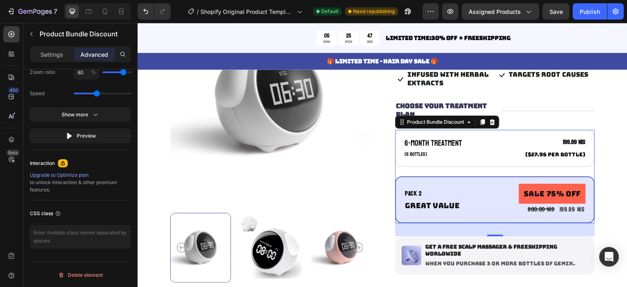
click at [54, 46] on div "Settings Advanced" at bounding box center [80, 54] width 101 height 16
click at [54, 52] on p "Settings" at bounding box center [51, 54] width 23 height 9
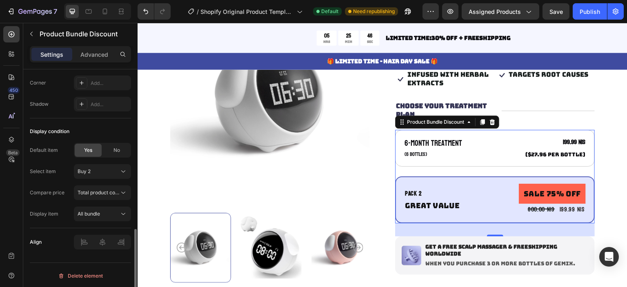
scroll to position [475, 0]
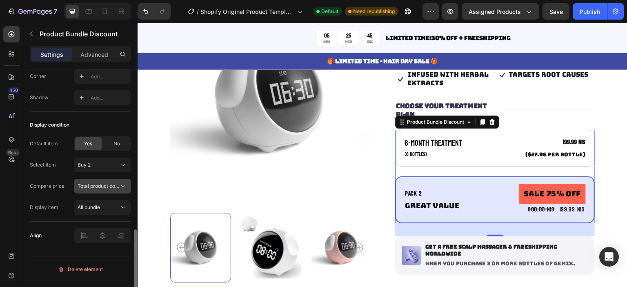
click at [102, 183] on span "Total product compare-at price" at bounding box center [114, 186] width 73 height 6
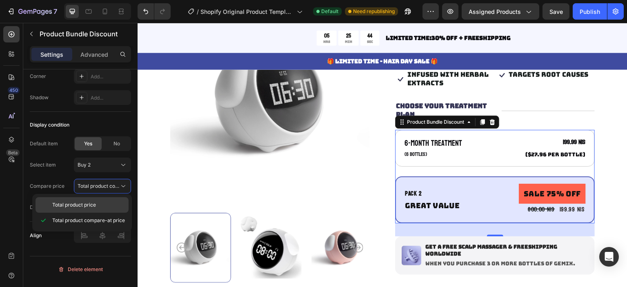
click at [98, 200] on div "Total product price" at bounding box center [81, 205] width 93 height 16
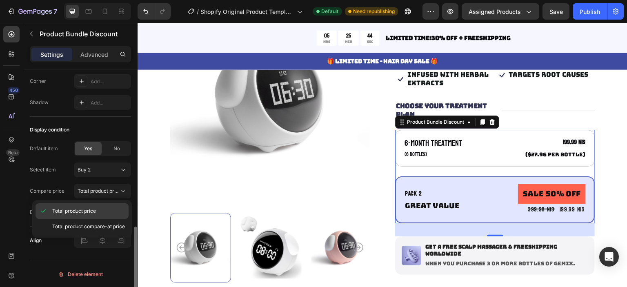
scroll to position [468, 0]
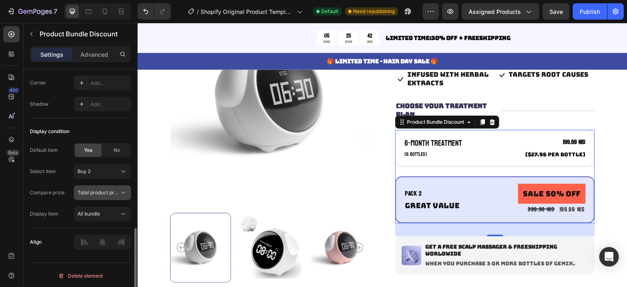
click at [105, 195] on div "Total product price" at bounding box center [103, 193] width 50 height 8
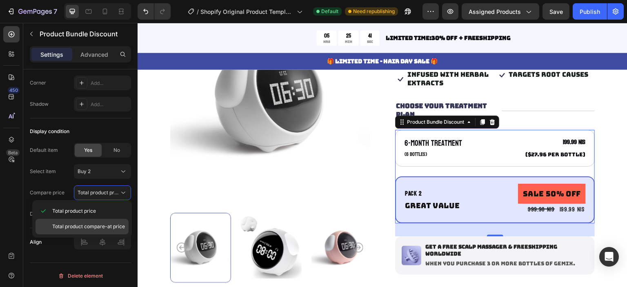
click at [101, 224] on span "Total product compare-at price" at bounding box center [88, 226] width 73 height 7
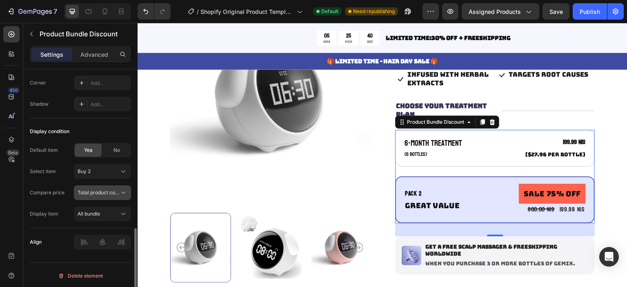
click at [98, 193] on span "Total product compare-at price" at bounding box center [114, 192] width 73 height 6
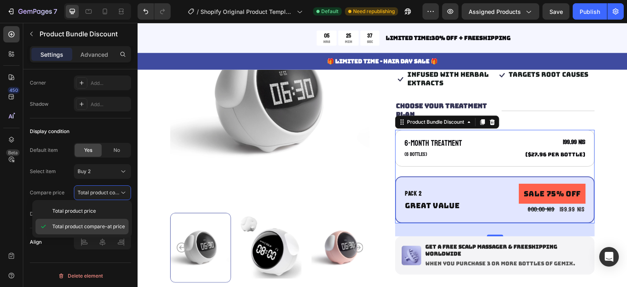
click at [101, 225] on span "Total product compare-at price" at bounding box center [88, 226] width 73 height 7
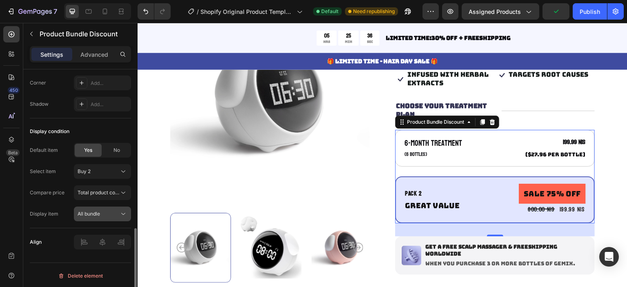
click at [100, 213] on div "All bundle" at bounding box center [99, 213] width 42 height 7
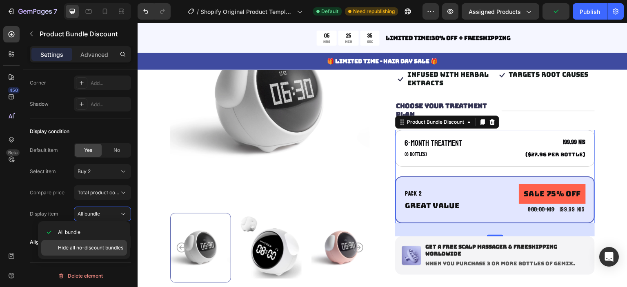
click at [100, 244] on span "Hide all no-discount bundles" at bounding box center [90, 247] width 65 height 7
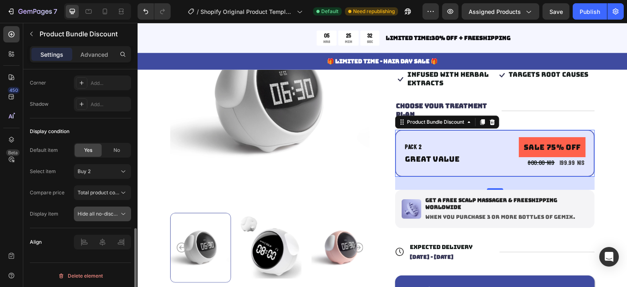
click at [95, 206] on button "Hide all no-discount bundles" at bounding box center [102, 213] width 57 height 15
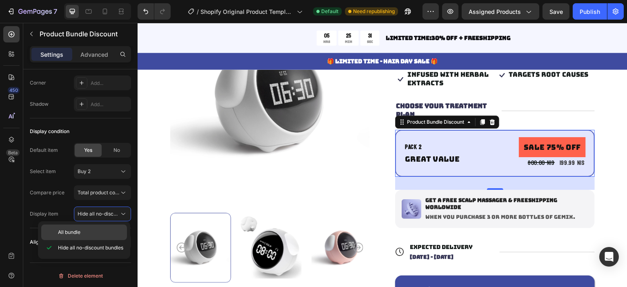
click at [104, 230] on p "All bundle" at bounding box center [90, 231] width 65 height 7
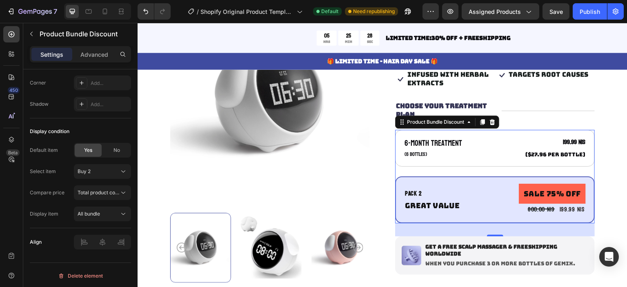
scroll to position [164, 0]
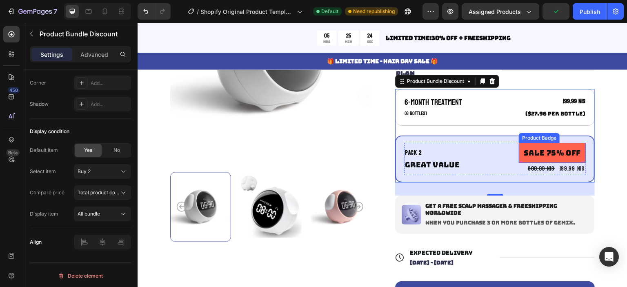
click at [553, 149] on pre "Sale 75% off" at bounding box center [552, 153] width 67 height 20
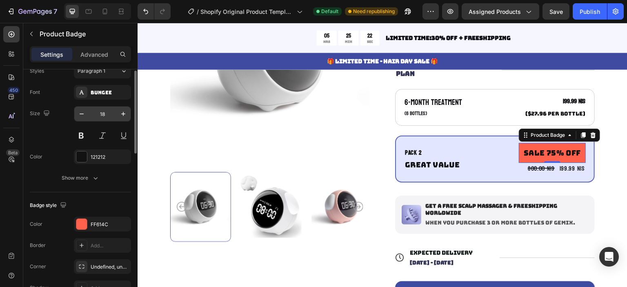
scroll to position [245, 0]
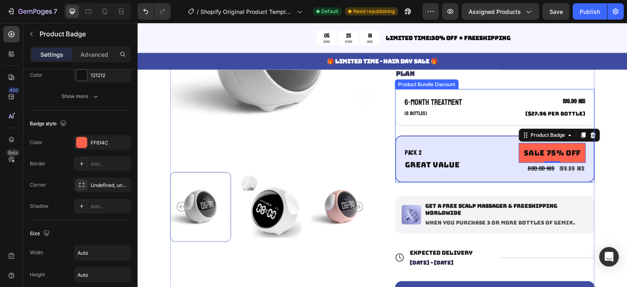
click at [488, 173] on div "Pack 2 Text Block Great value Text Block Sale 75% off Product Badge 0 800.00 NI…" at bounding box center [495, 159] width 182 height 32
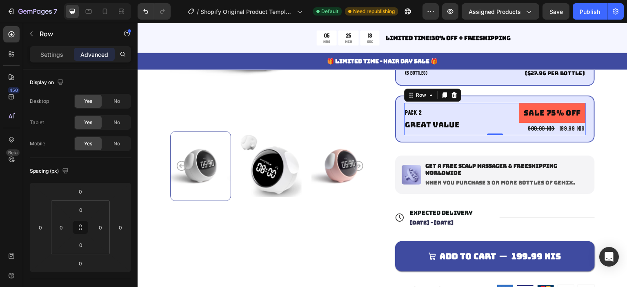
scroll to position [164, 0]
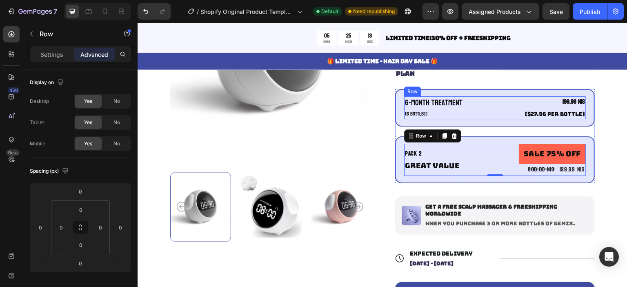
click at [497, 113] on div "6-Month Treatment Text Block (6 bottles) Text Block 199.99 NIS Product Price Pr…" at bounding box center [495, 107] width 182 height 23
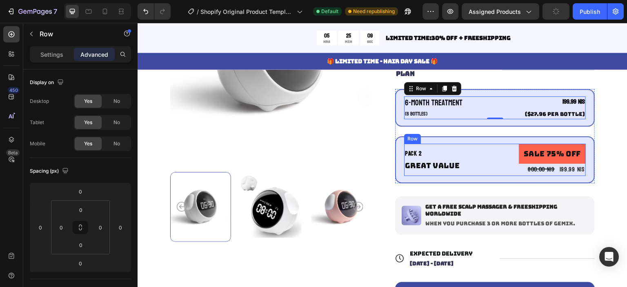
click at [488, 157] on div "Pack 2 Text Block Great value Text Block Sale 75% off Product Badge 800.00 NIS …" at bounding box center [495, 160] width 182 height 32
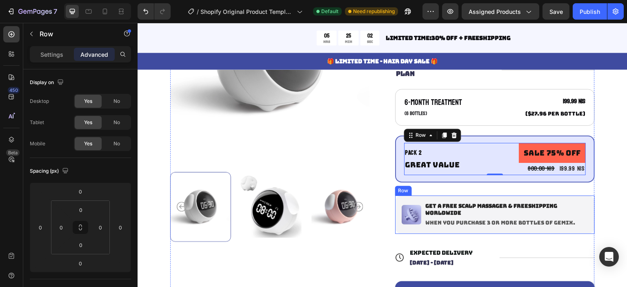
scroll to position [204, 0]
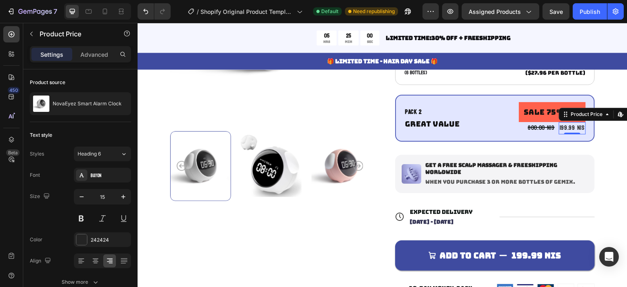
click at [560, 129] on div "199.99 NIS" at bounding box center [572, 128] width 27 height 12
click at [451, 11] on icon "button" at bounding box center [450, 11] width 2 height 2
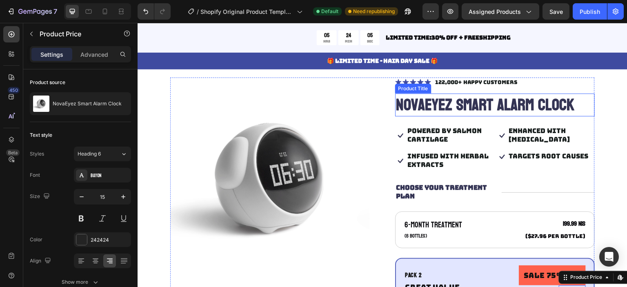
scroll to position [0, 0]
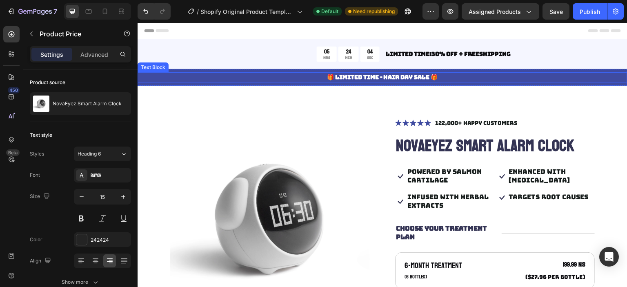
click at [373, 73] on p "🎁 LIMITED TIME - HAIR DAY SALE 🎁" at bounding box center [382, 77] width 488 height 9
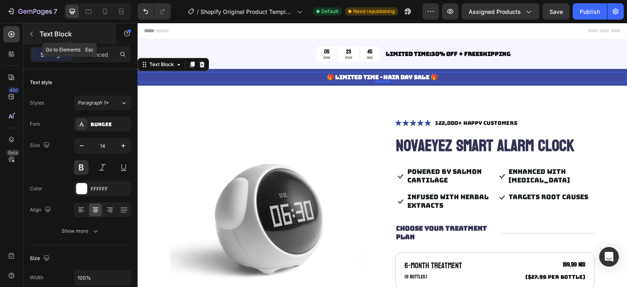
click at [37, 37] on button "button" at bounding box center [31, 33] width 13 height 13
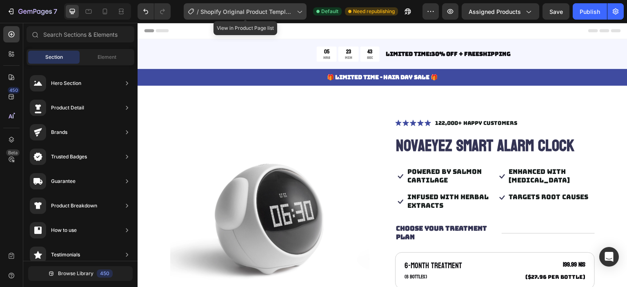
click at [266, 8] on span "Shopify Original Product Template" at bounding box center [246, 11] width 93 height 9
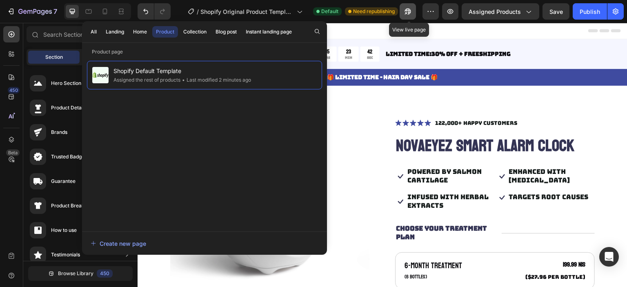
click at [415, 11] on button "button" at bounding box center [407, 11] width 16 height 16
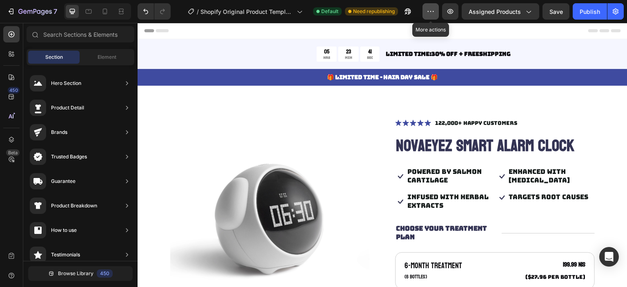
click at [428, 16] on button "button" at bounding box center [430, 11] width 16 height 16
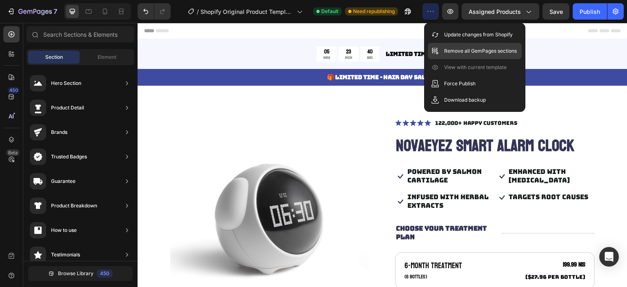
click at [461, 49] on p "Remove all GemPages sections" at bounding box center [480, 51] width 73 height 8
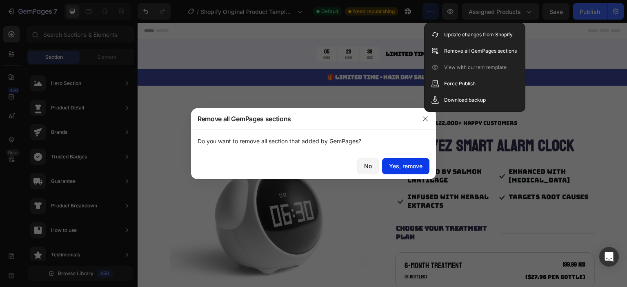
click at [406, 161] on button "Yes, remove" at bounding box center [405, 166] width 47 height 16
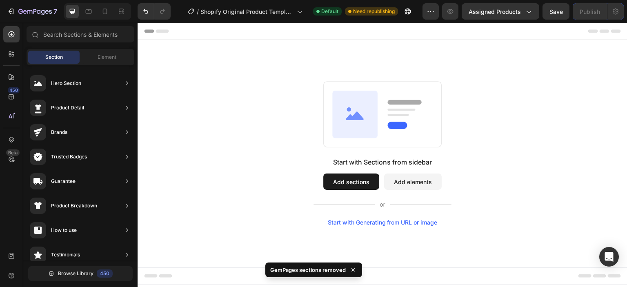
scroll to position [0, 0]
click at [8, 52] on icon at bounding box center [11, 54] width 8 height 8
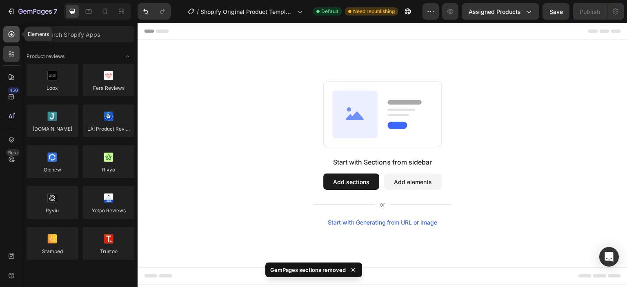
click at [6, 35] on div at bounding box center [11, 34] width 16 height 16
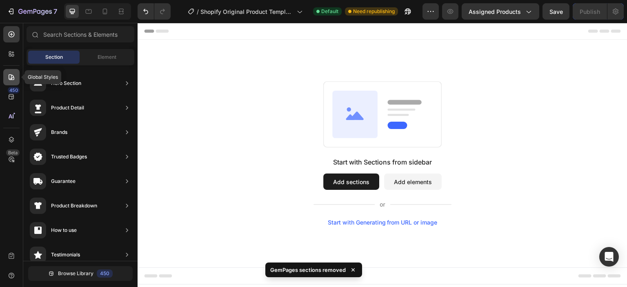
click at [15, 69] on div at bounding box center [11, 77] width 16 height 16
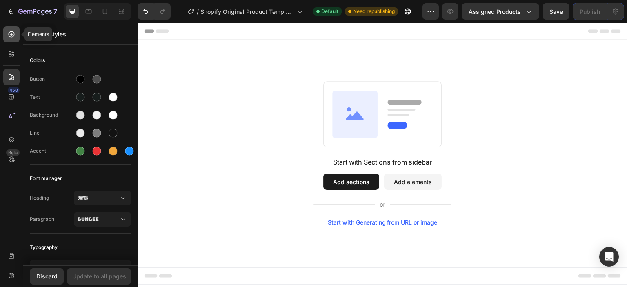
click at [8, 28] on div at bounding box center [11, 34] width 16 height 16
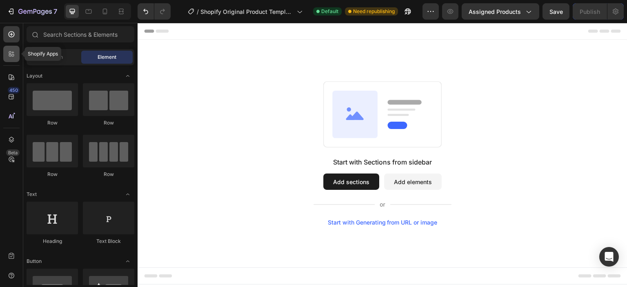
click at [11, 53] on icon at bounding box center [11, 54] width 8 height 8
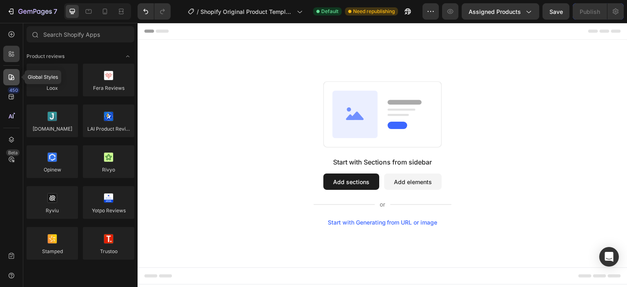
click at [11, 72] on div at bounding box center [11, 77] width 16 height 16
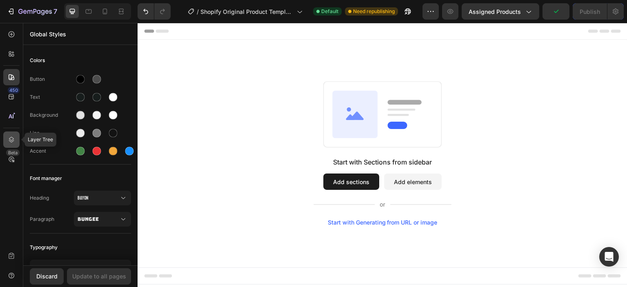
click at [13, 138] on icon at bounding box center [11, 139] width 8 height 8
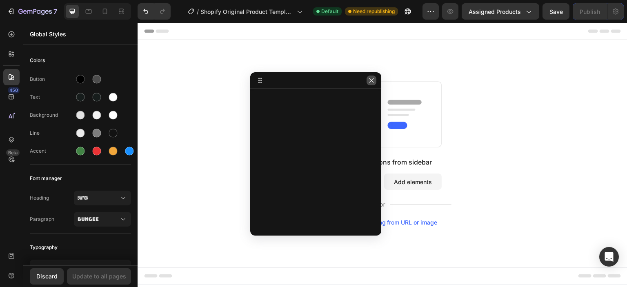
drag, startPoint x: 374, startPoint y: 84, endPoint x: 11, endPoint y: 51, distance: 364.3
click at [374, 84] on button "button" at bounding box center [371, 80] width 10 height 10
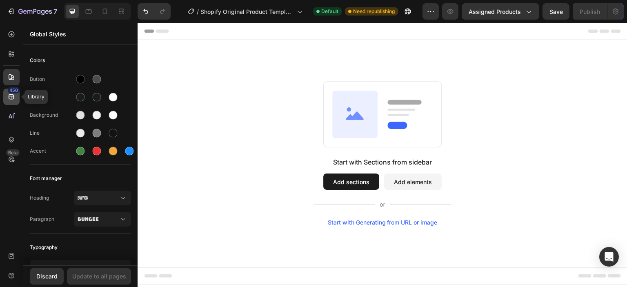
click at [9, 91] on div "450" at bounding box center [14, 90] width 12 height 7
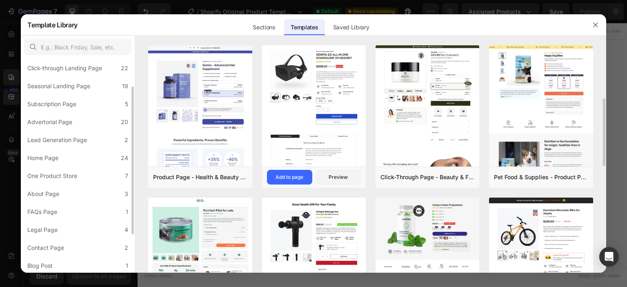
scroll to position [41, 0]
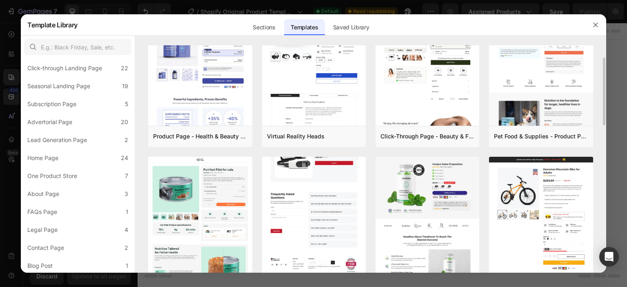
click at [327, 184] on img at bounding box center [314, 8] width 104 height 538
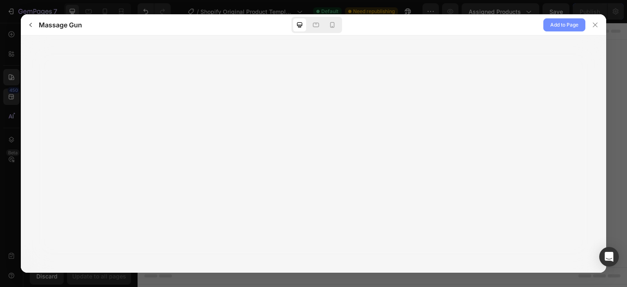
click at [557, 23] on span "Add to Page" at bounding box center [564, 25] width 28 height 10
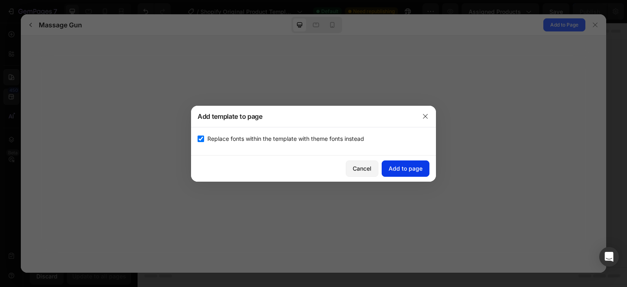
click at [398, 162] on button "Add to page" at bounding box center [405, 168] width 48 height 16
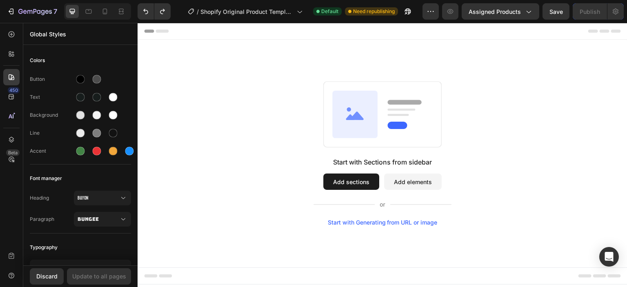
scroll to position [0, 0]
click at [334, 180] on button "Add sections" at bounding box center [351, 181] width 56 height 16
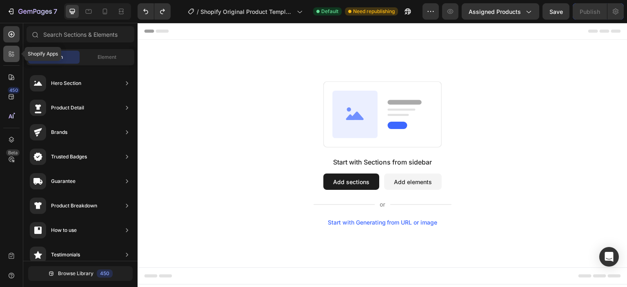
click at [11, 52] on icon at bounding box center [10, 52] width 2 height 2
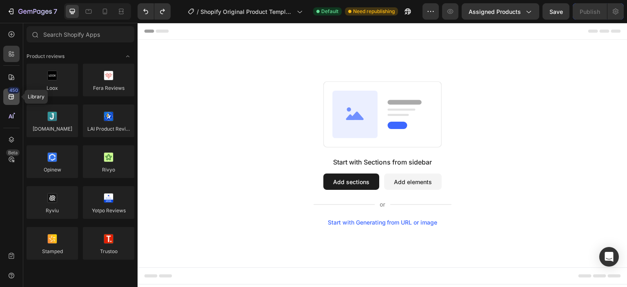
click at [12, 99] on icon at bounding box center [11, 96] width 5 height 5
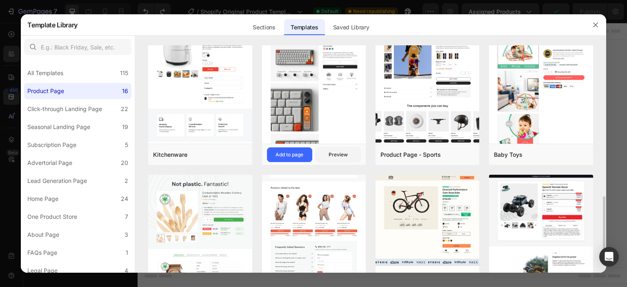
scroll to position [408, 0]
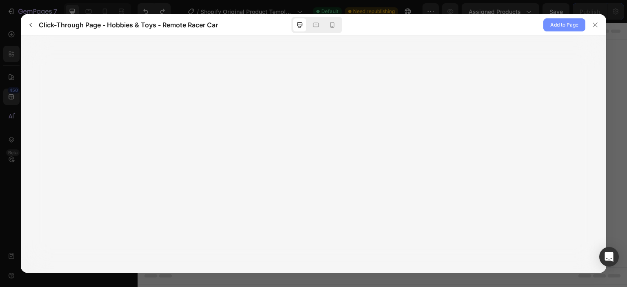
click at [555, 27] on span "Add to Page" at bounding box center [564, 25] width 28 height 10
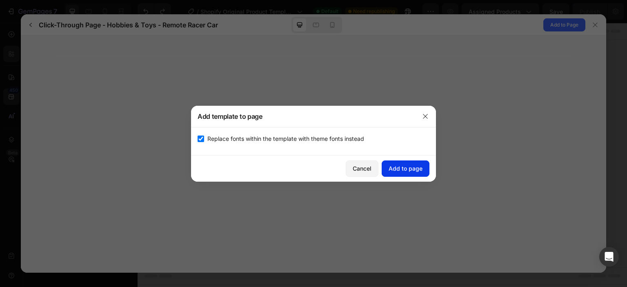
click at [393, 169] on div "Add to page" at bounding box center [405, 168] width 34 height 9
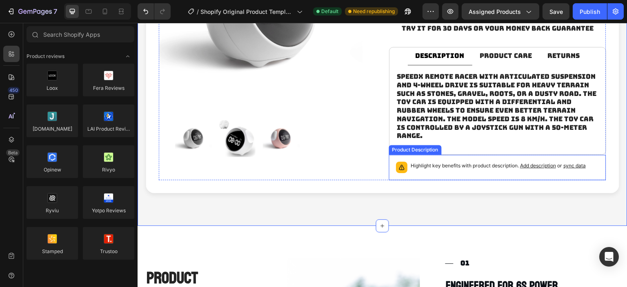
scroll to position [139, 0]
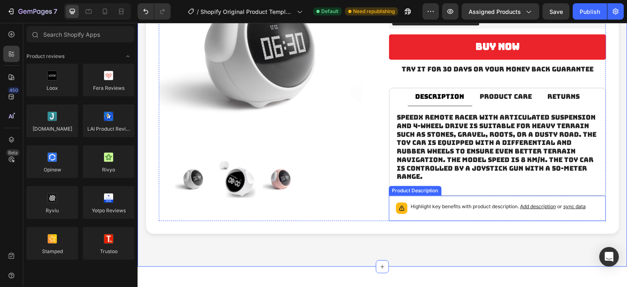
click at [472, 205] on p "Highlight key benefits with product description. Add description or sync data" at bounding box center [497, 206] width 175 height 8
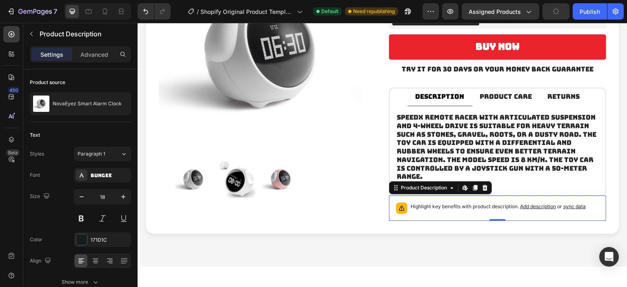
scroll to position [57, 0]
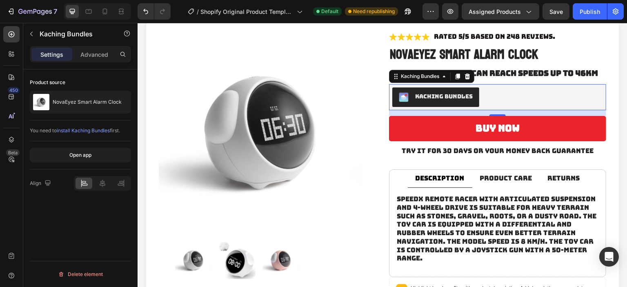
click at [86, 131] on span "install Kaching Bundles" at bounding box center [83, 130] width 53 height 6
click at [469, 100] on div "Kaching Bundles" at bounding box center [444, 96] width 58 height 9
click at [515, 101] on div "Kaching Bundles" at bounding box center [497, 97] width 211 height 20
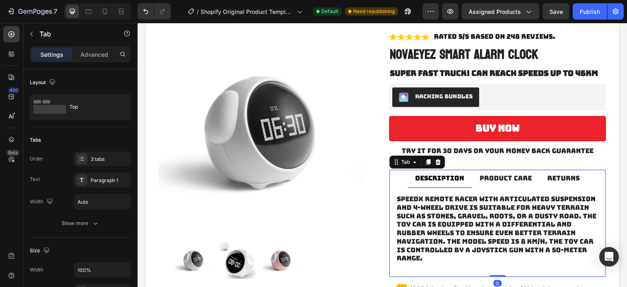
click at [494, 188] on div "SpeedX Remote Racer with articulated suspension and 4-wheel drive is suitable f…" at bounding box center [497, 229] width 216 height 82
click at [494, 91] on div "Kaching Bundles" at bounding box center [497, 97] width 211 height 20
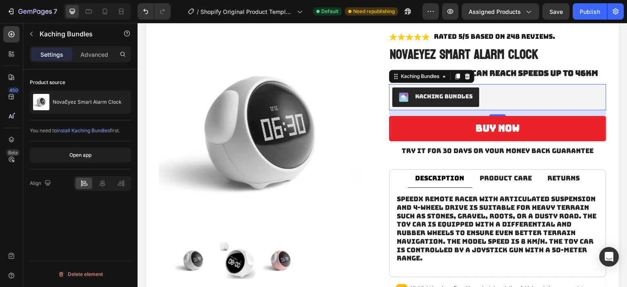
click at [457, 98] on div "Kaching Bundles" at bounding box center [444, 96] width 58 height 9
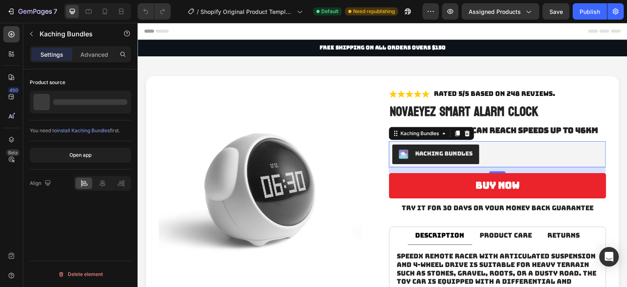
click at [495, 147] on div "Kaching Bundles" at bounding box center [497, 154] width 211 height 20
click at [84, 156] on div "Open app" at bounding box center [80, 154] width 22 height 7
click at [450, 14] on icon "button" at bounding box center [450, 11] width 8 height 8
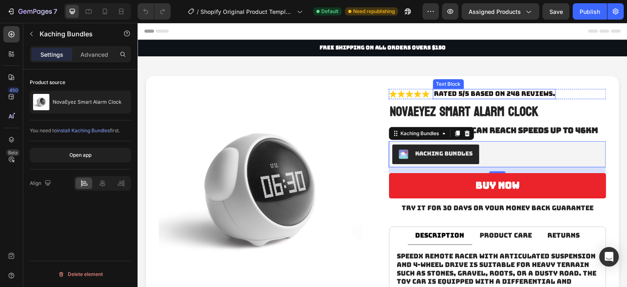
click at [474, 90] on p "Rated 5/5 based on 248 reviews." at bounding box center [494, 94] width 121 height 9
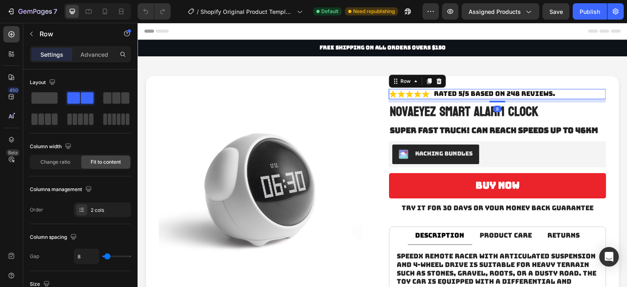
click at [560, 91] on div "Icon Icon Icon Icon Icon Icon List Rated 5/5 based on 248 reviews. Text Block R…" at bounding box center [497, 94] width 217 height 10
click at [421, 96] on div "Icon" at bounding box center [425, 94] width 8 height 8
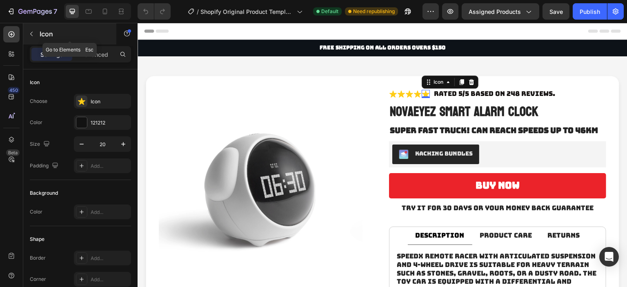
click at [33, 38] on button "button" at bounding box center [31, 33] width 13 height 13
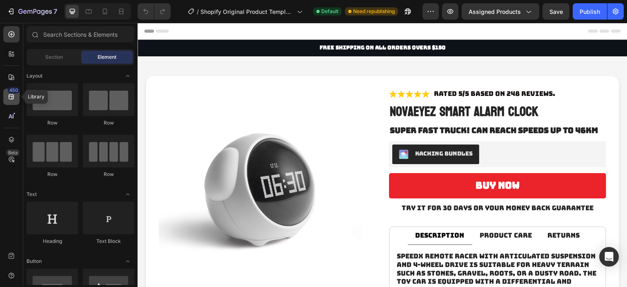
click at [10, 98] on icon at bounding box center [11, 97] width 8 height 8
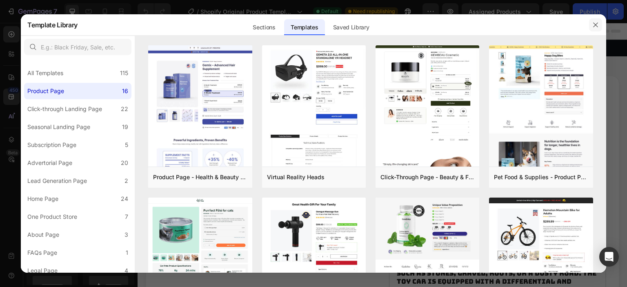
click at [595, 21] on button "button" at bounding box center [595, 24] width 13 height 13
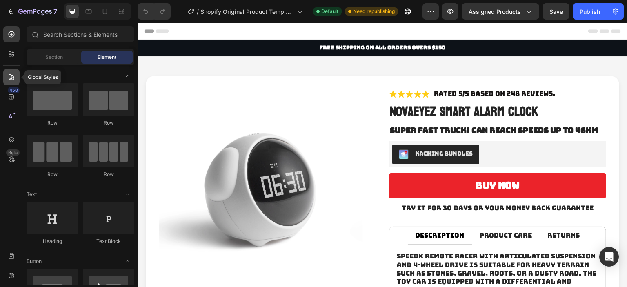
click at [13, 84] on div at bounding box center [11, 77] width 16 height 16
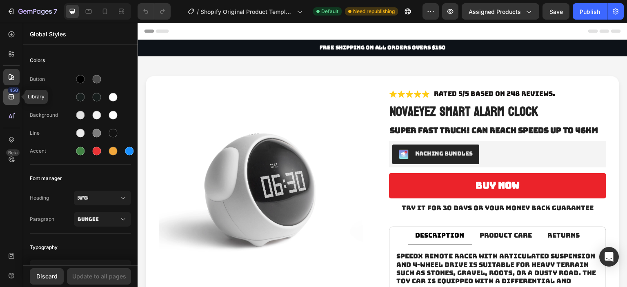
click at [9, 93] on div "450" at bounding box center [14, 90] width 12 height 7
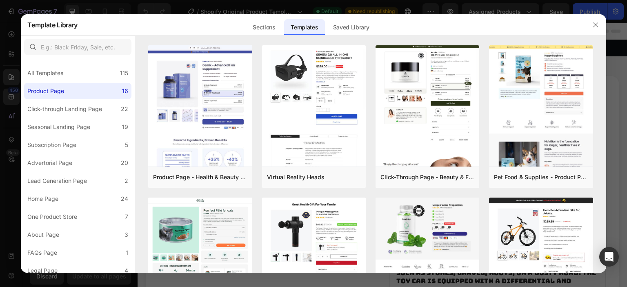
click at [8, 67] on div at bounding box center [313, 143] width 627 height 287
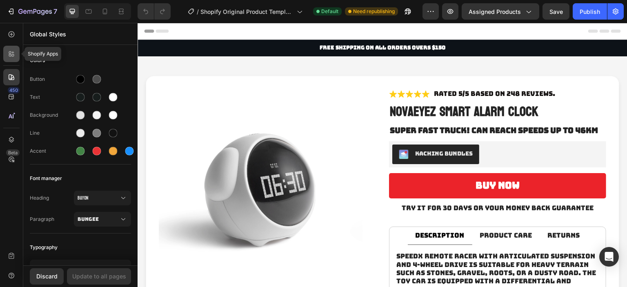
click at [13, 60] on div at bounding box center [11, 54] width 16 height 16
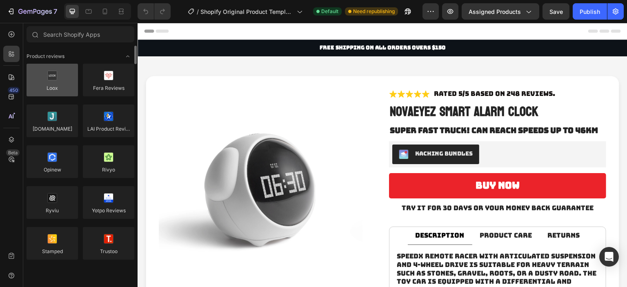
click at [53, 87] on div at bounding box center [52, 80] width 51 height 33
click at [51, 87] on div at bounding box center [52, 80] width 51 height 33
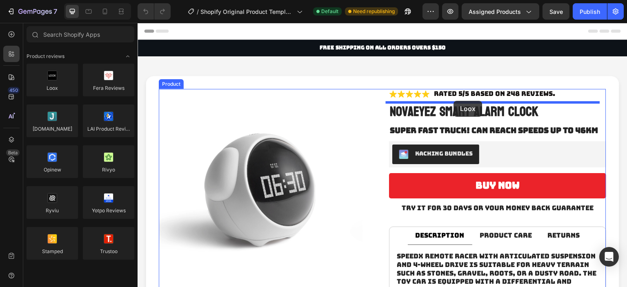
drag, startPoint x: 186, startPoint y: 95, endPoint x: 454, endPoint y: 101, distance: 267.7
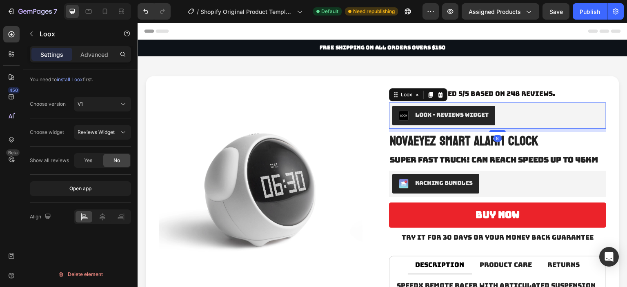
click at [446, 112] on div "Loox - Reviews widget" at bounding box center [451, 115] width 73 height 9
click at [449, 11] on icon "button" at bounding box center [450, 11] width 8 height 8
click at [78, 81] on span "install Loox" at bounding box center [70, 79] width 26 height 6
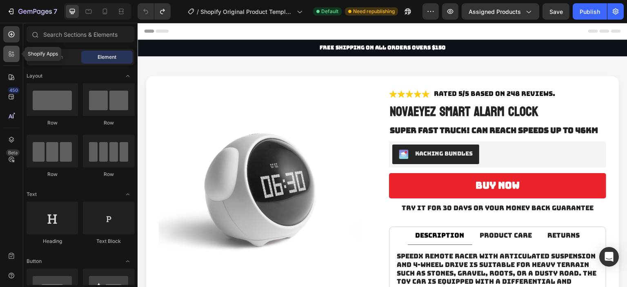
click at [15, 56] on icon at bounding box center [11, 54] width 8 height 8
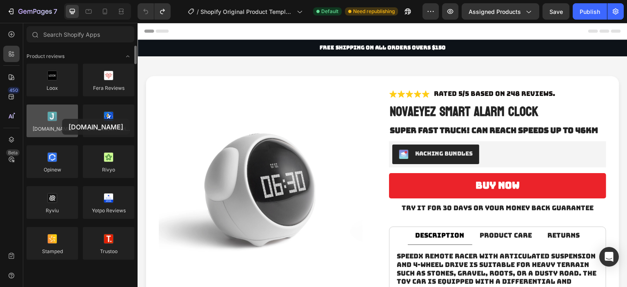
click at [62, 119] on div at bounding box center [52, 120] width 51 height 33
drag, startPoint x: 62, startPoint y: 119, endPoint x: 42, endPoint y: 119, distance: 19.6
click at [42, 119] on div at bounding box center [52, 120] width 51 height 33
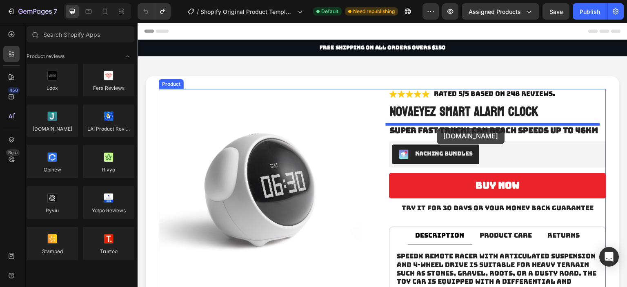
drag, startPoint x: 180, startPoint y: 142, endPoint x: 437, endPoint y: 128, distance: 257.4
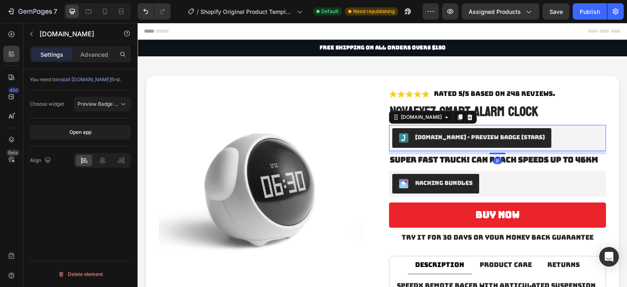
click at [79, 82] on span "install Judge.me" at bounding box center [84, 79] width 54 height 6
